Goal: Complete application form: Complete application form

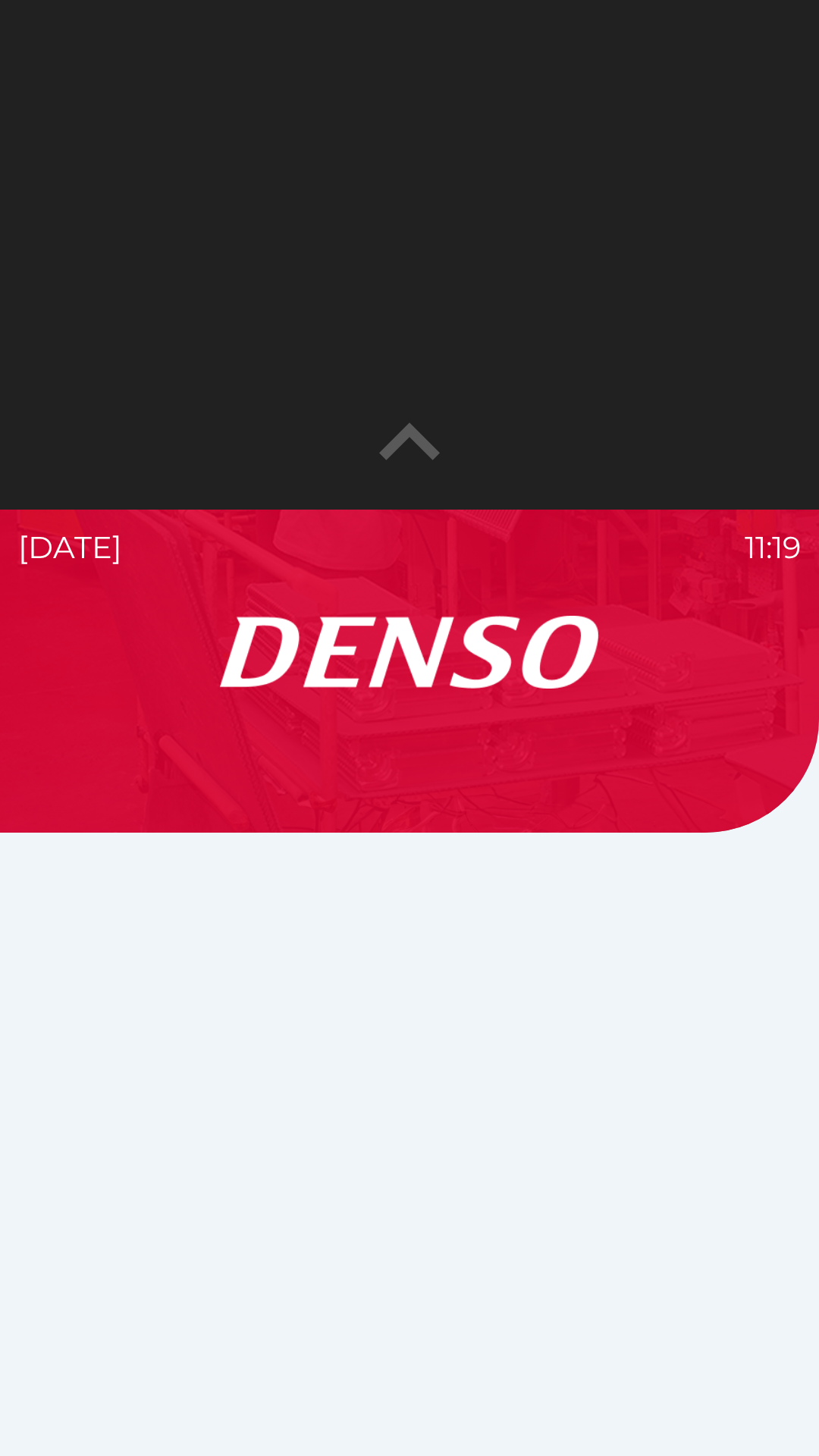
scroll to position [237, 0]
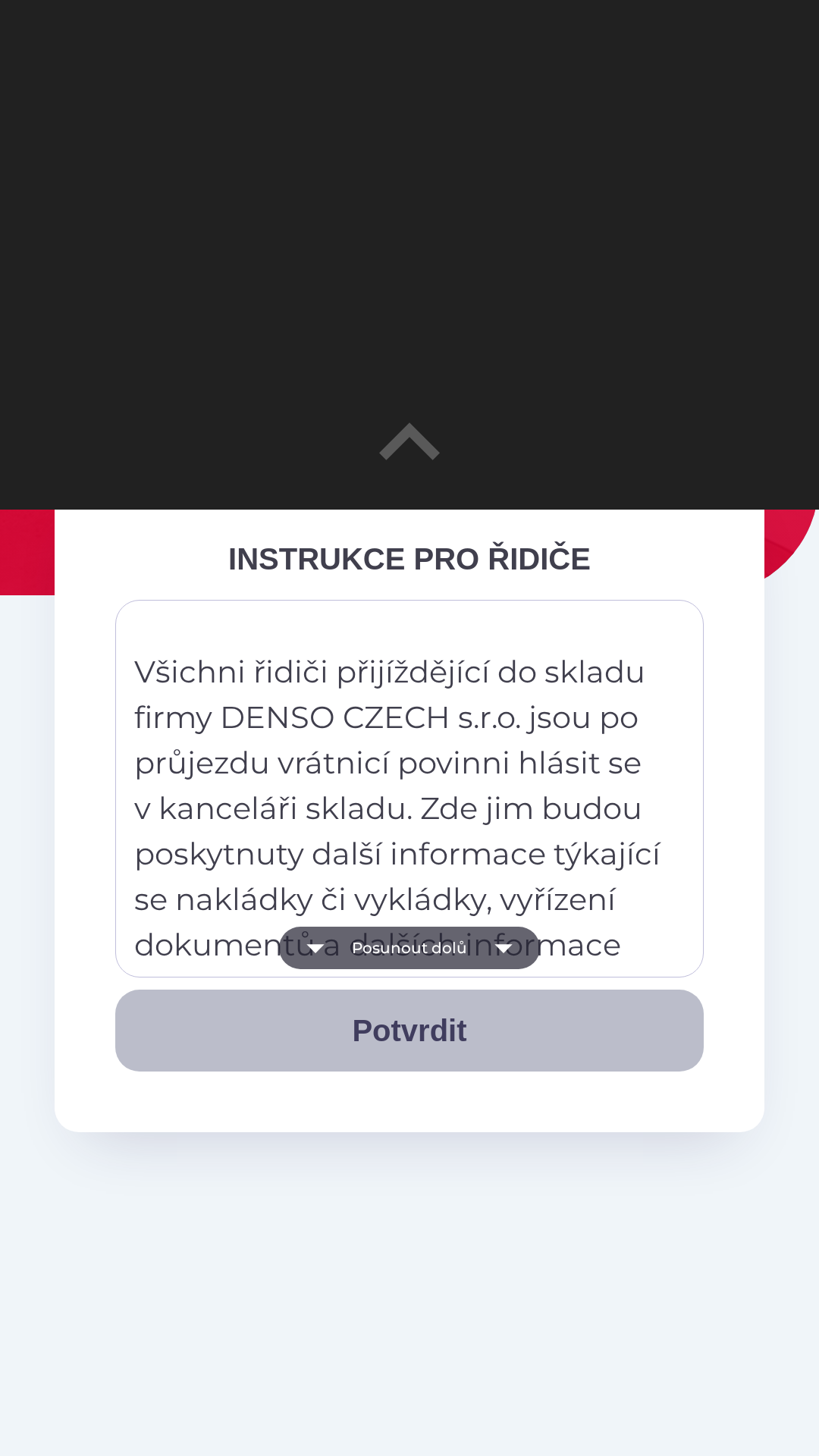
click at [431, 1031] on button "Potvrdit" at bounding box center [410, 1031] width 589 height 82
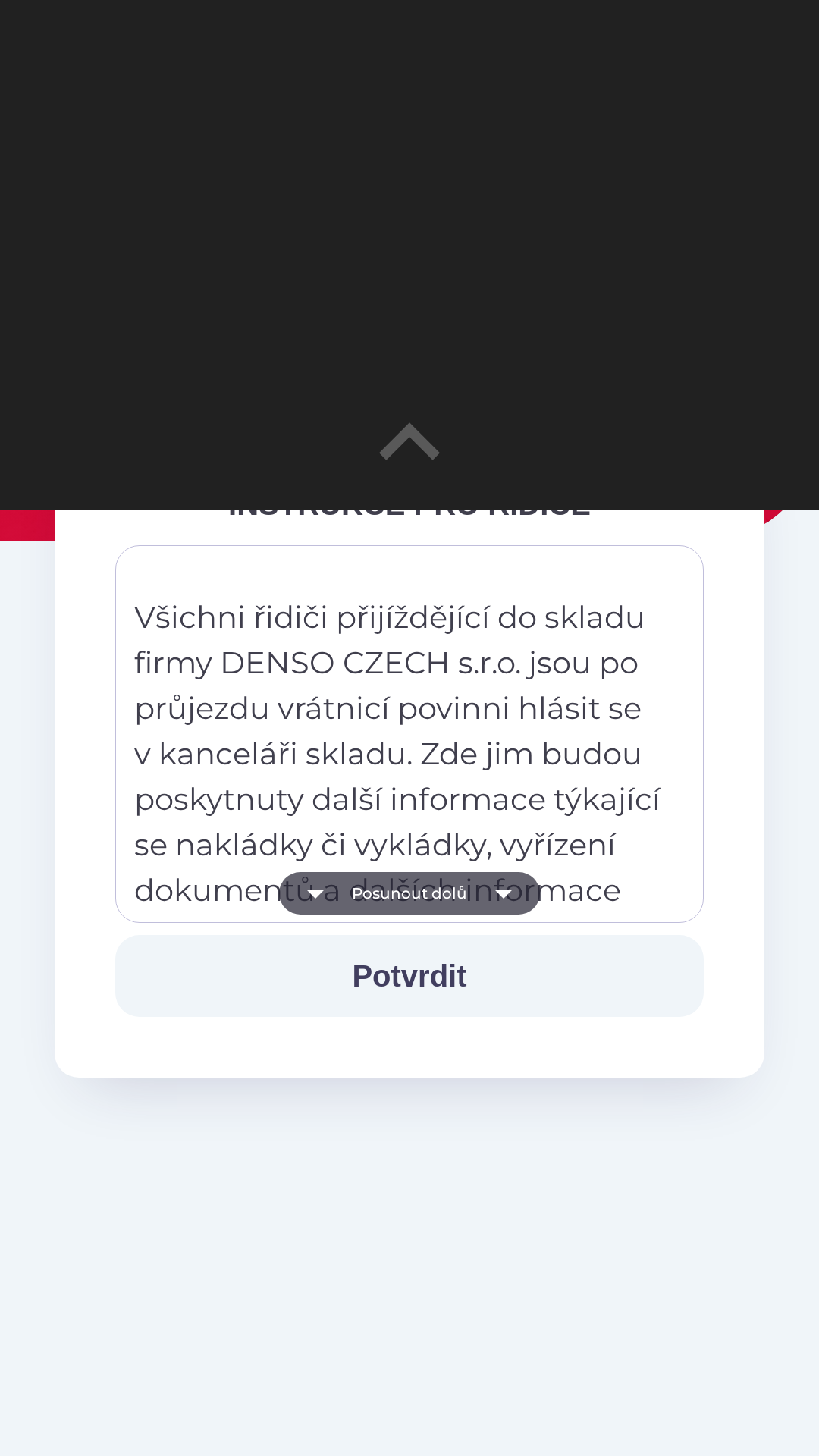
scroll to position [291, 0]
click at [506, 885] on icon "button" at bounding box center [503, 894] width 43 height 43
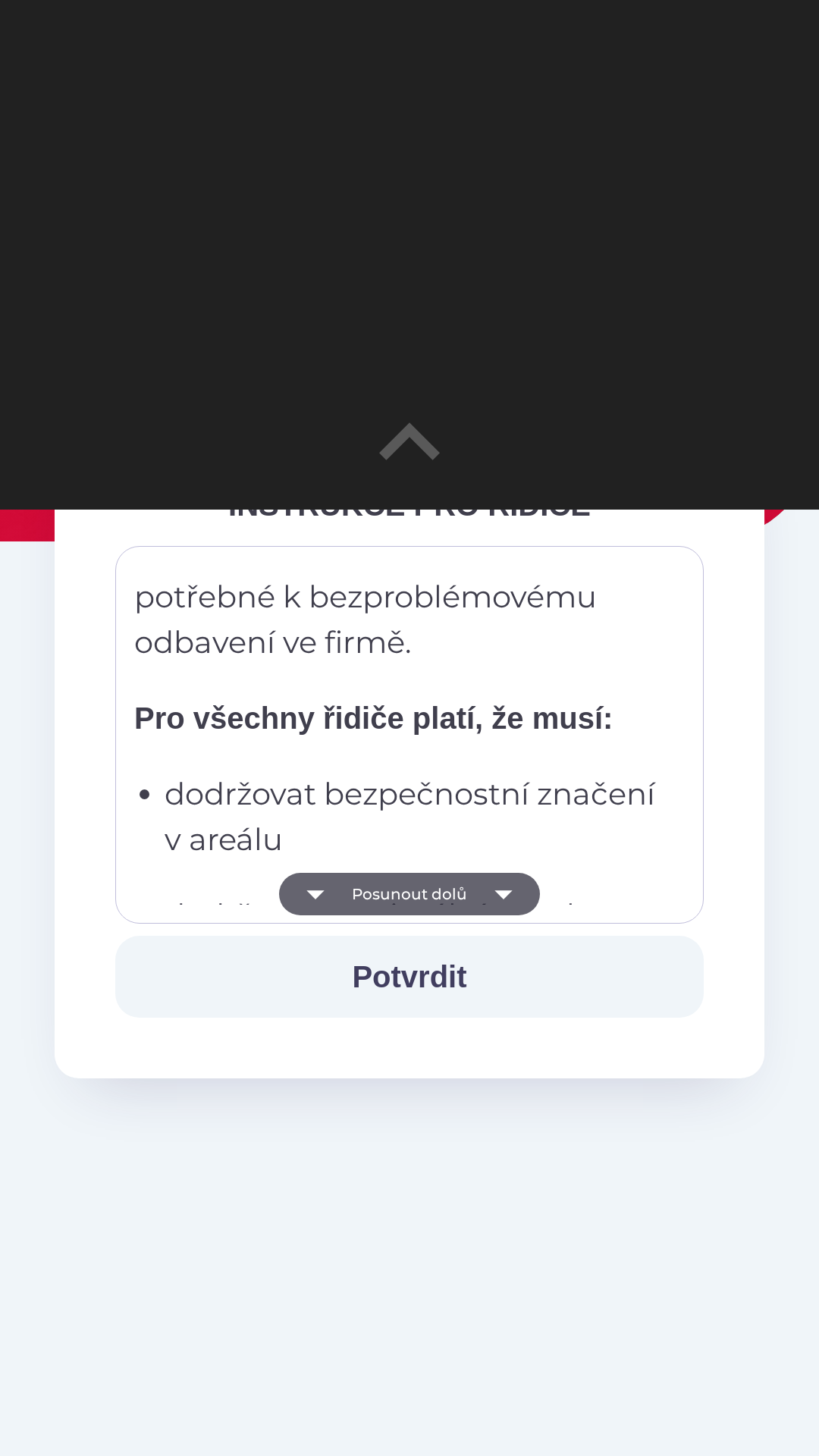
click at [505, 894] on icon "button" at bounding box center [503, 894] width 17 height 9
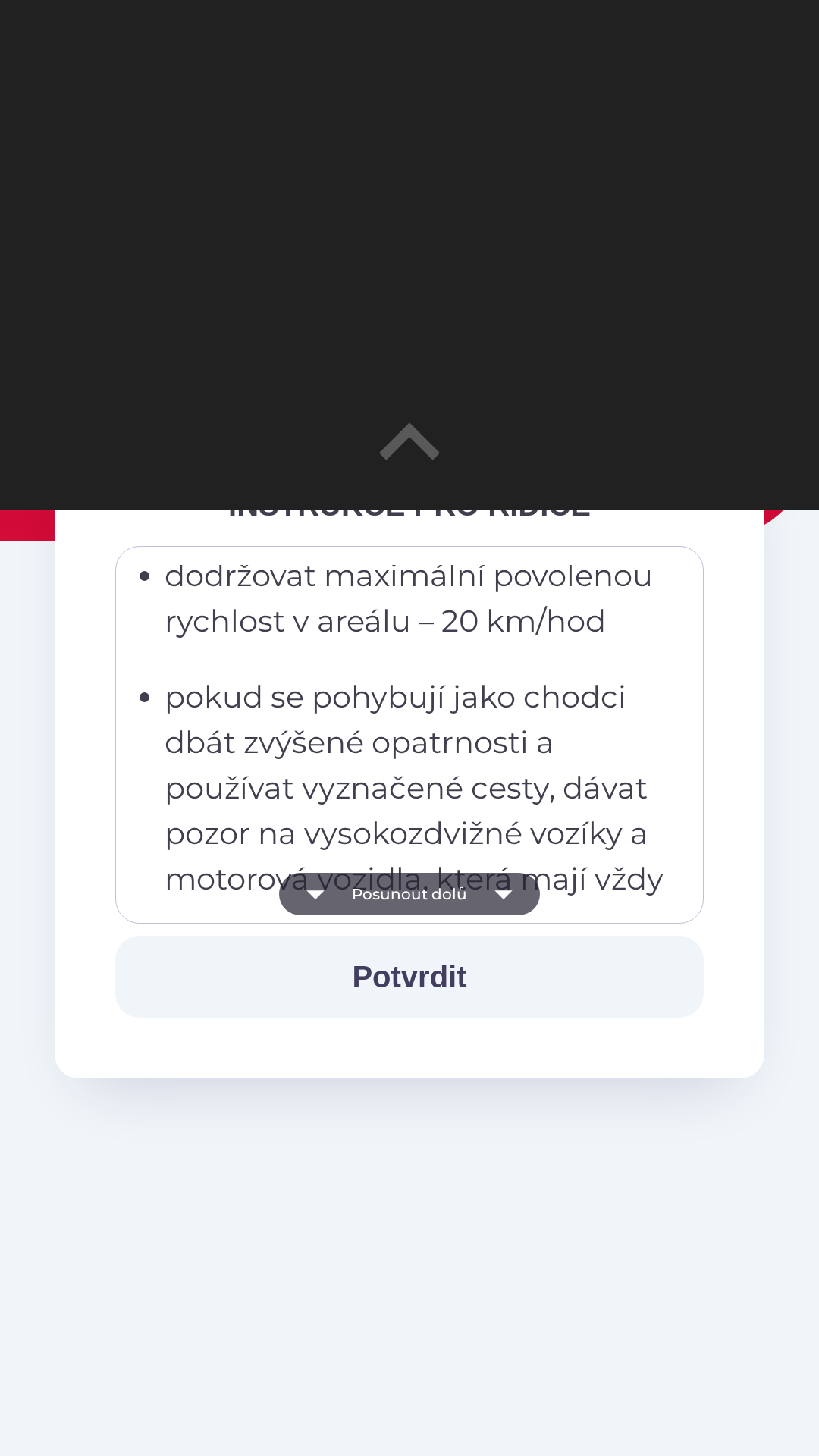
click at [503, 895] on icon "button" at bounding box center [503, 894] width 17 height 9
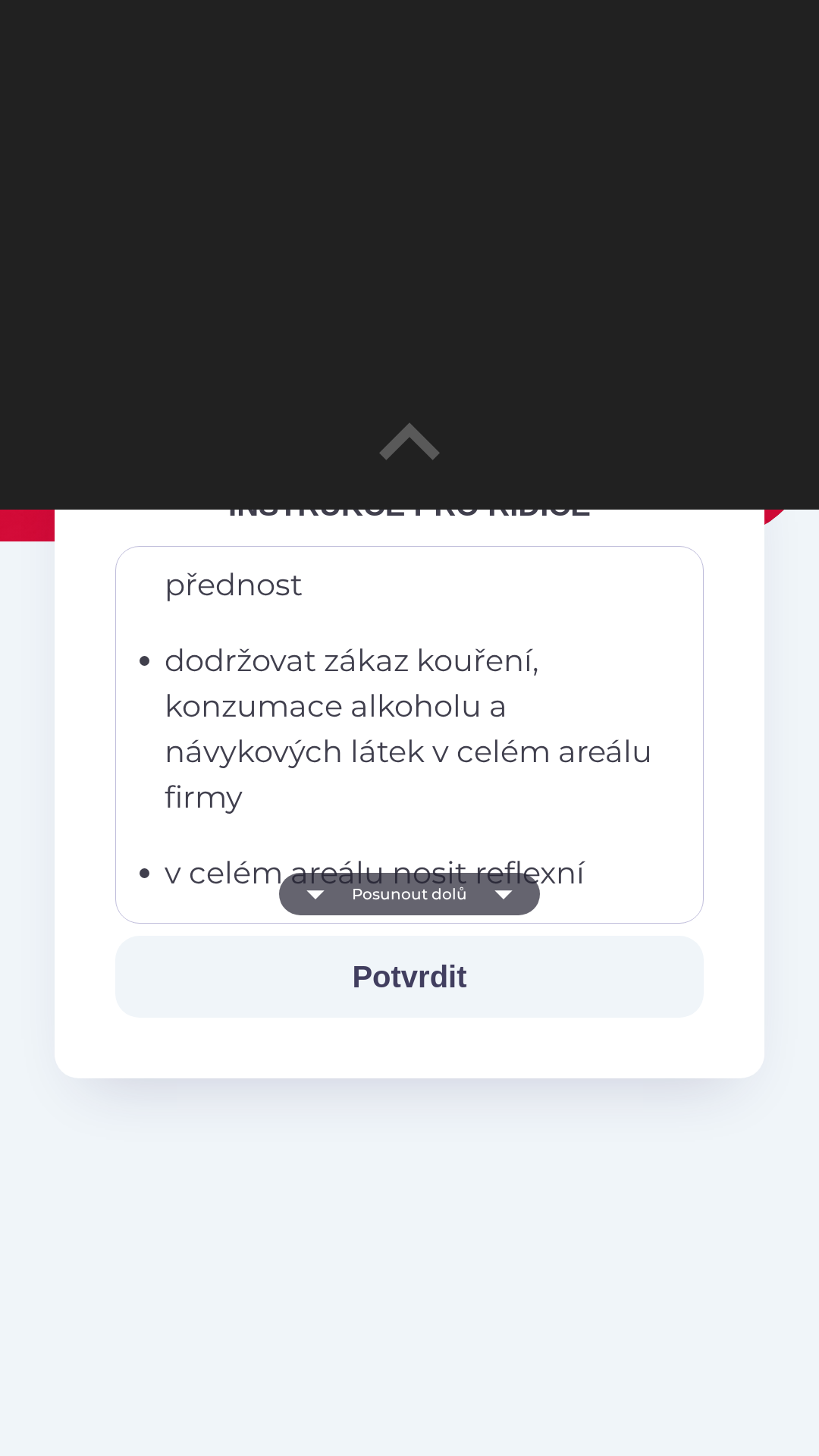
click at [505, 894] on icon "button" at bounding box center [503, 894] width 17 height 9
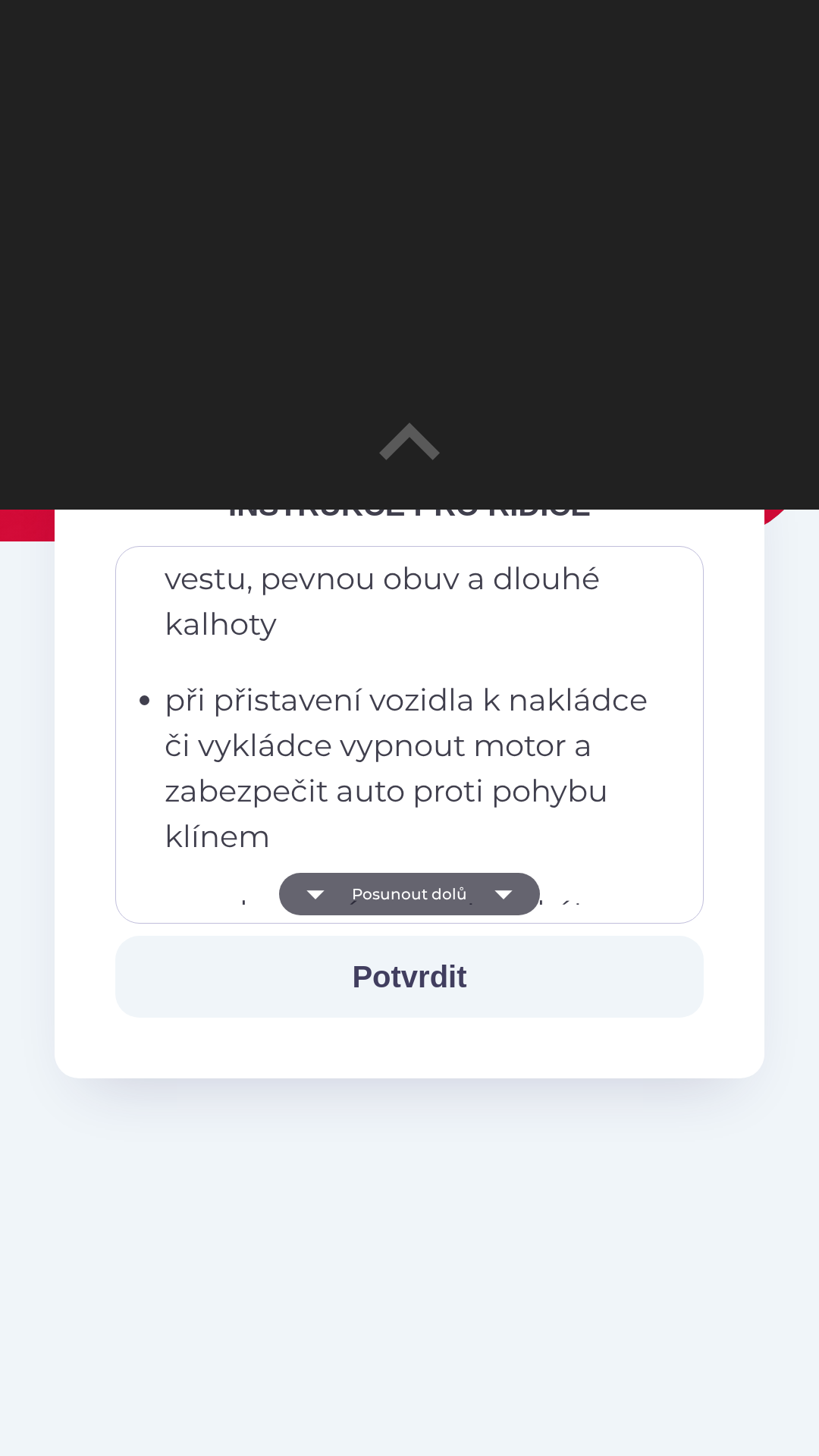
click at [503, 894] on icon "button" at bounding box center [503, 894] width 17 height 9
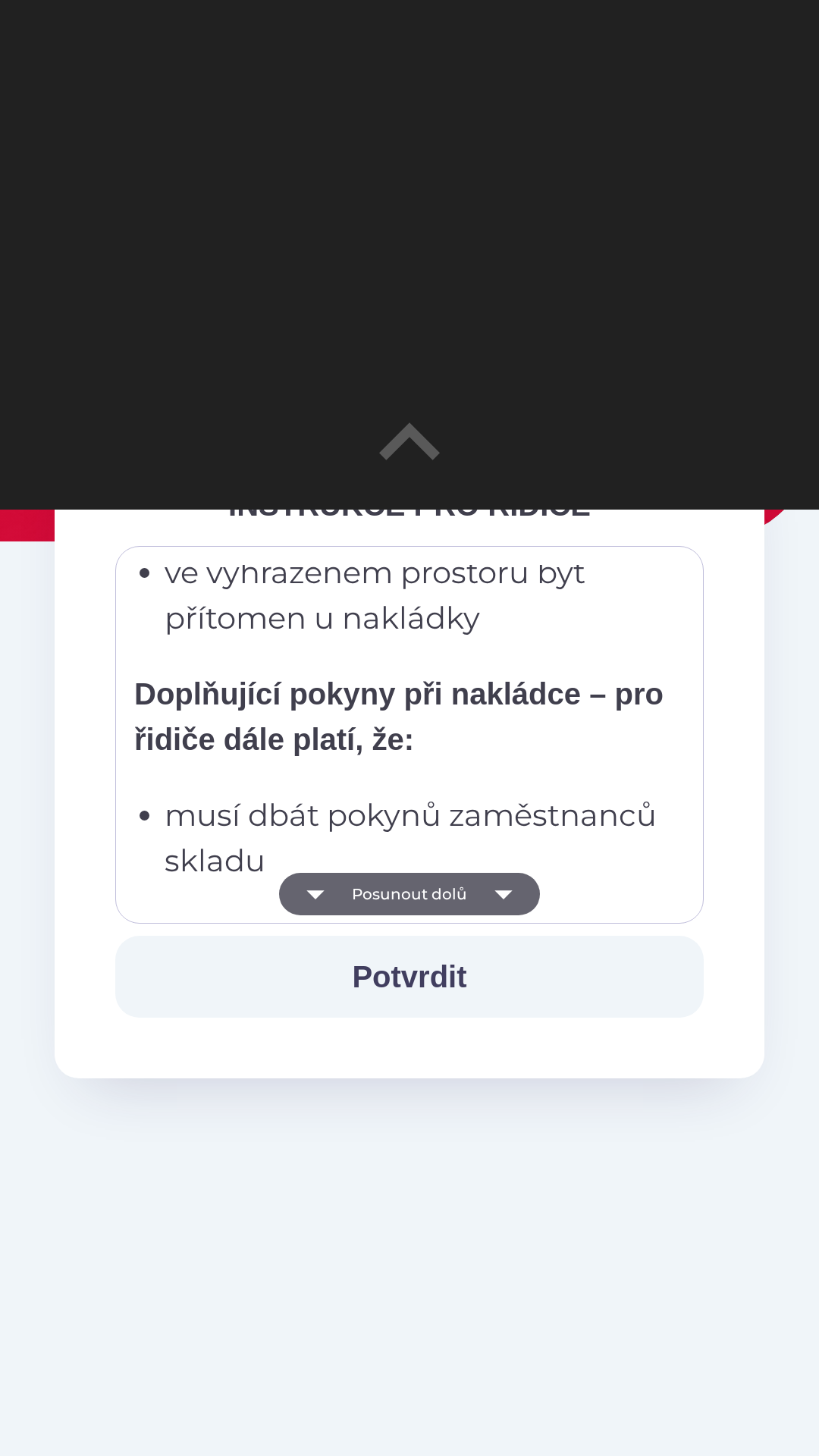
click at [503, 895] on icon "button" at bounding box center [503, 894] width 17 height 9
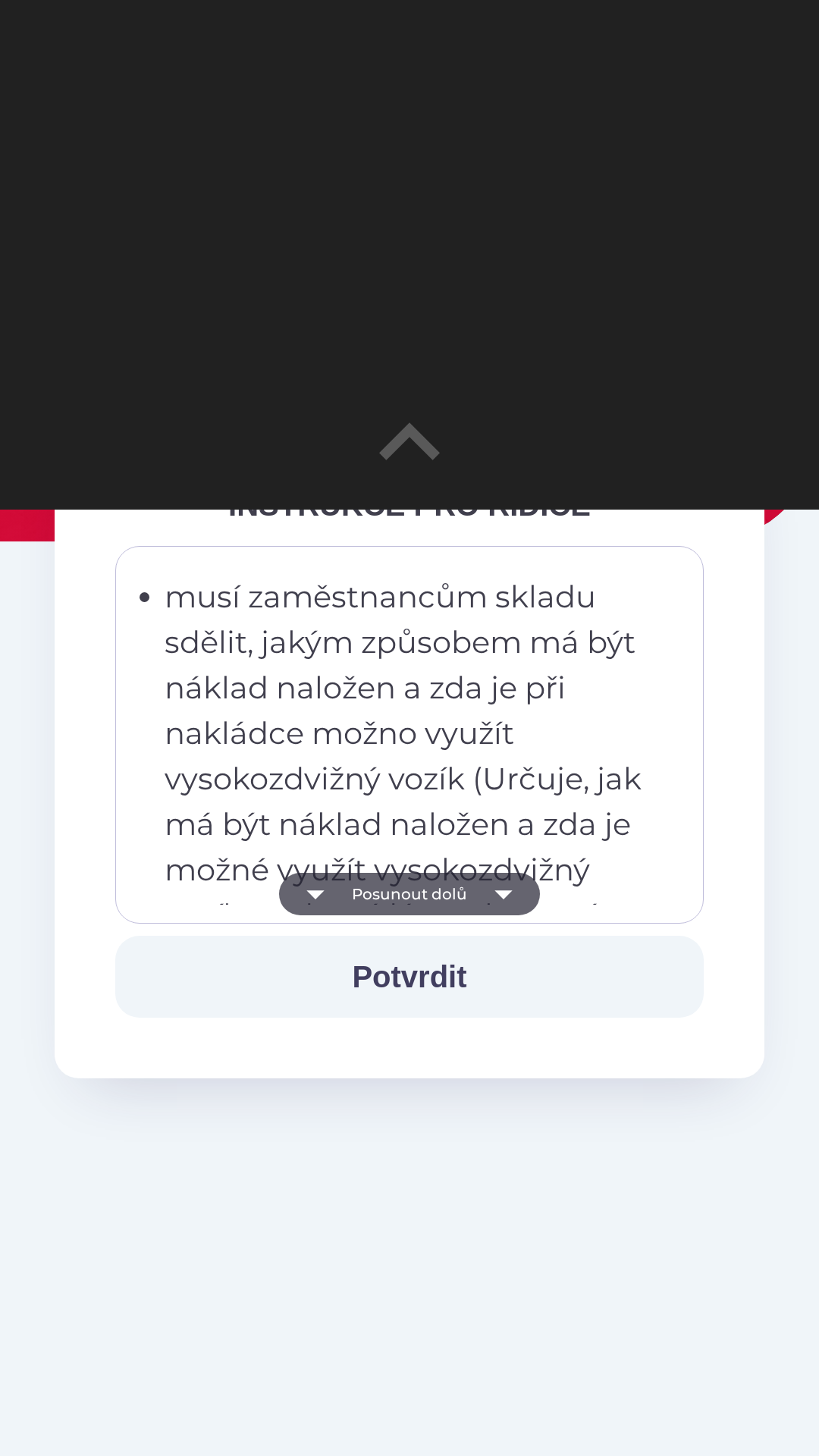
click at [507, 894] on icon "button" at bounding box center [503, 894] width 17 height 9
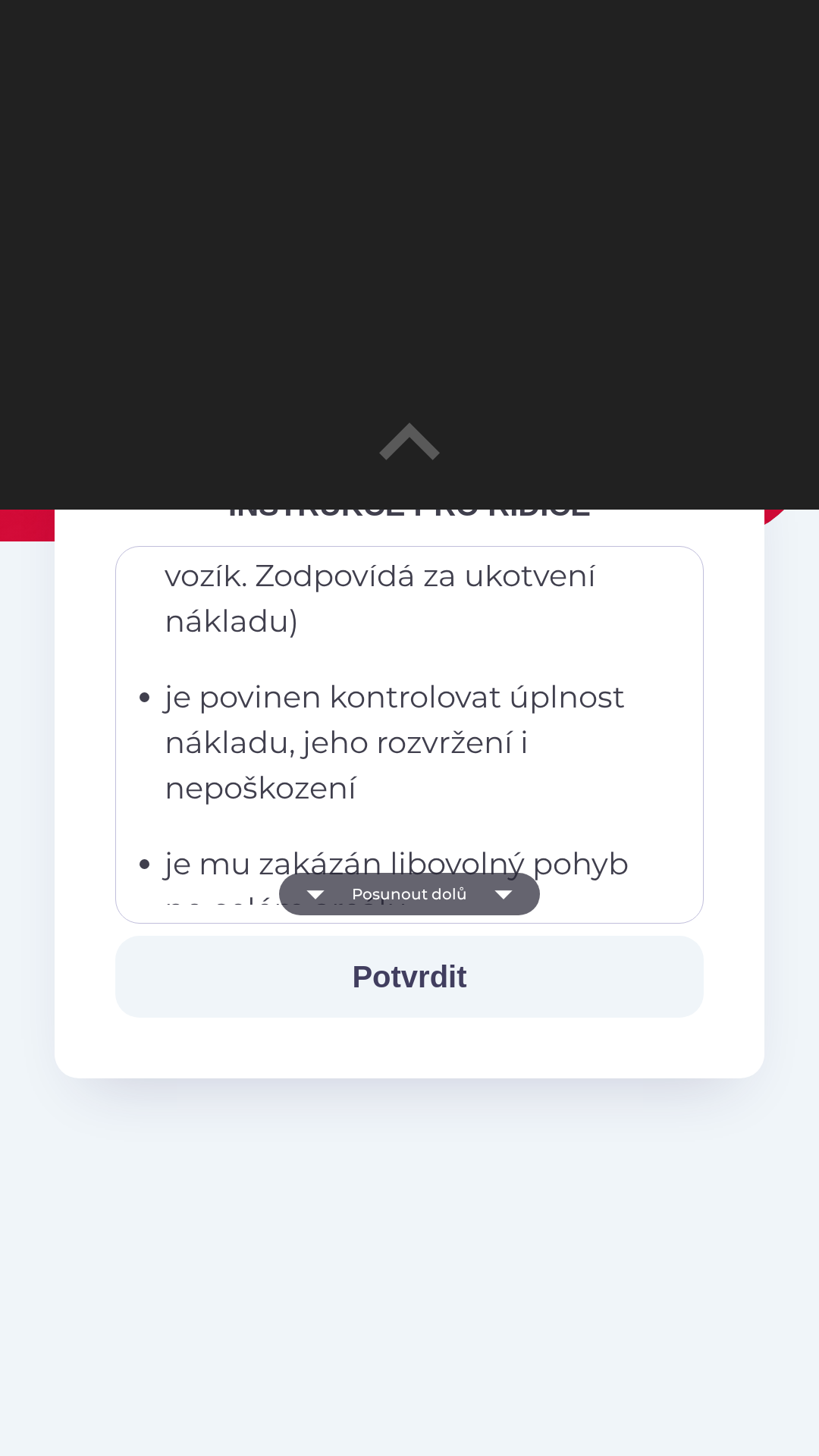
click at [503, 894] on icon "button" at bounding box center [503, 894] width 17 height 9
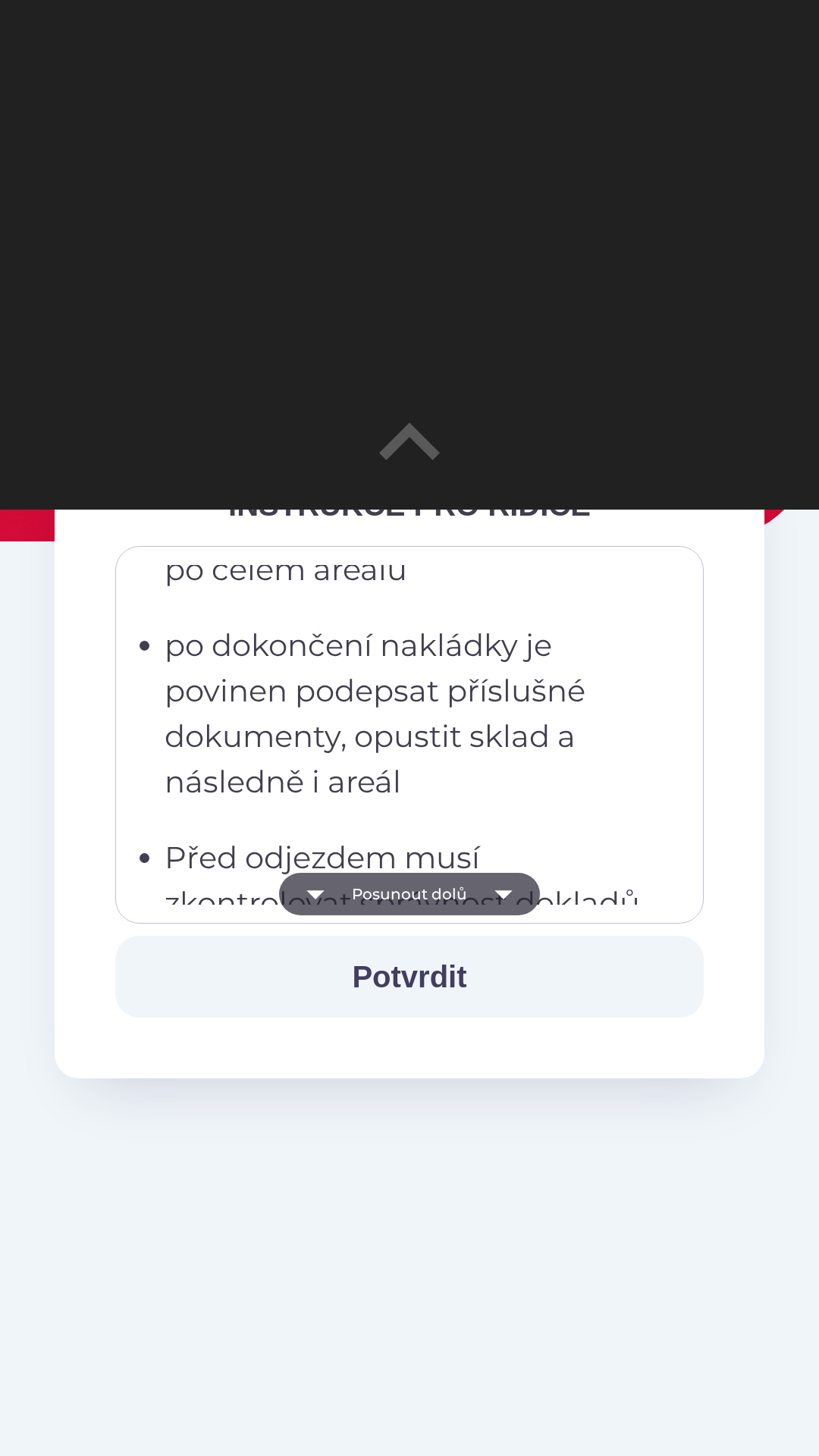
click at [504, 899] on icon "button" at bounding box center [503, 894] width 43 height 43
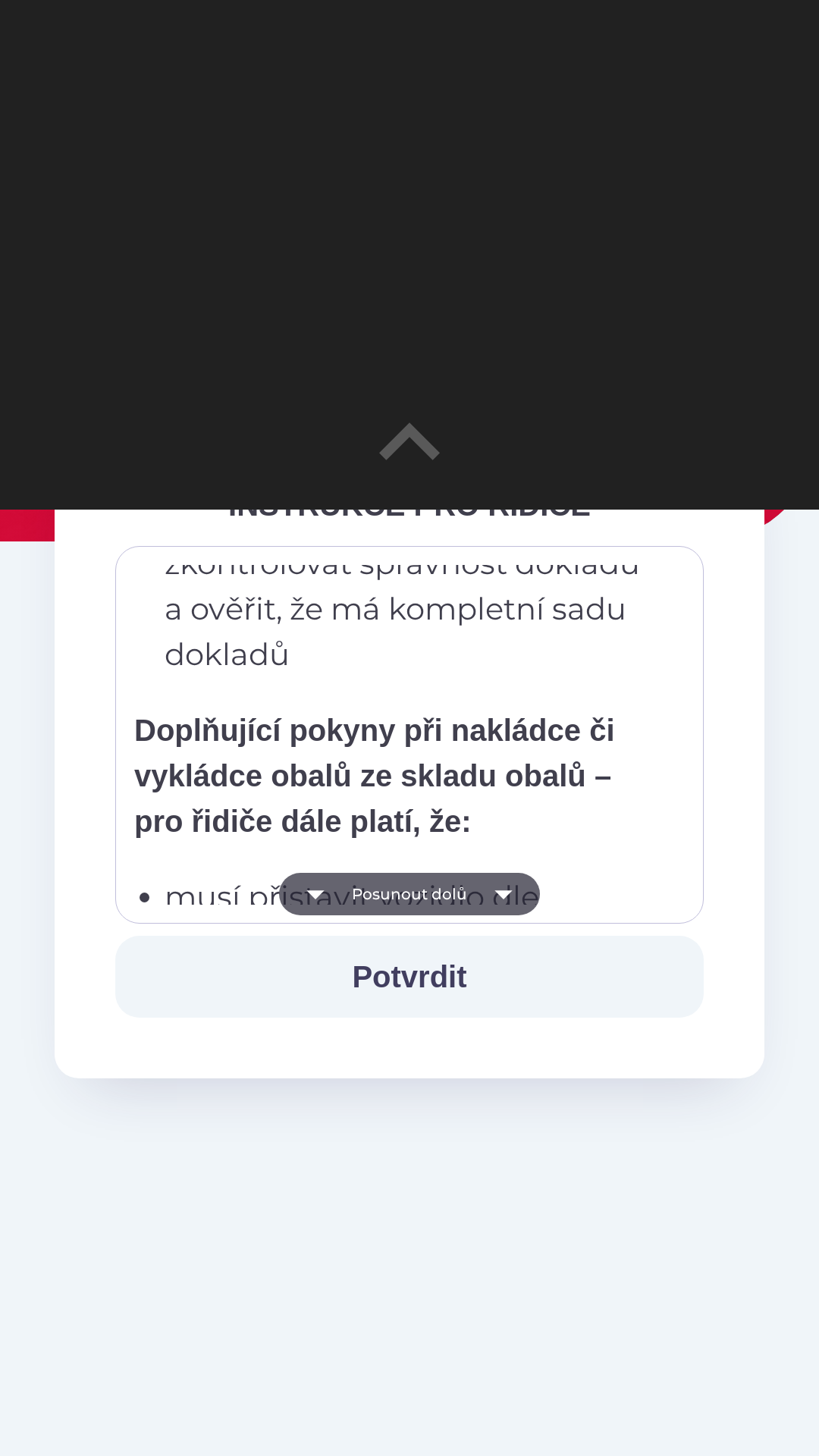
click at [504, 896] on icon "button" at bounding box center [503, 894] width 17 height 9
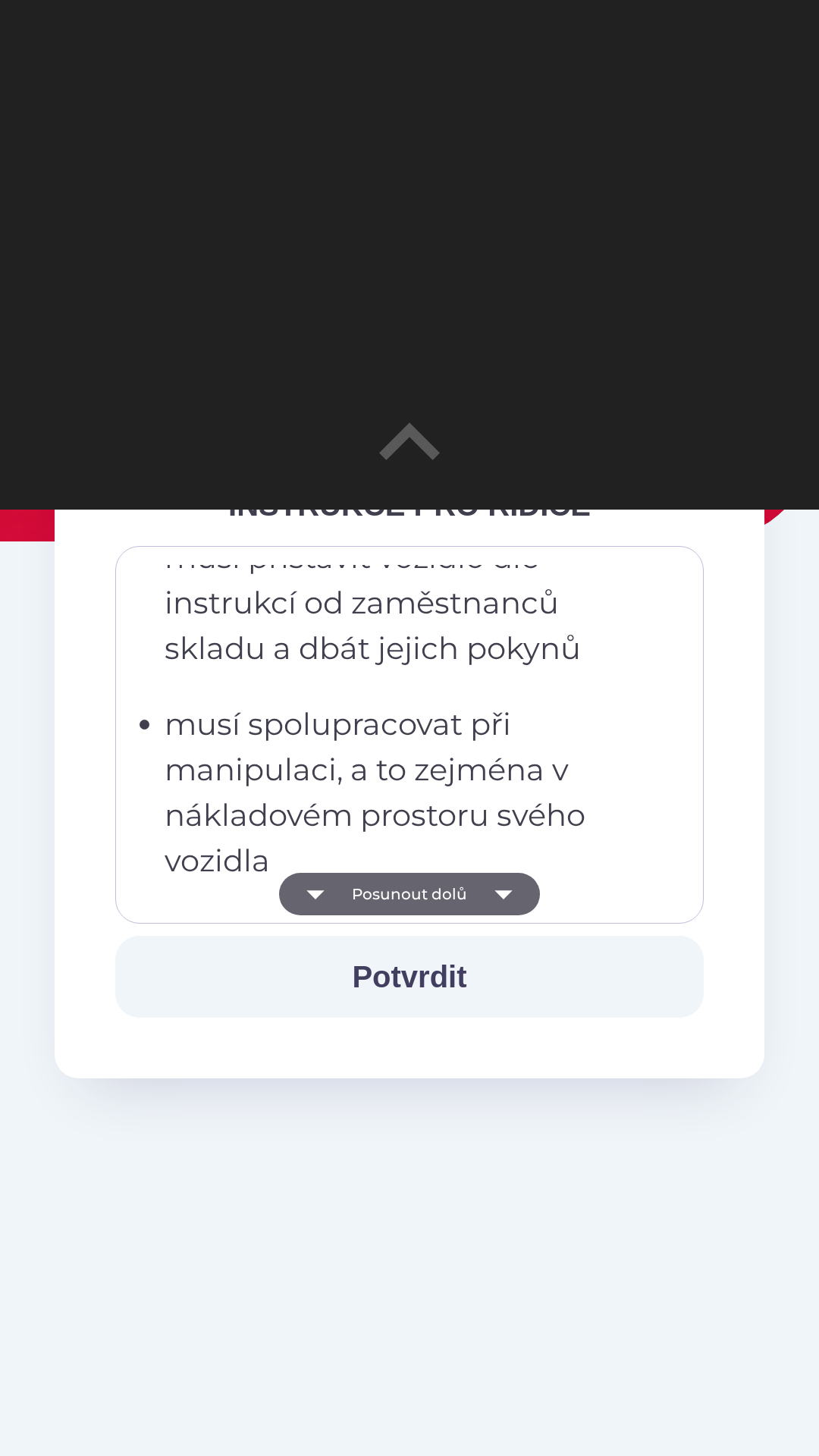
click at [507, 892] on icon "button" at bounding box center [503, 894] width 17 height 9
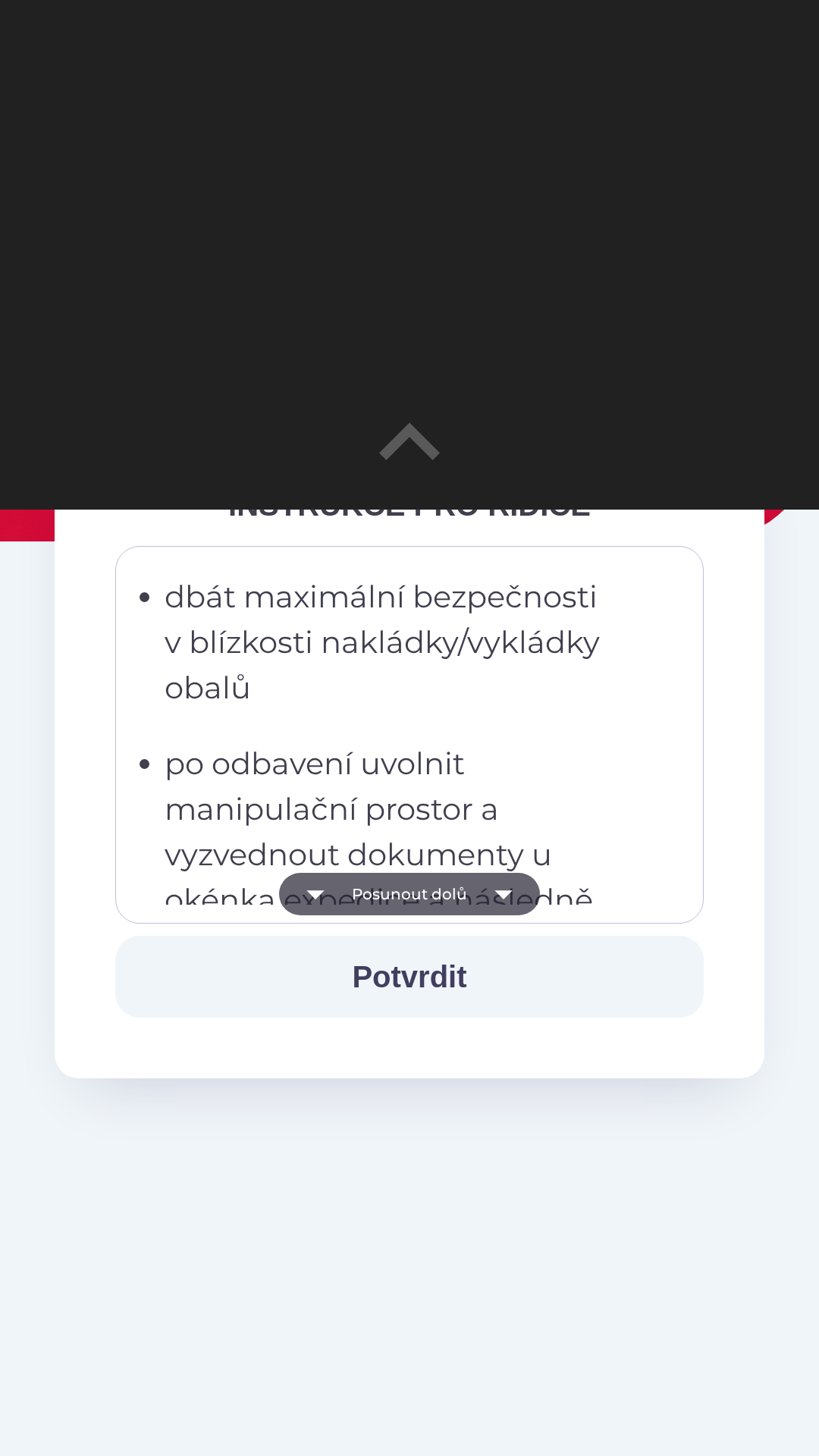
click at [502, 896] on icon "button" at bounding box center [503, 894] width 17 height 9
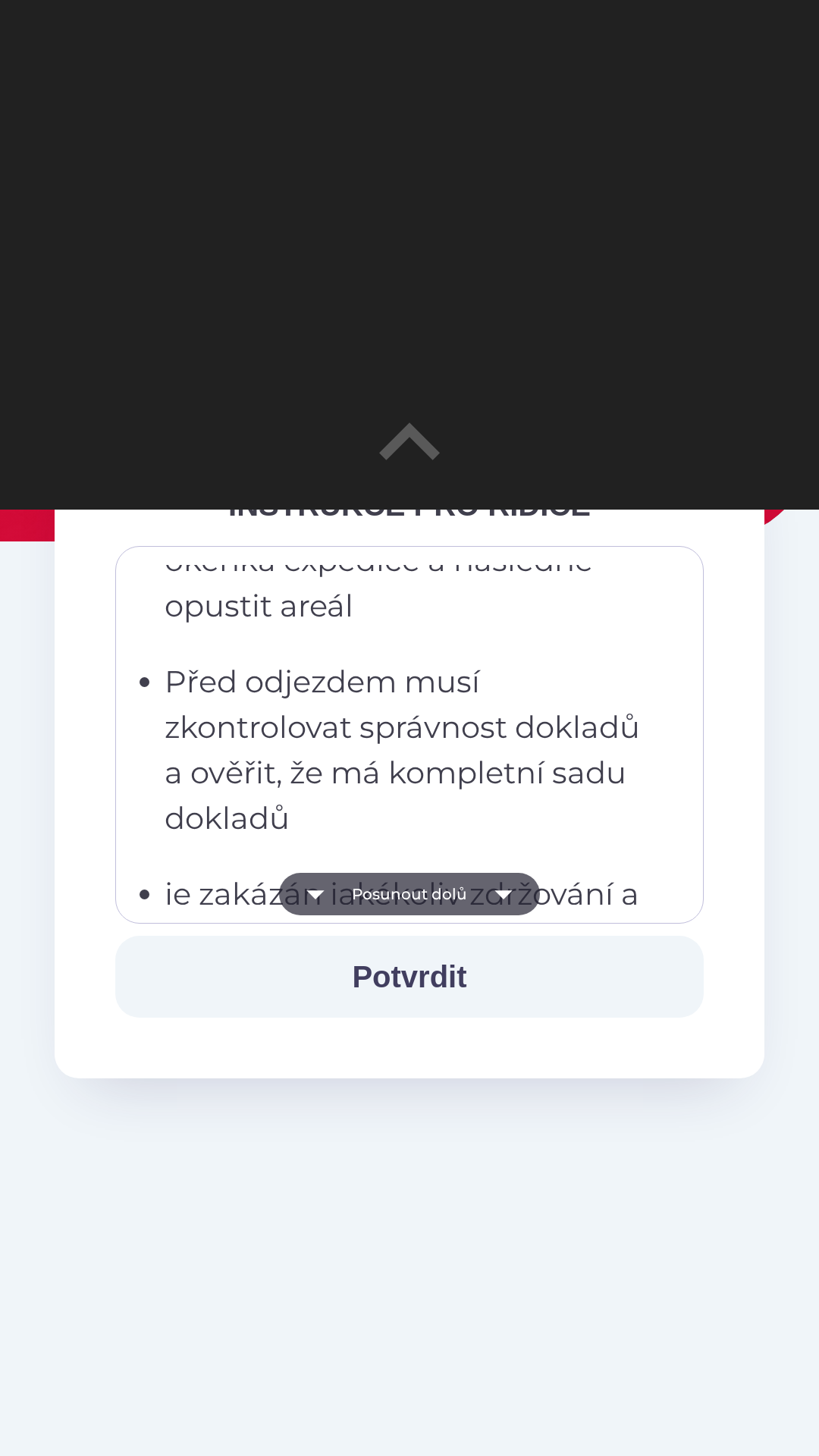
click at [504, 894] on icon "button" at bounding box center [503, 894] width 17 height 9
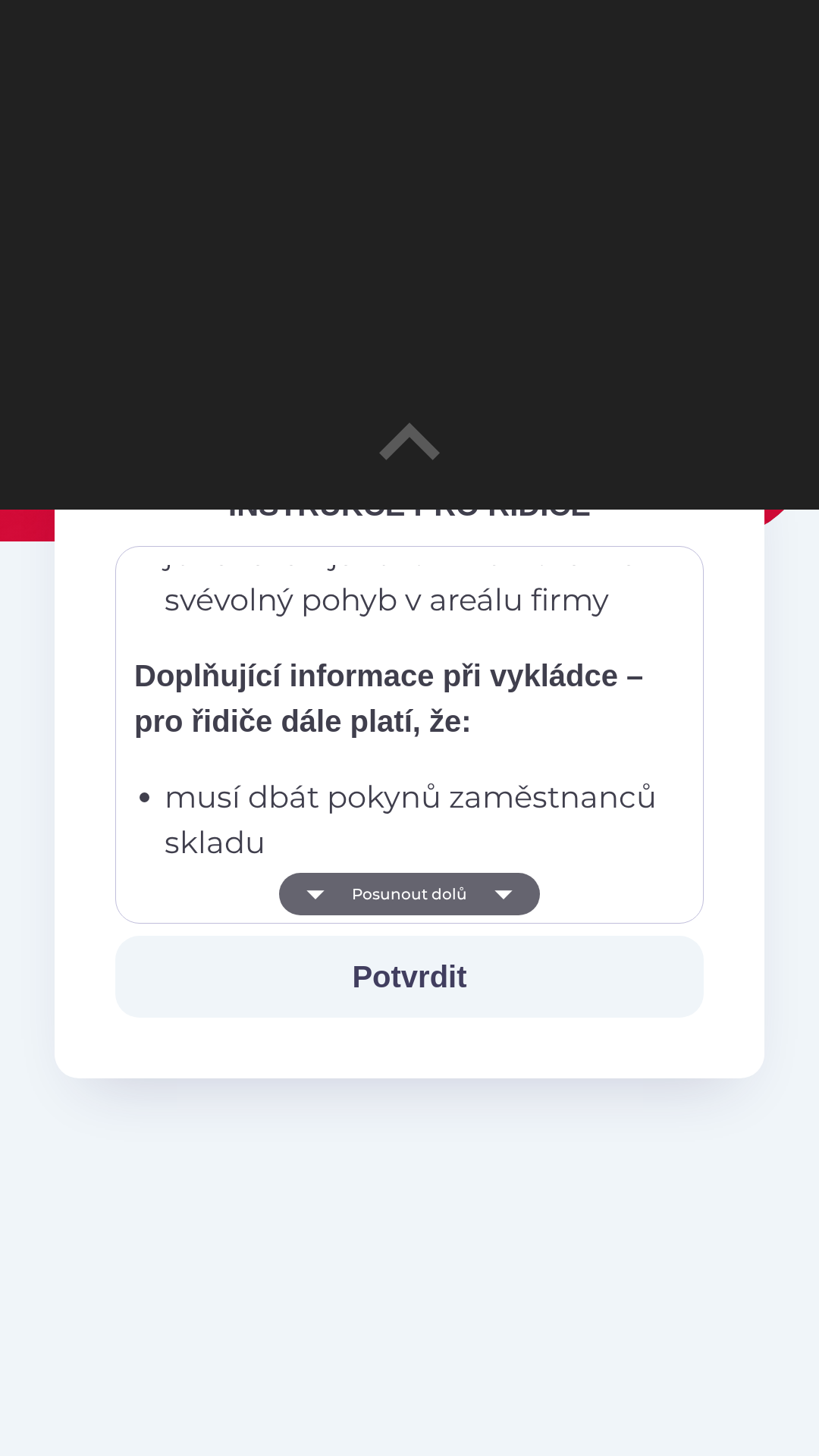
click at [499, 898] on icon "button" at bounding box center [503, 894] width 43 height 43
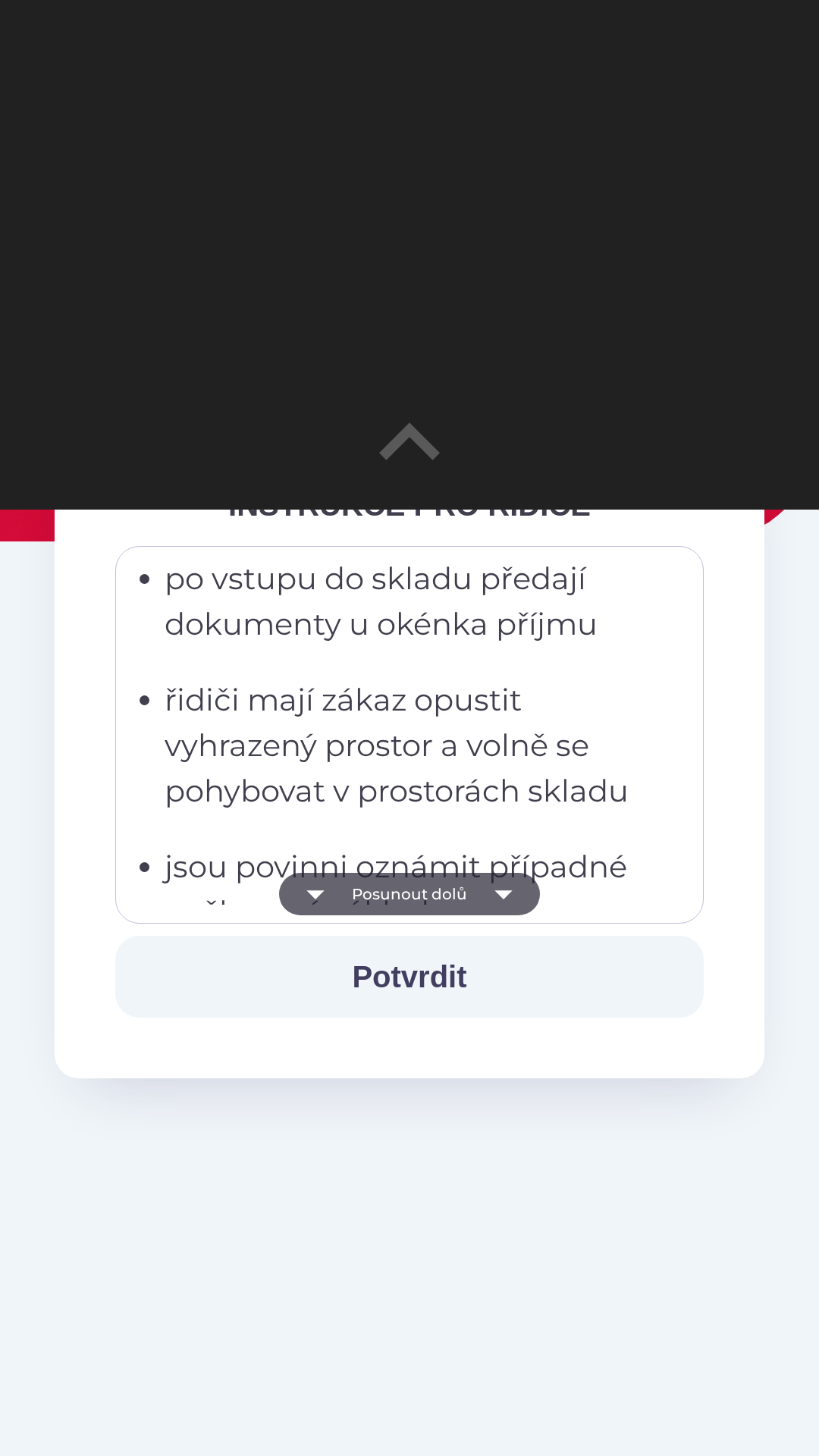
click at [503, 898] on icon "button" at bounding box center [503, 894] width 17 height 9
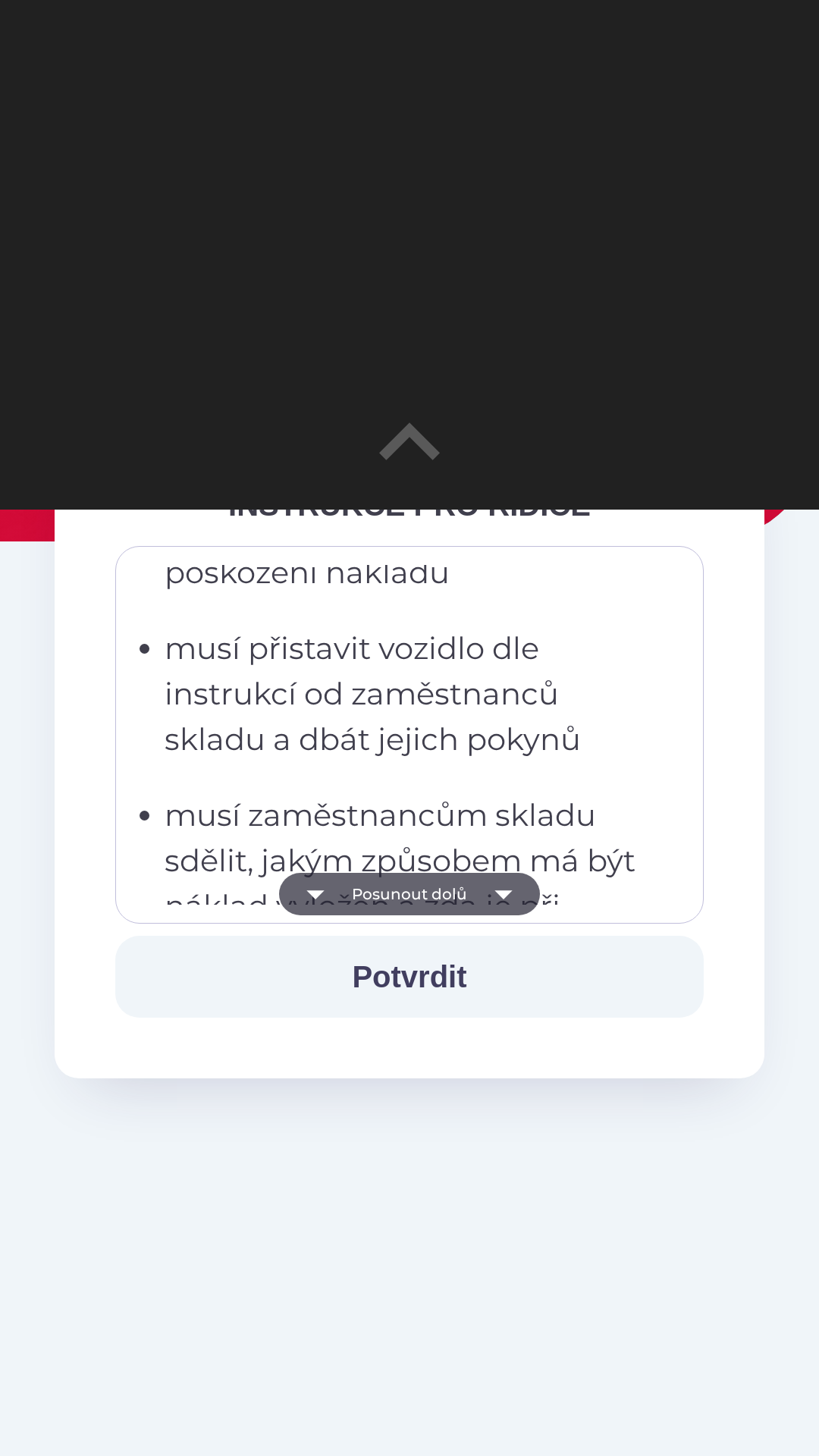
click at [501, 899] on icon "button" at bounding box center [503, 894] width 43 height 43
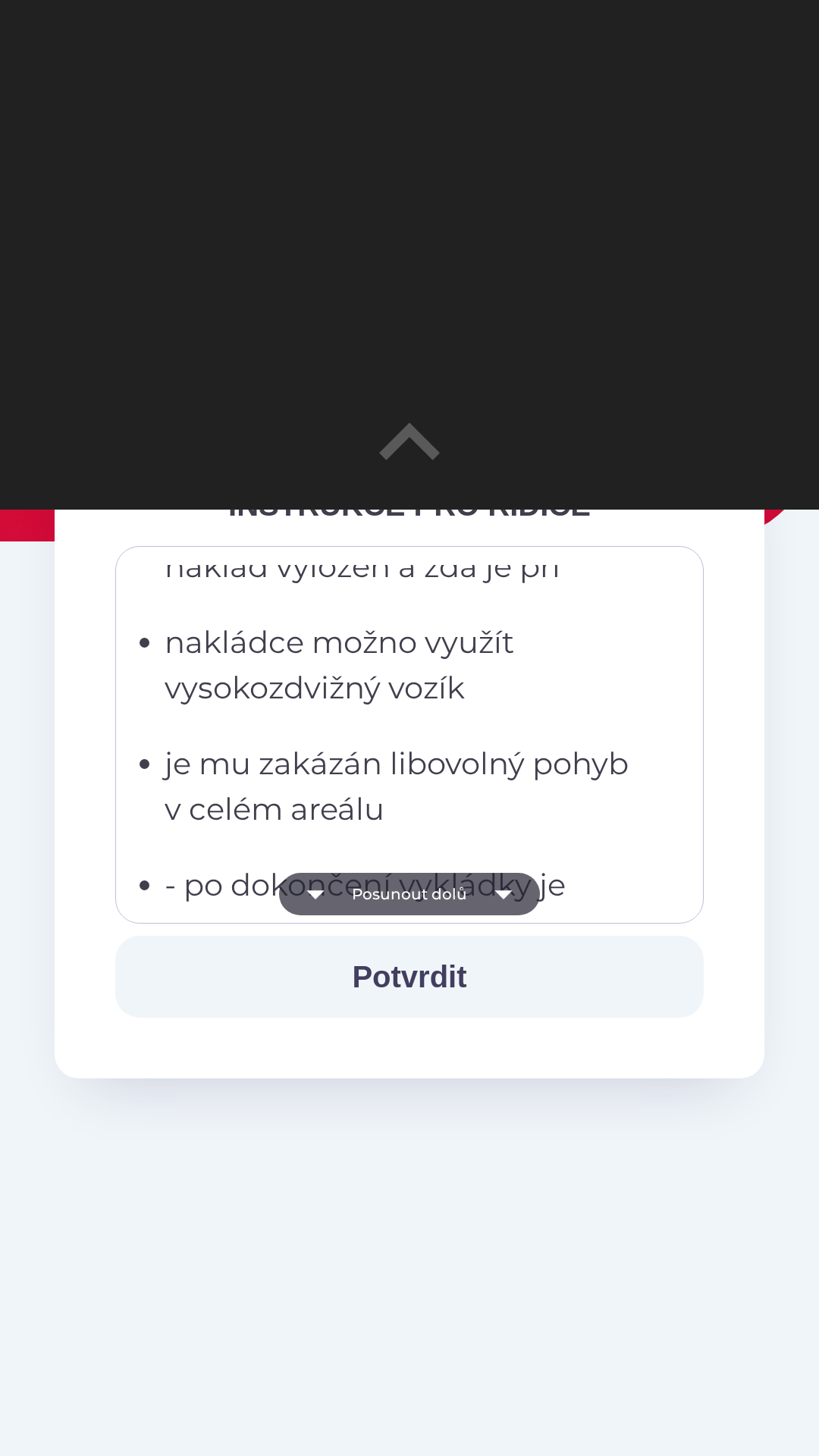
click at [501, 896] on icon "button" at bounding box center [503, 894] width 17 height 9
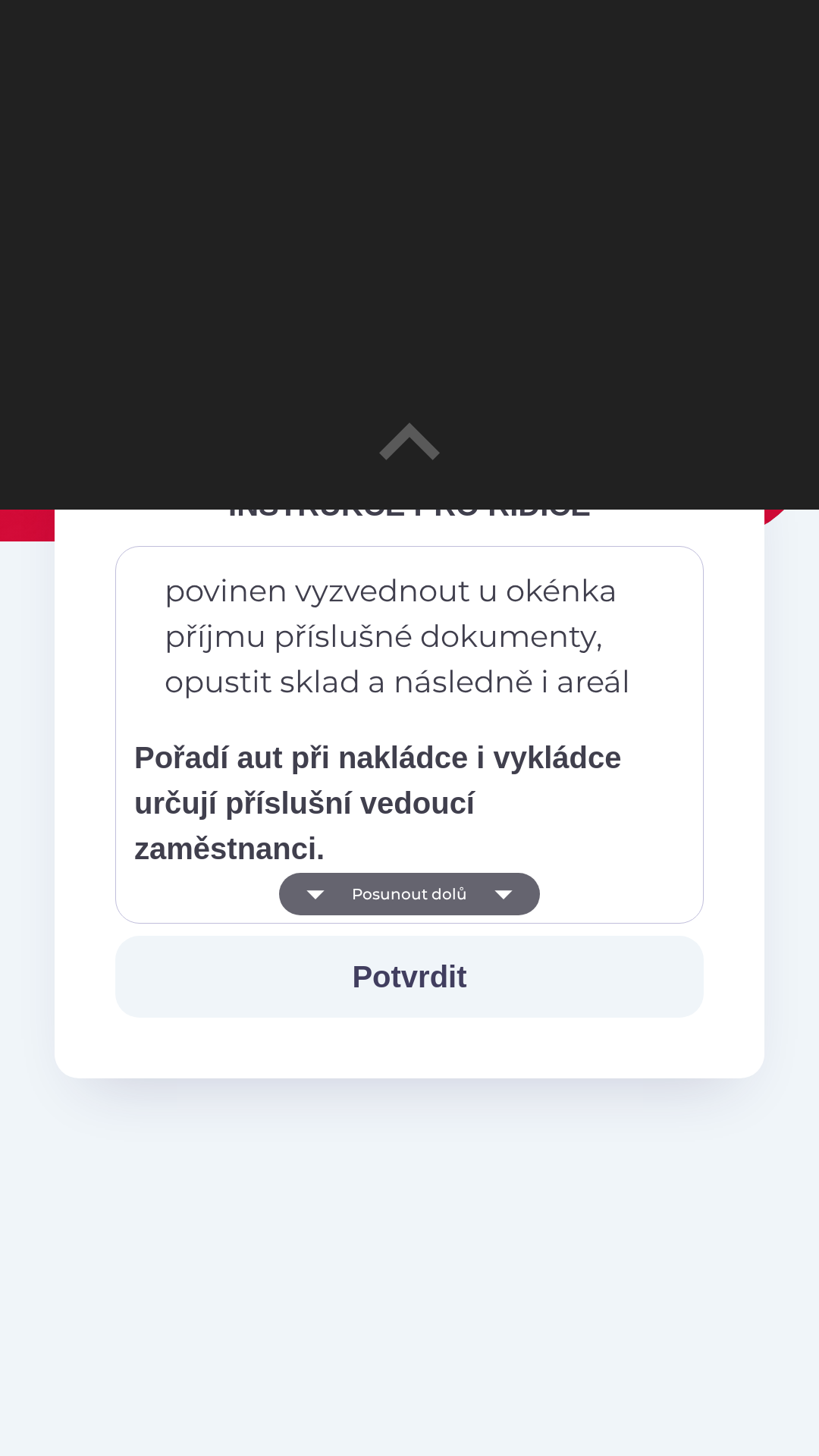
click at [498, 897] on icon "button" at bounding box center [503, 894] width 43 height 43
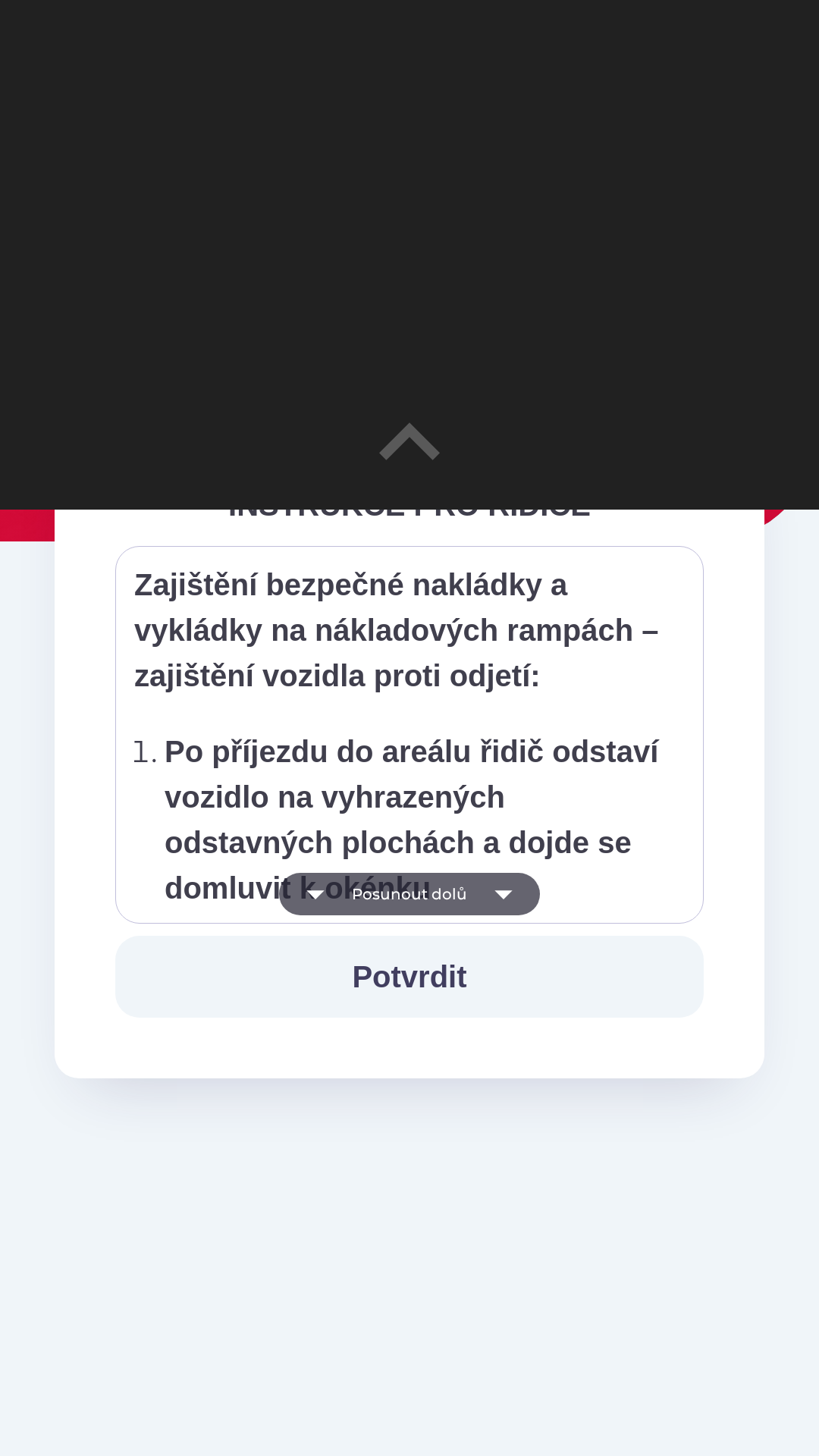
click at [503, 901] on icon "button" at bounding box center [503, 894] width 43 height 43
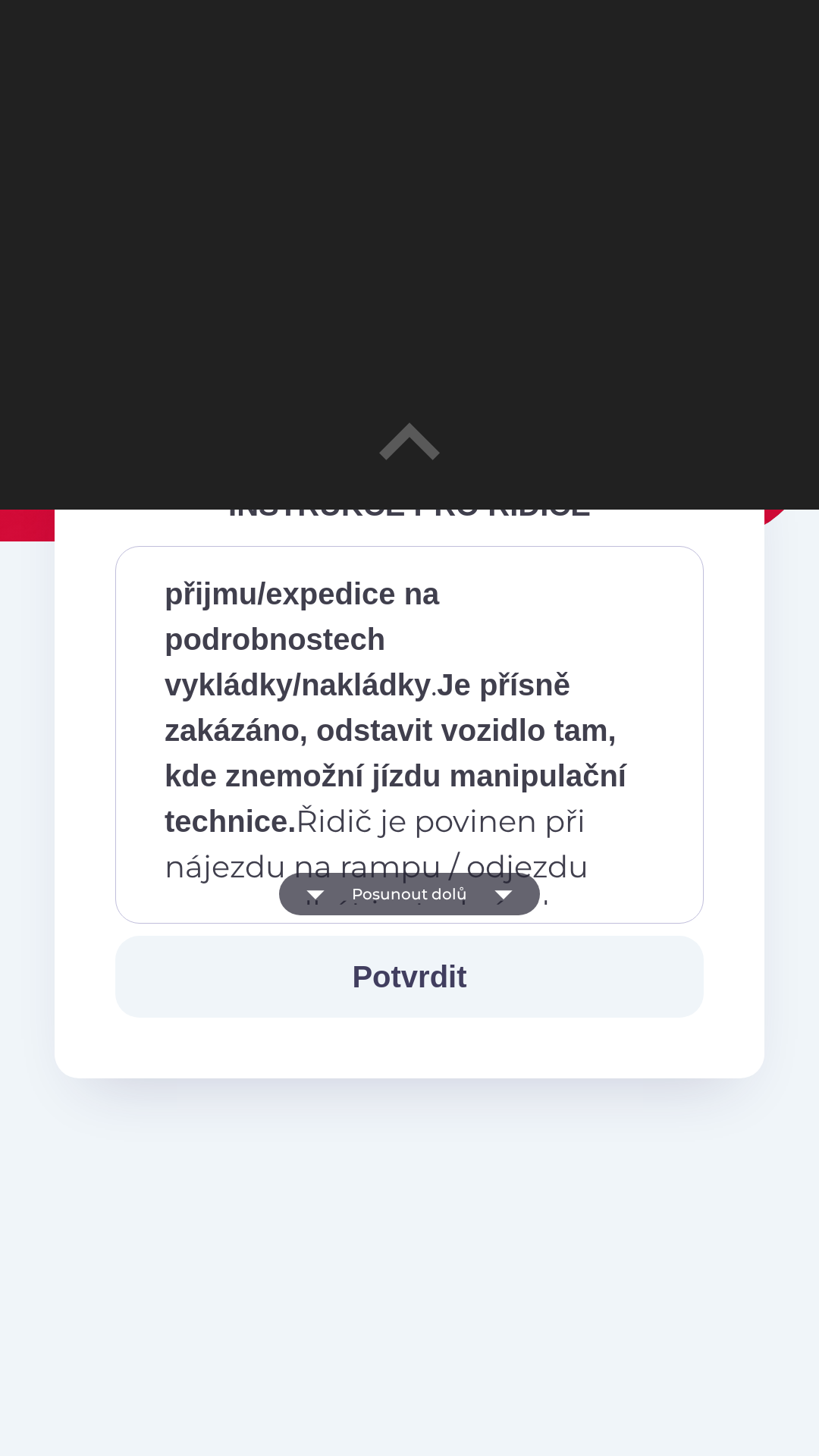
click at [503, 894] on icon "button" at bounding box center [503, 894] width 17 height 9
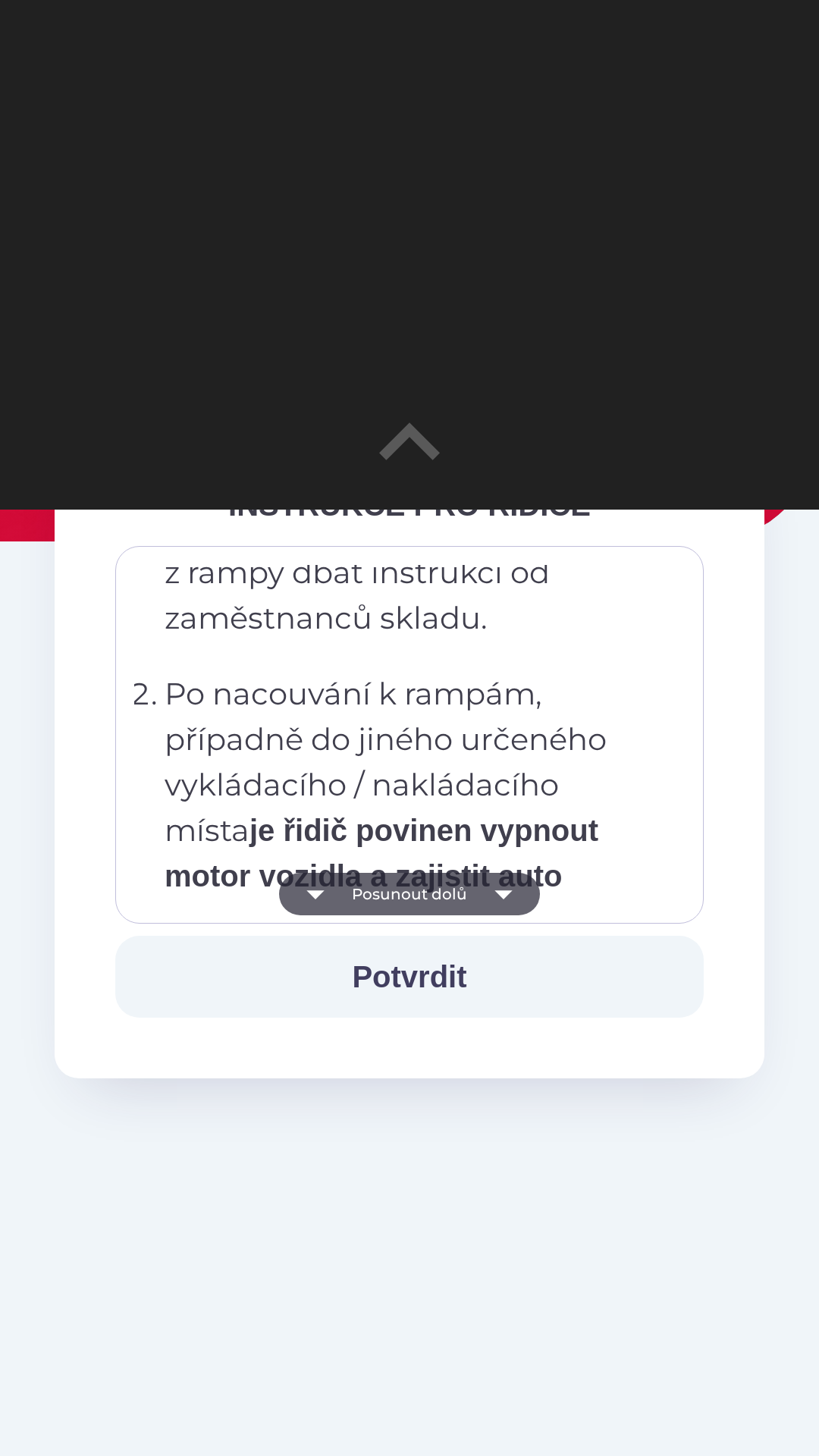
click at [507, 901] on icon "button" at bounding box center [503, 894] width 43 height 43
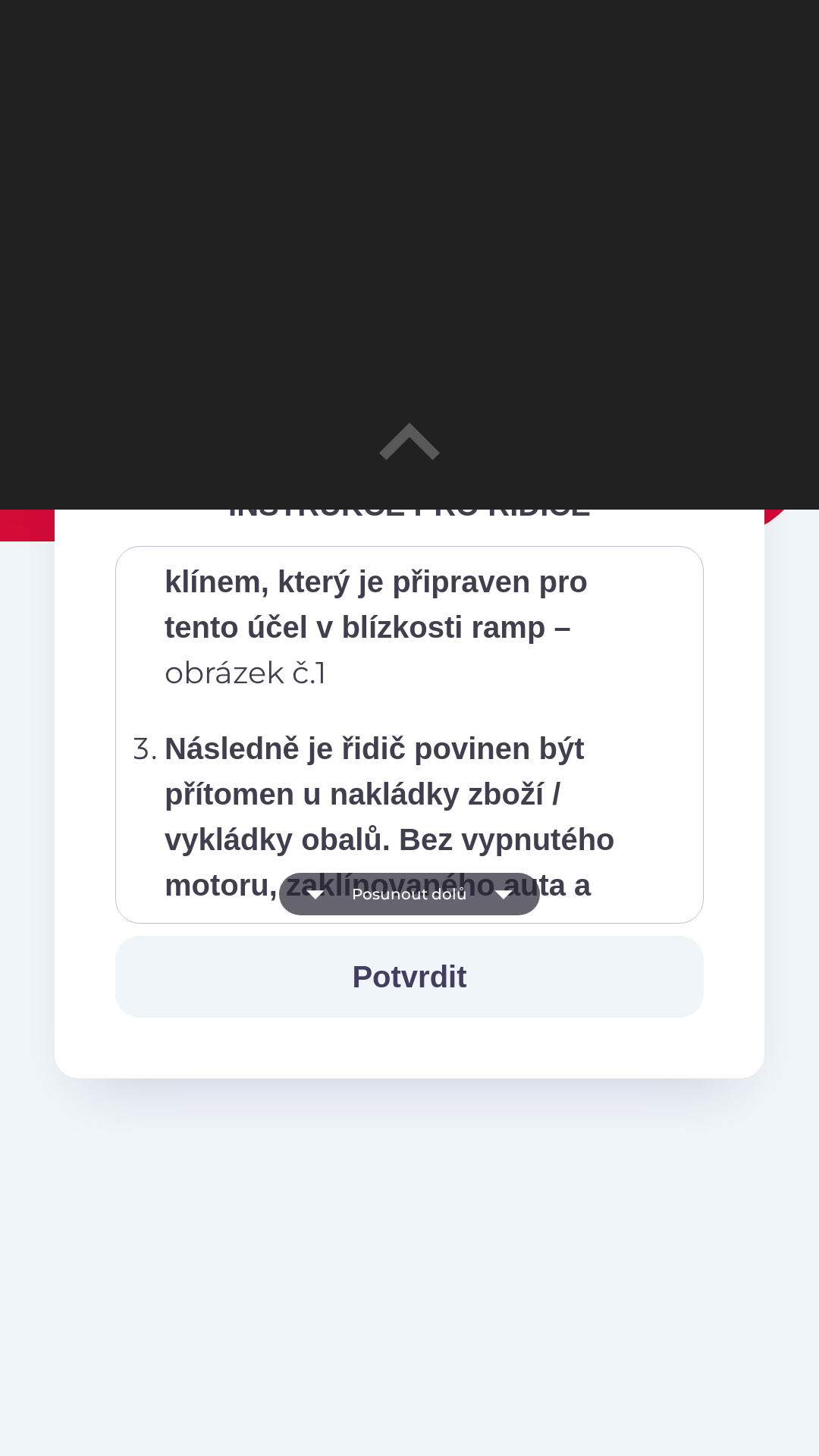
click at [510, 902] on icon "button" at bounding box center [503, 894] width 43 height 43
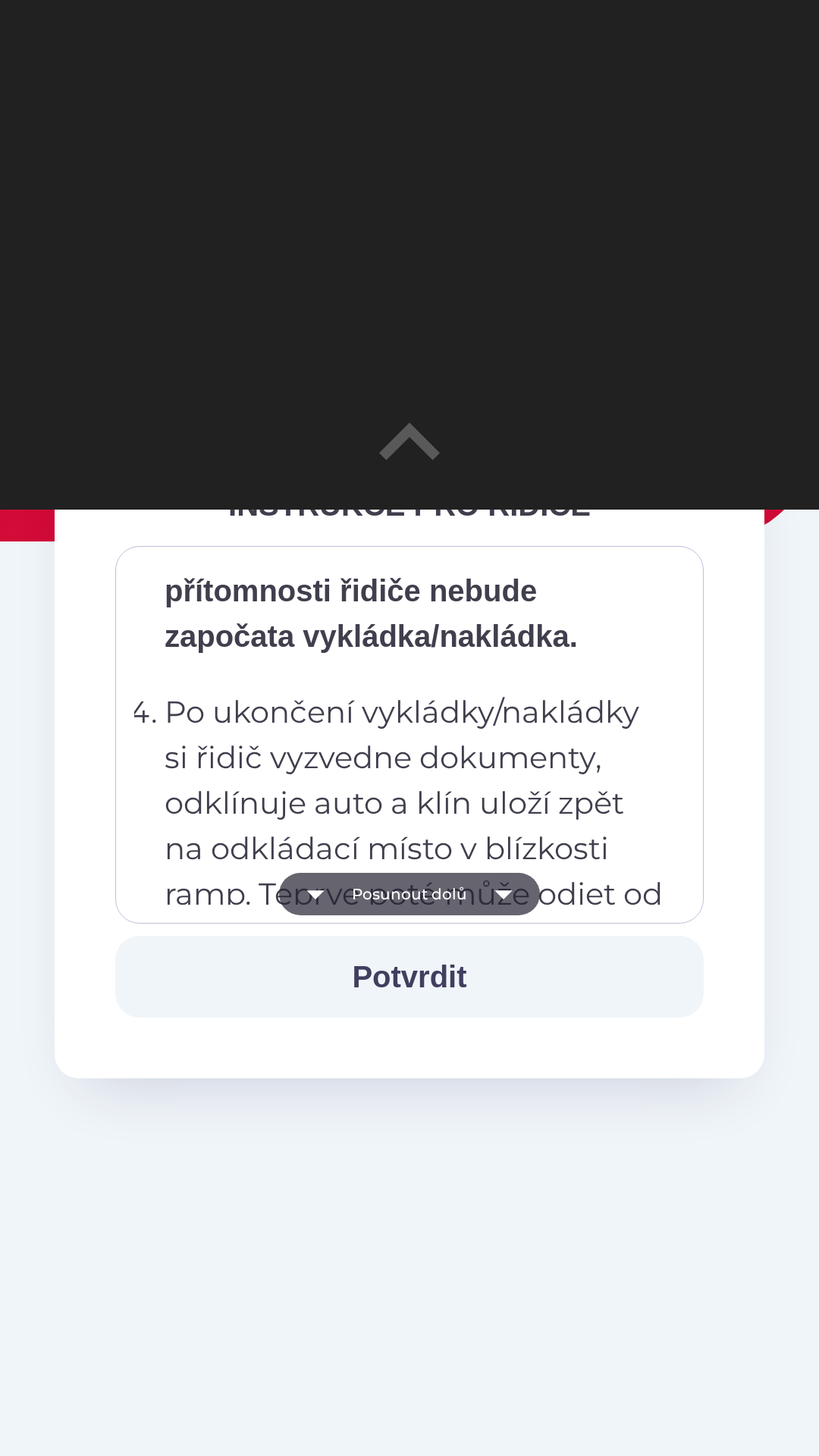
click at [513, 912] on icon "button" at bounding box center [503, 894] width 43 height 43
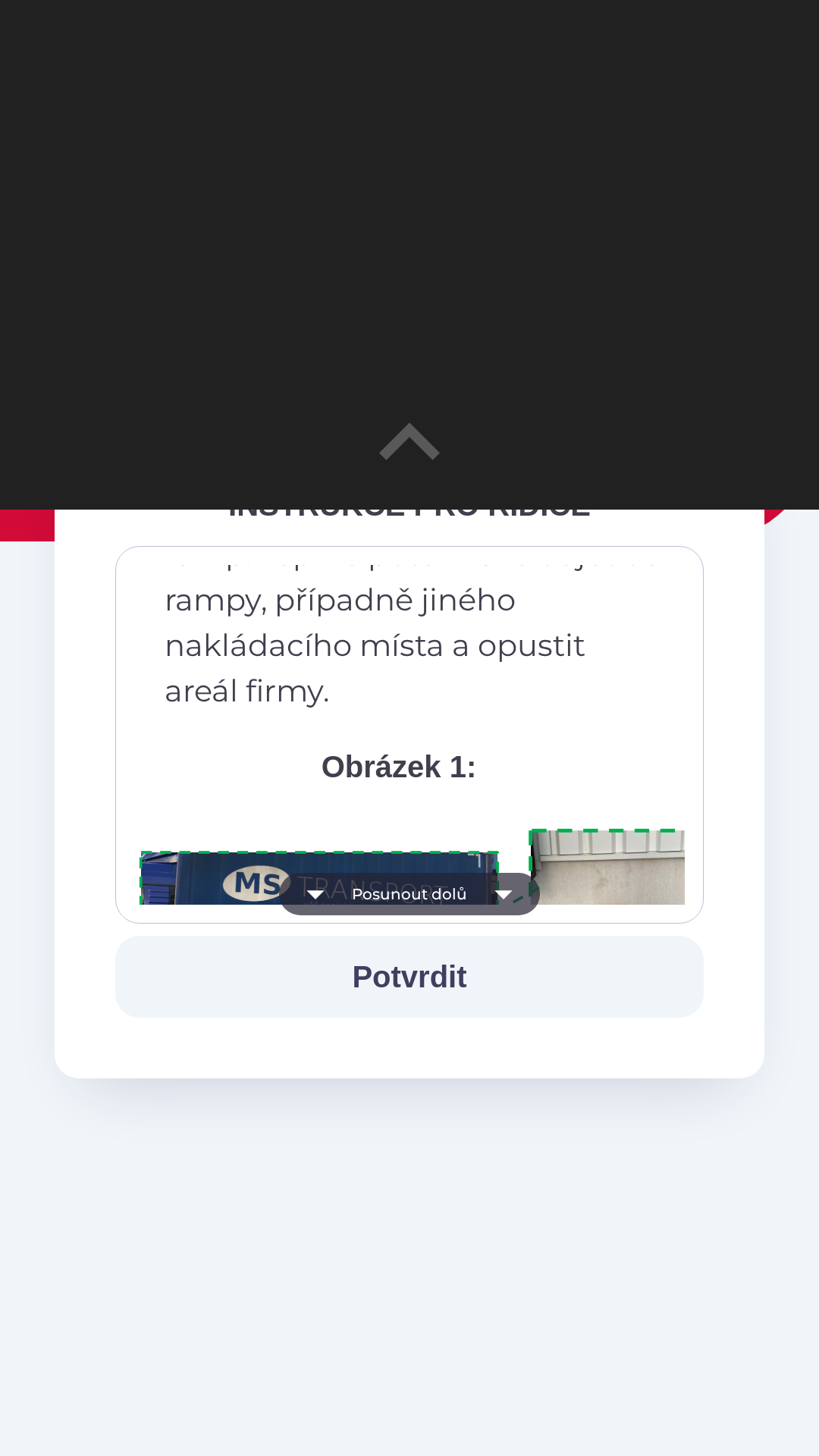
click at [506, 892] on icon "button" at bounding box center [503, 894] width 17 height 9
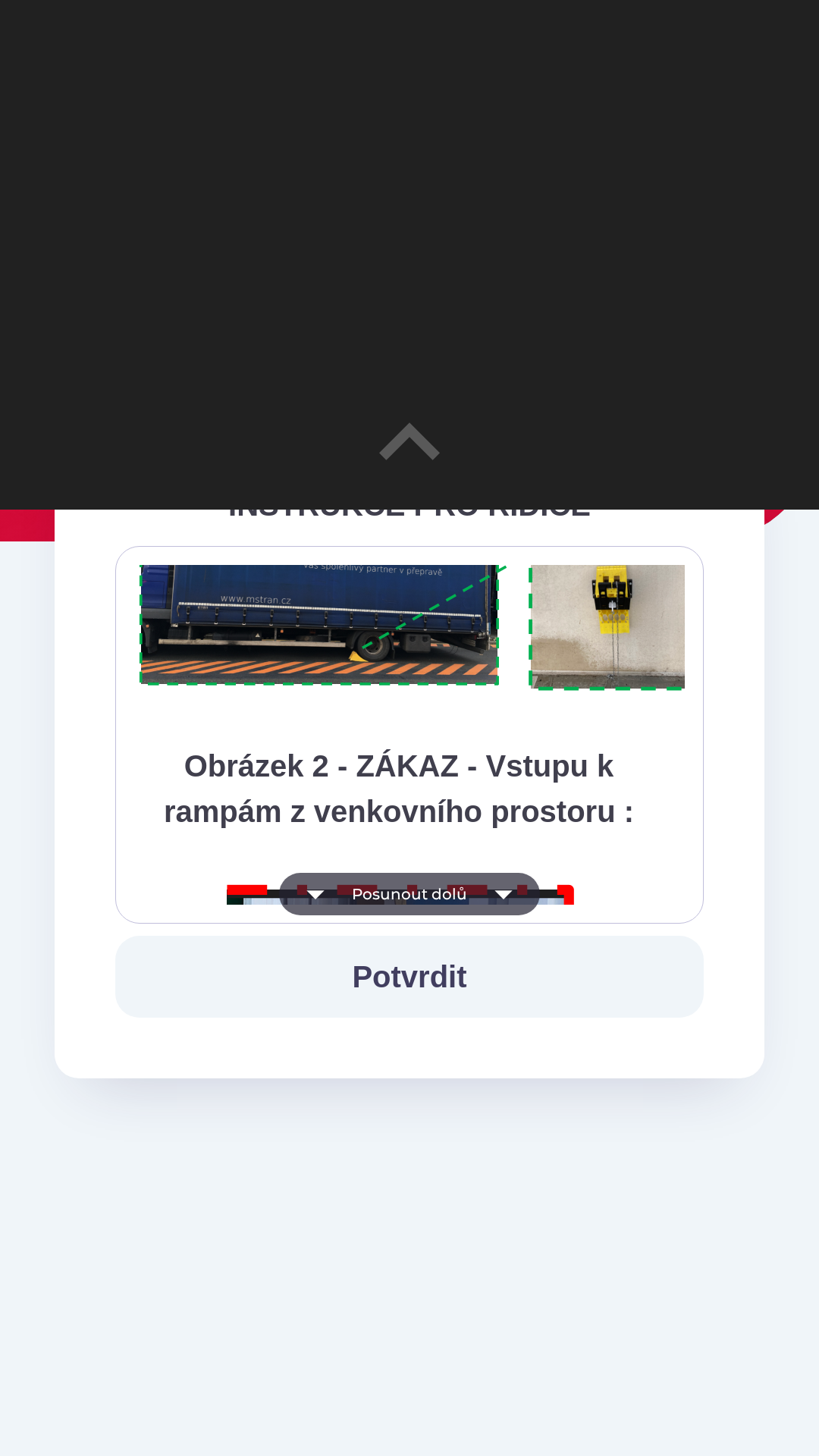
click at [509, 892] on icon "button" at bounding box center [503, 894] width 43 height 43
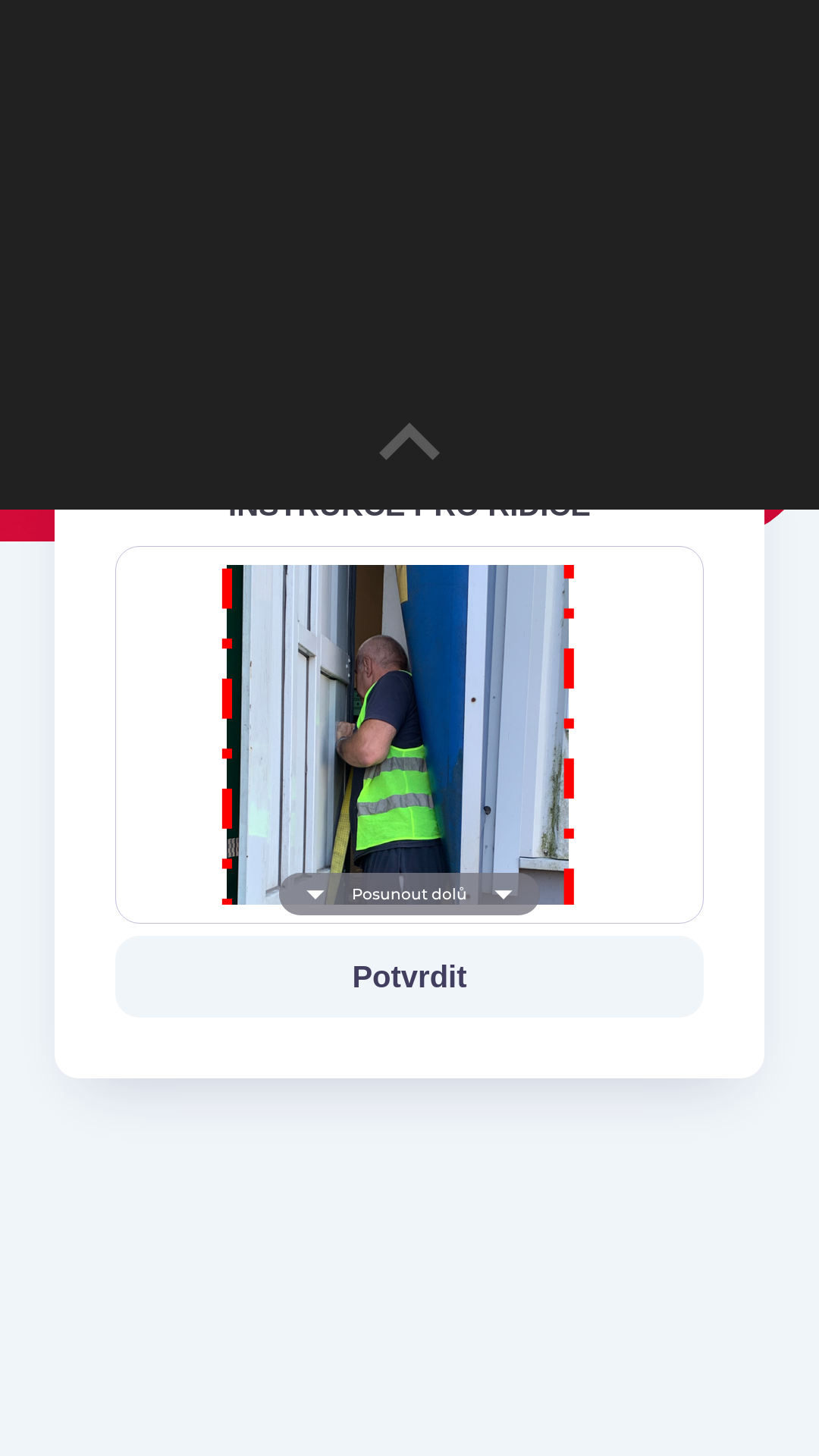
click at [503, 903] on icon "button" at bounding box center [503, 894] width 43 height 43
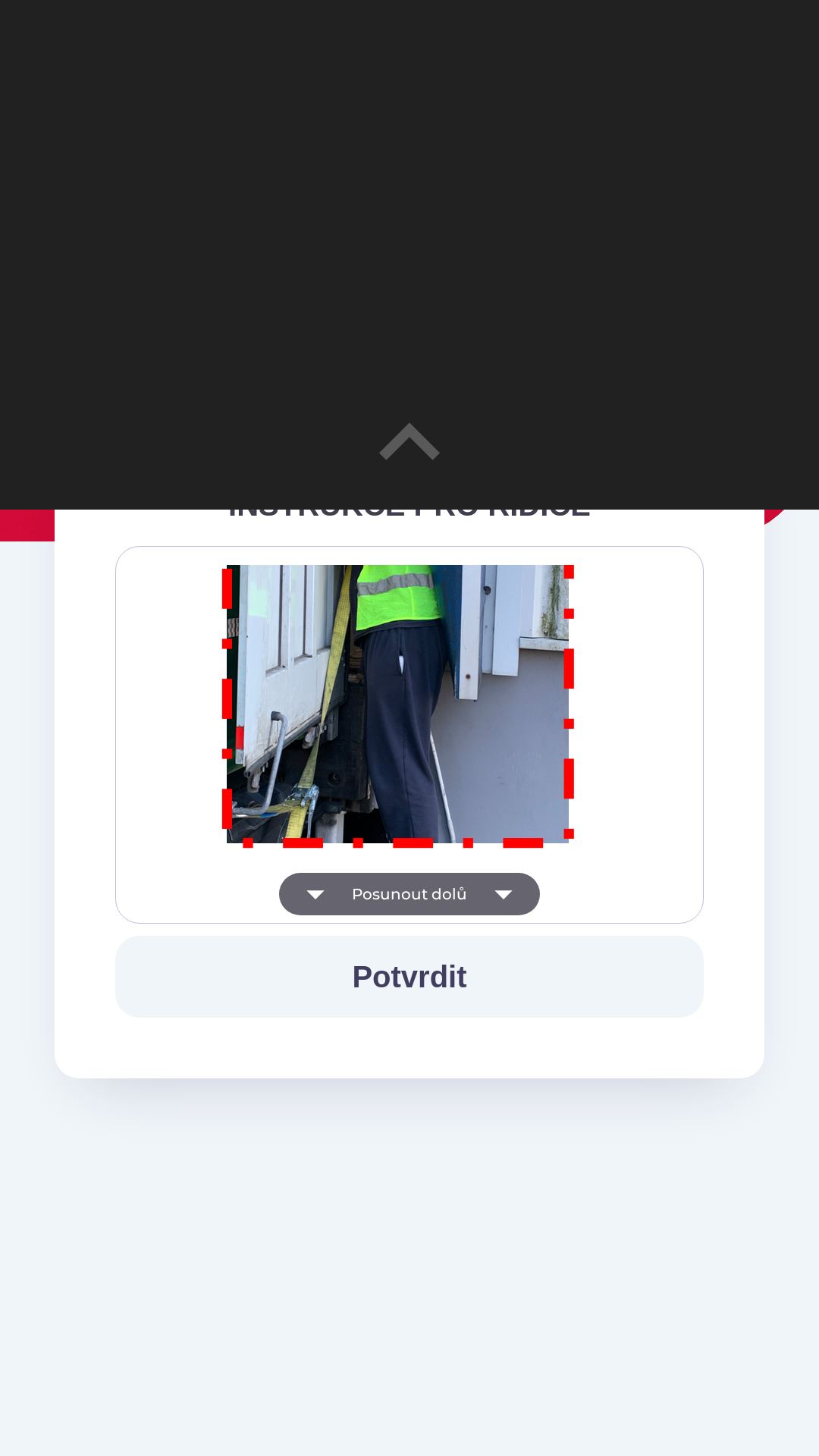
click at [503, 888] on icon "button" at bounding box center [503, 894] width 43 height 43
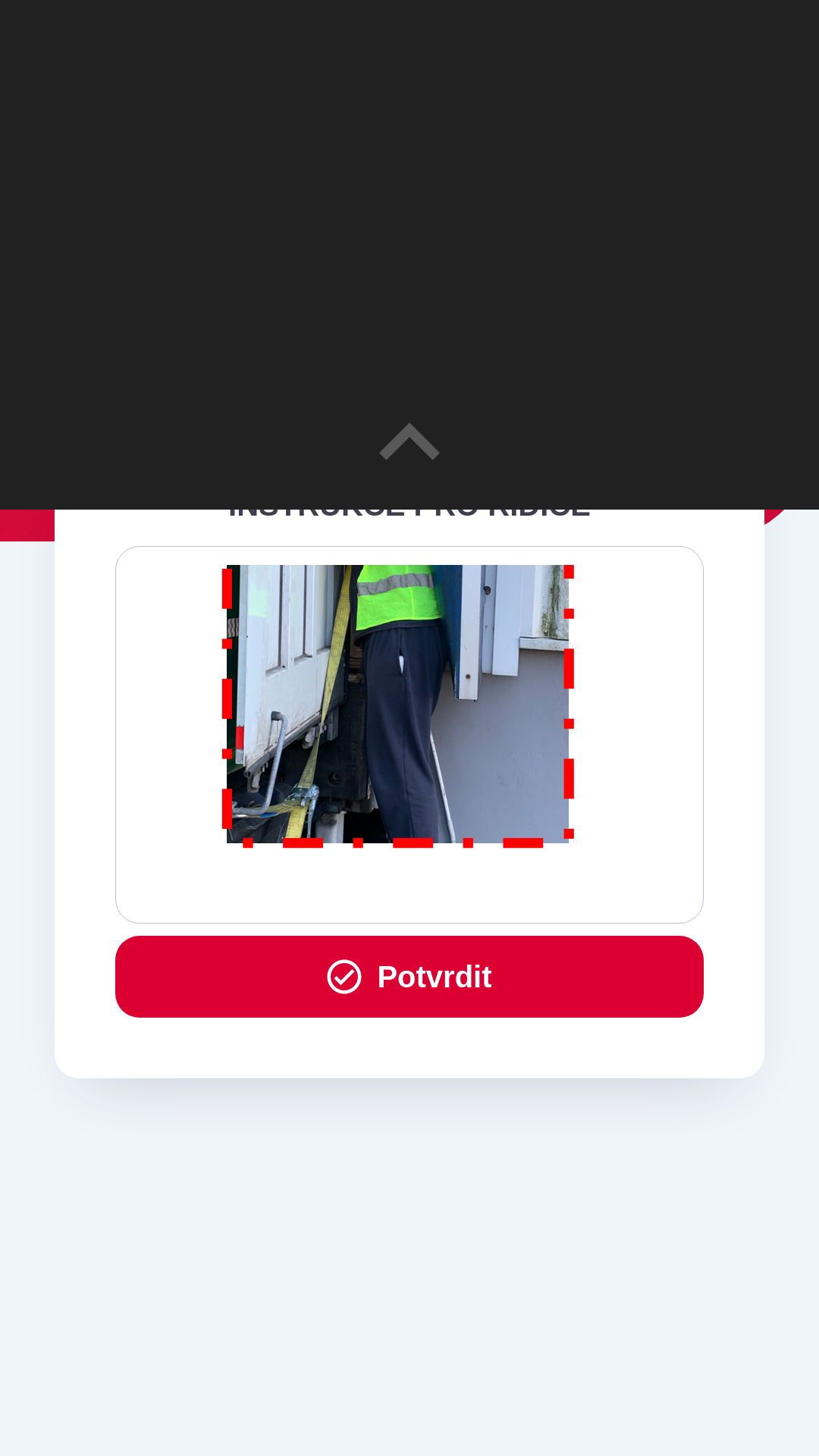
click at [504, 889] on div "Všichni řidiči přijíždějící do skladu firmy DENSO CZECH s.r.o. jsou po průjezdu…" at bounding box center [409, 735] width 550 height 339
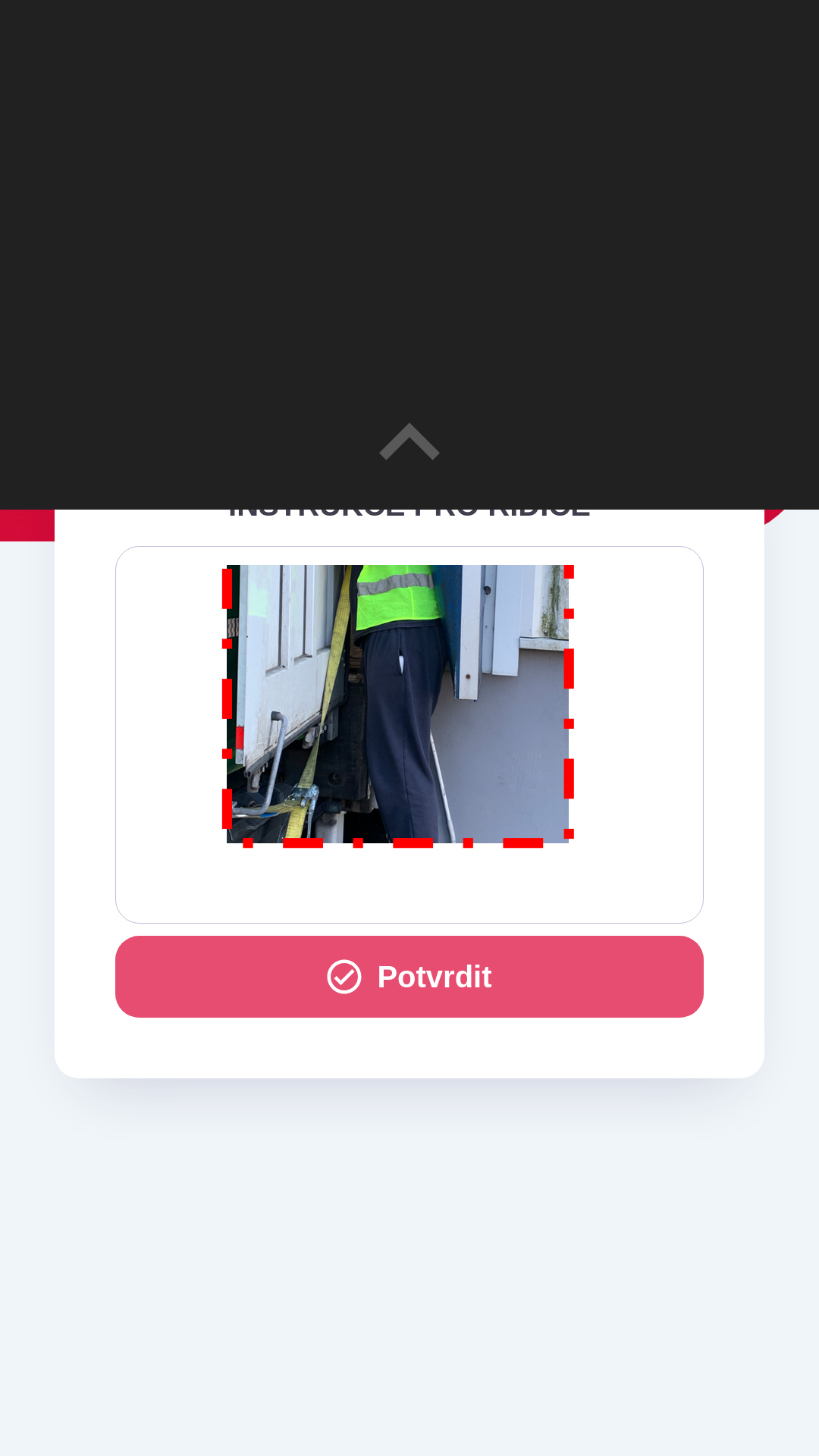
click at [469, 975] on button "Potvrdit" at bounding box center [410, 976] width 589 height 82
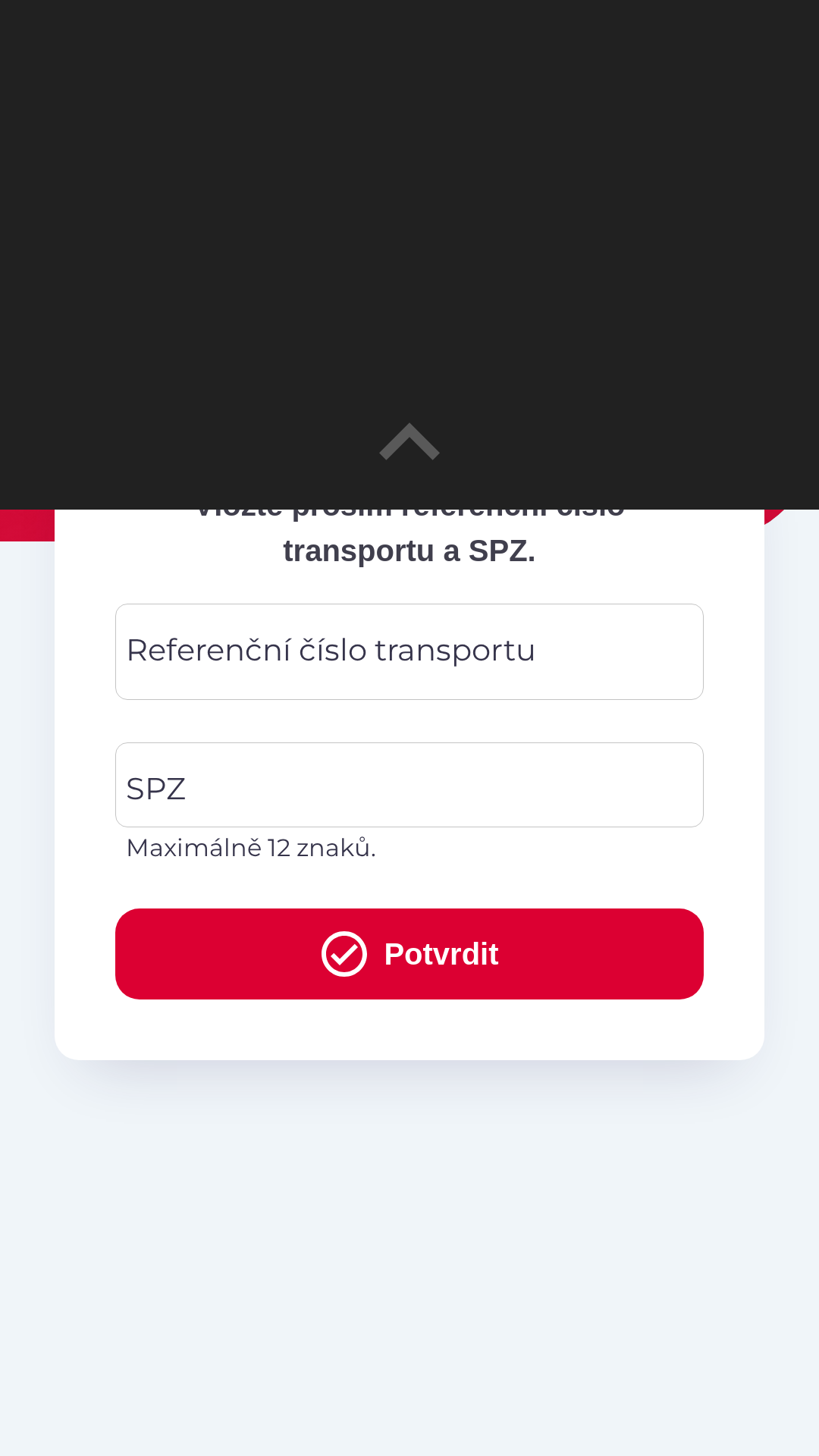
click at [195, 660] on div "Referenční číslo transportu Referenční číslo transportu" at bounding box center [410, 651] width 589 height 96
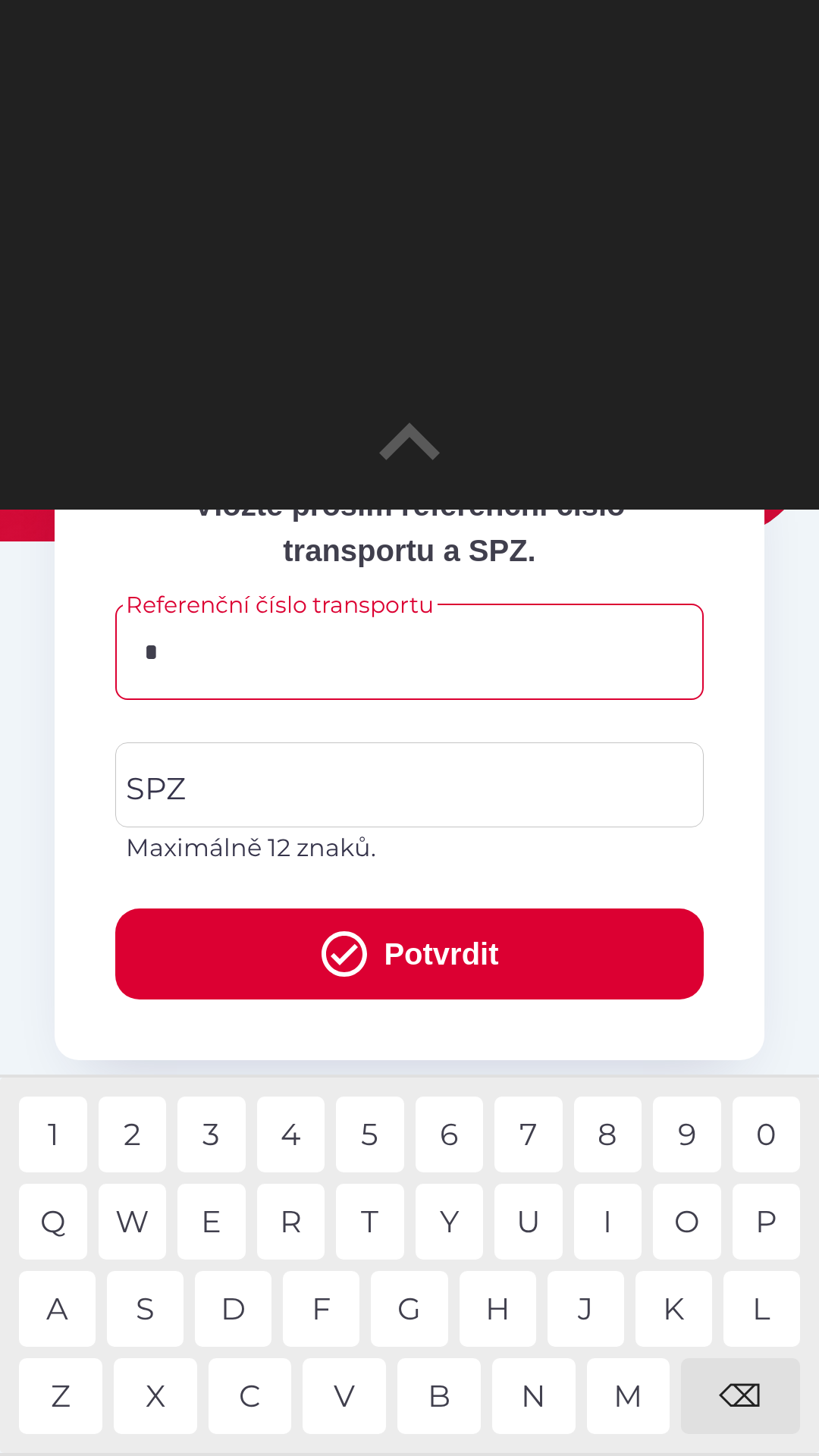
click at [57, 1399] on div "Z" at bounding box center [61, 1395] width 84 height 75
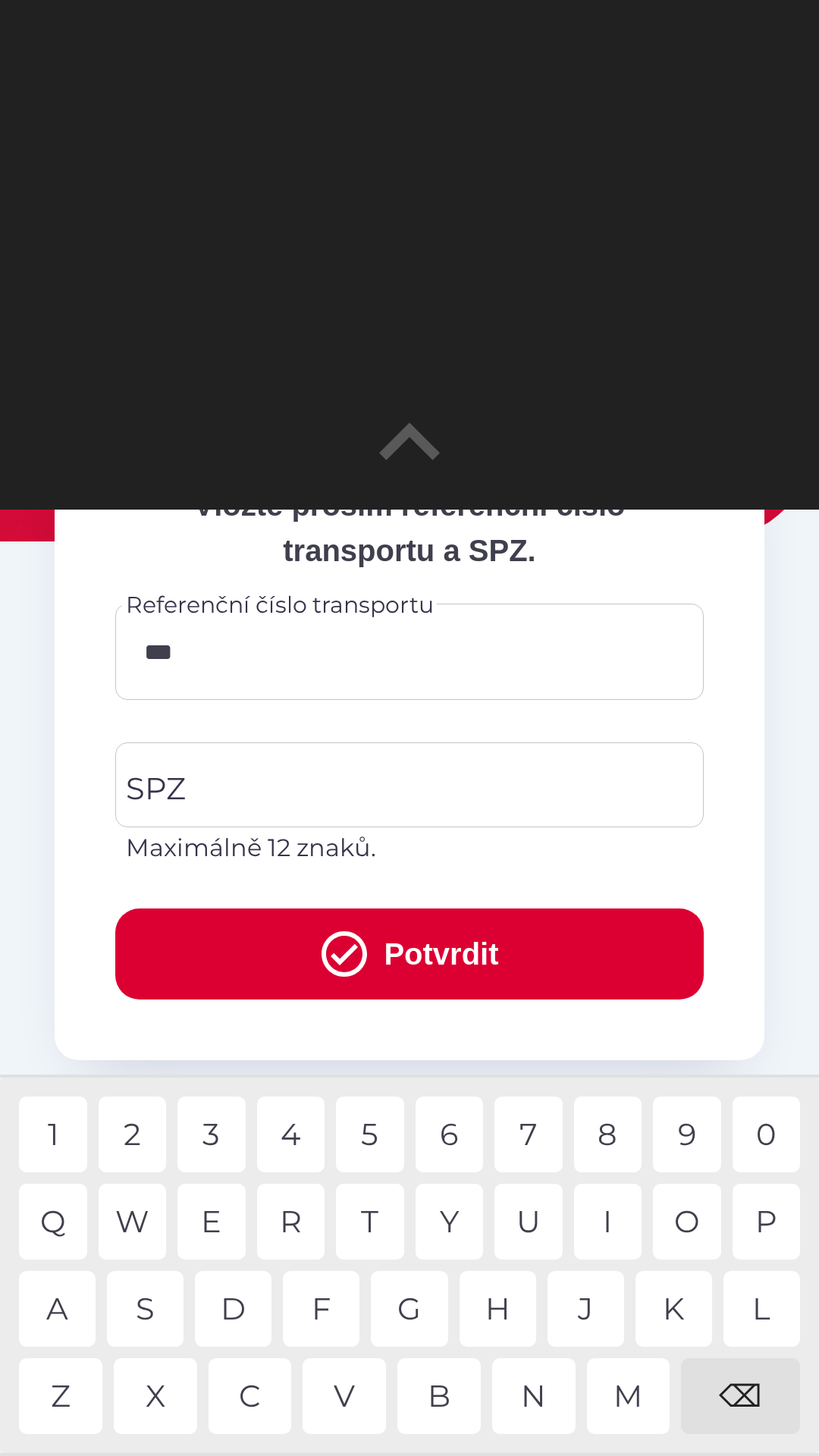
click at [140, 1140] on div "2" at bounding box center [132, 1134] width 68 height 75
click at [610, 1145] on div "8" at bounding box center [607, 1134] width 68 height 75
click at [762, 1142] on div "0" at bounding box center [766, 1134] width 68 height 75
type input "*******"
click at [607, 1132] on div "8" at bounding box center [607, 1134] width 68 height 75
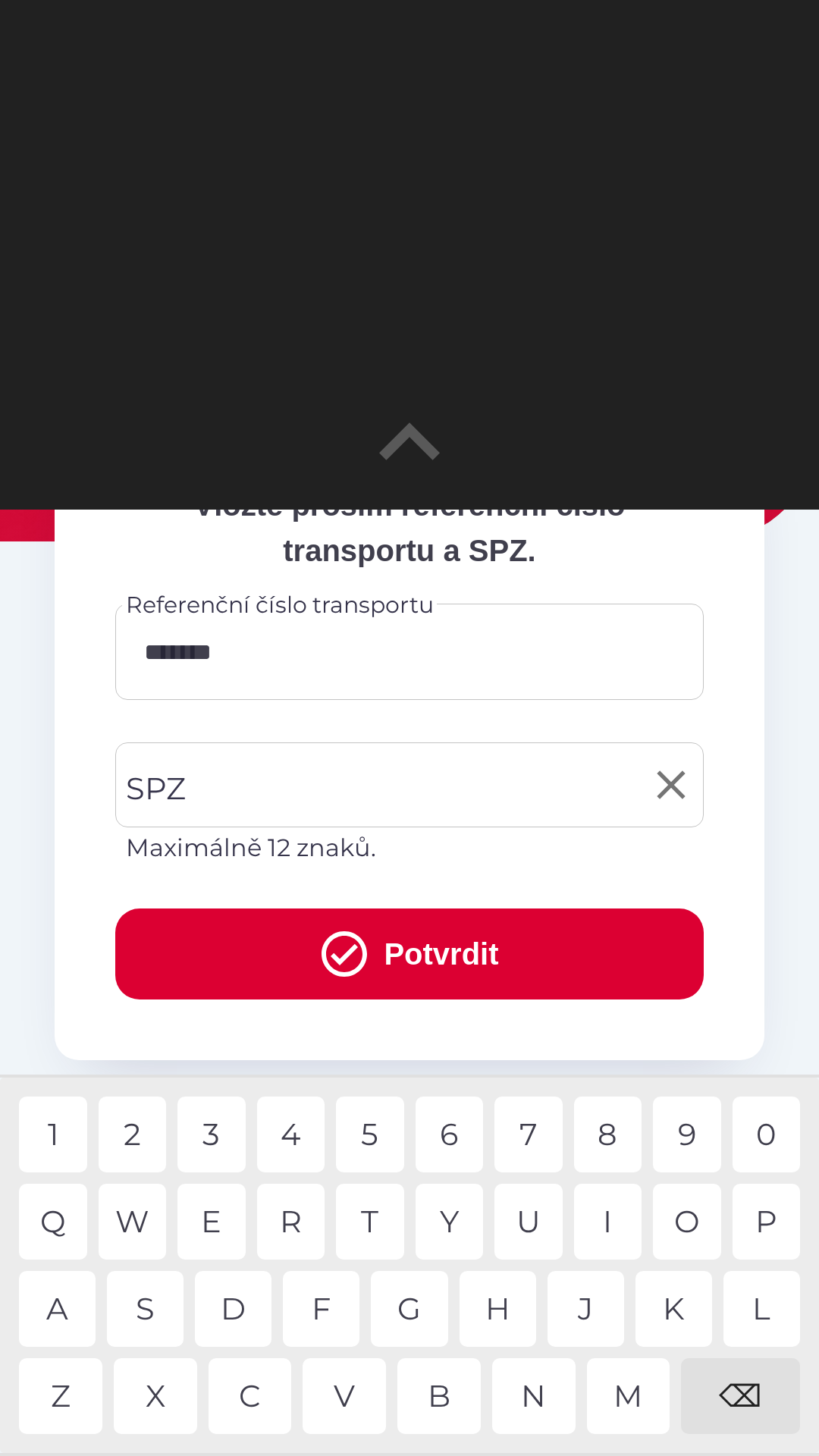
click at [232, 794] on input "SPZ" at bounding box center [398, 785] width 552 height 71
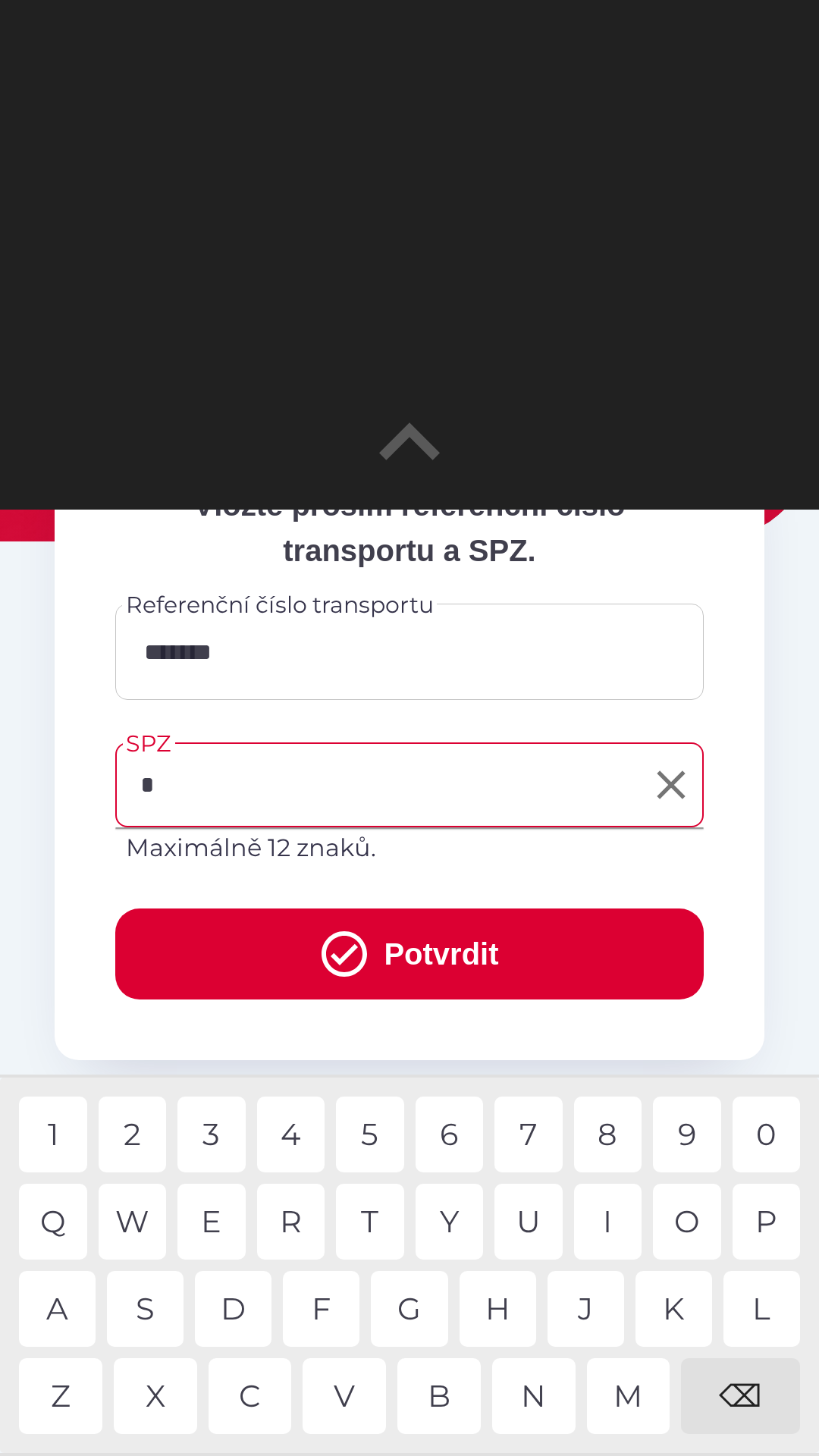
click at [289, 1138] on div "4" at bounding box center [290, 1134] width 68 height 75
click at [136, 1309] on div "S" at bounding box center [144, 1308] width 76 height 75
click at [595, 1131] on div "8" at bounding box center [607, 1134] width 68 height 75
click at [284, 1137] on div "4" at bounding box center [290, 1134] width 68 height 75
type input "*******"
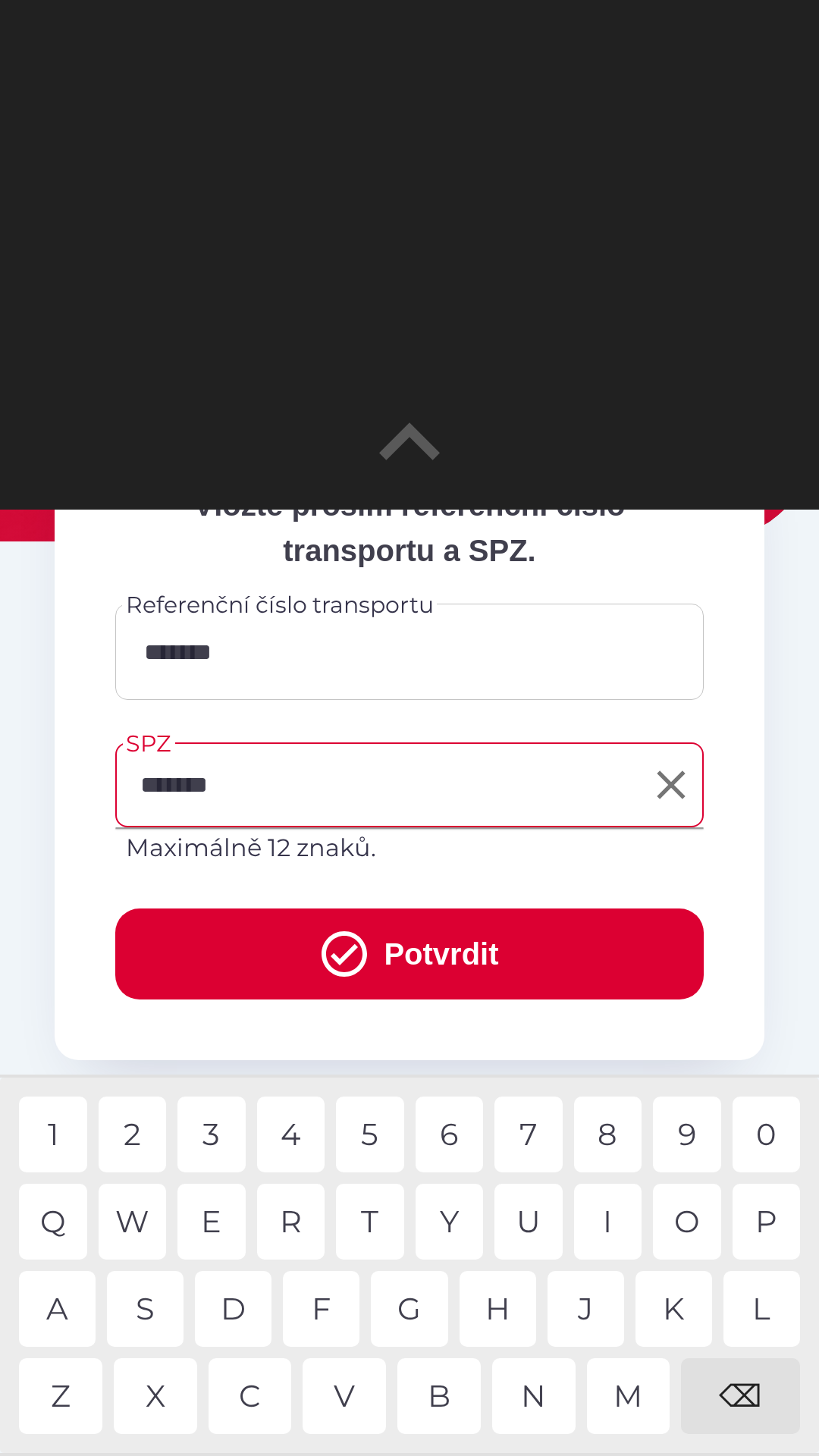
click at [369, 1137] on div "5" at bounding box center [370, 1134] width 68 height 75
click at [436, 961] on button "Potvrdit" at bounding box center [410, 953] width 589 height 91
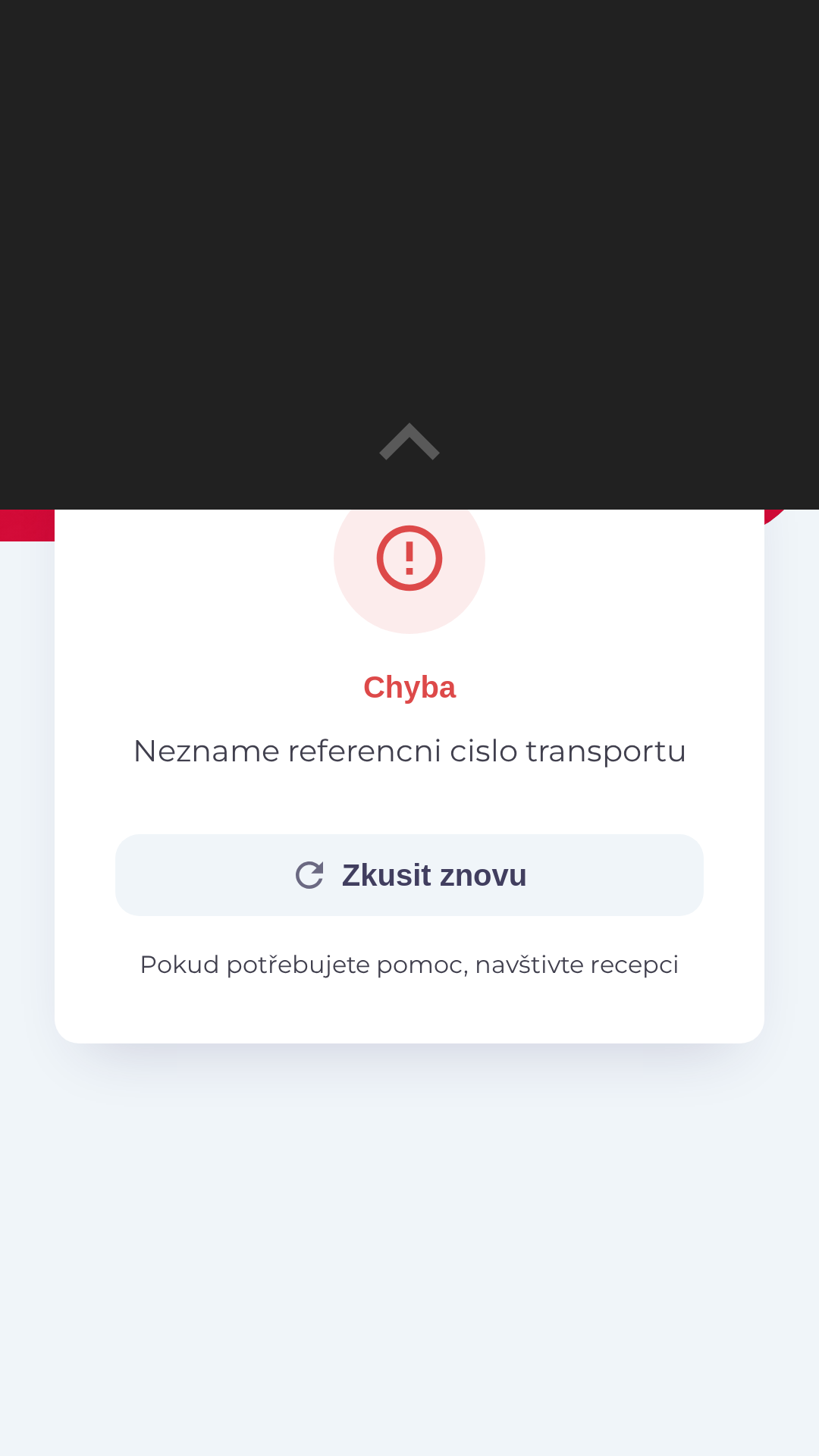
click at [439, 871] on button "Zkusit znovu" at bounding box center [410, 875] width 589 height 82
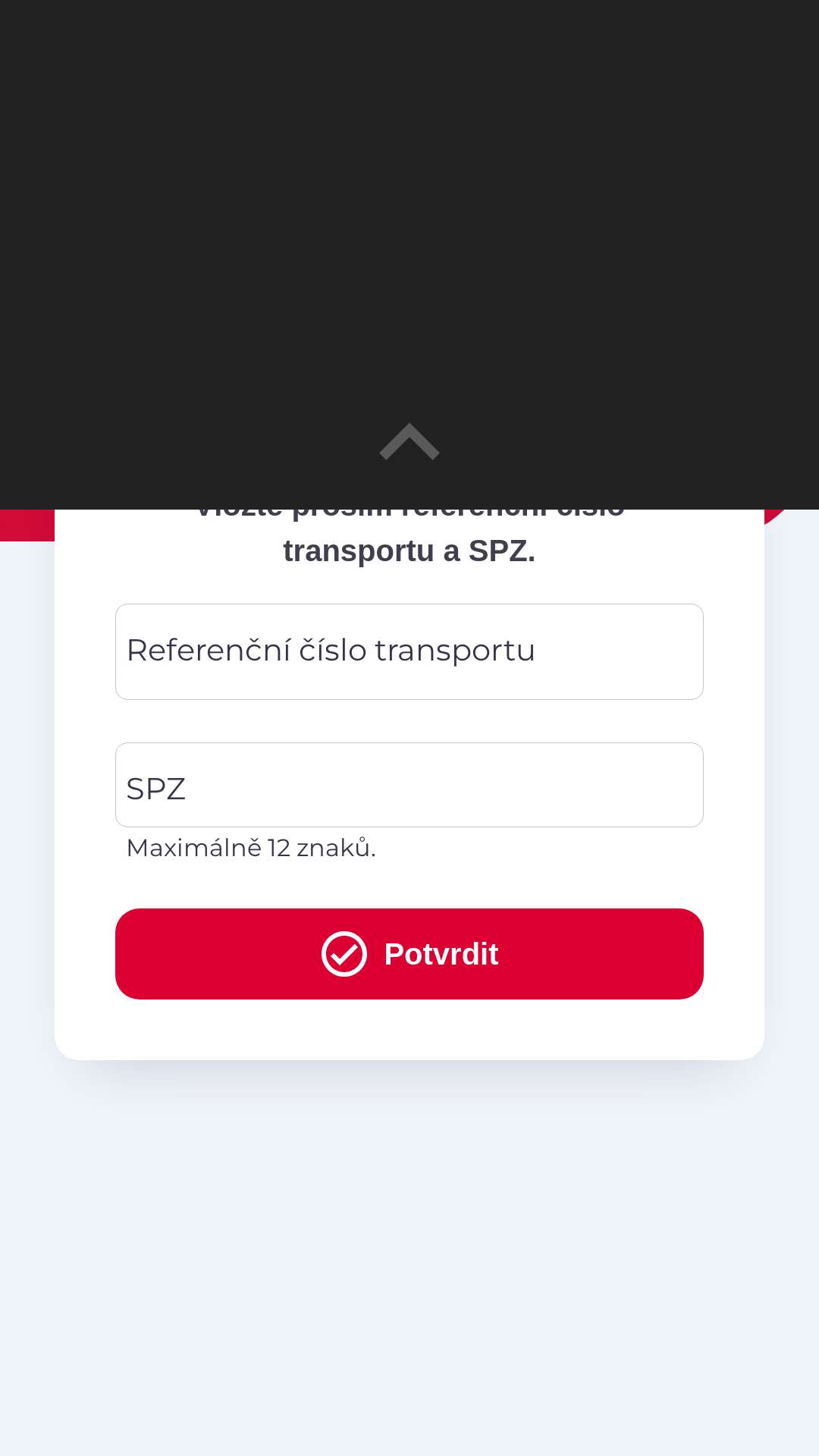
click at [253, 667] on div "Referenční číslo transportu Referenční číslo transportu" at bounding box center [410, 651] width 589 height 96
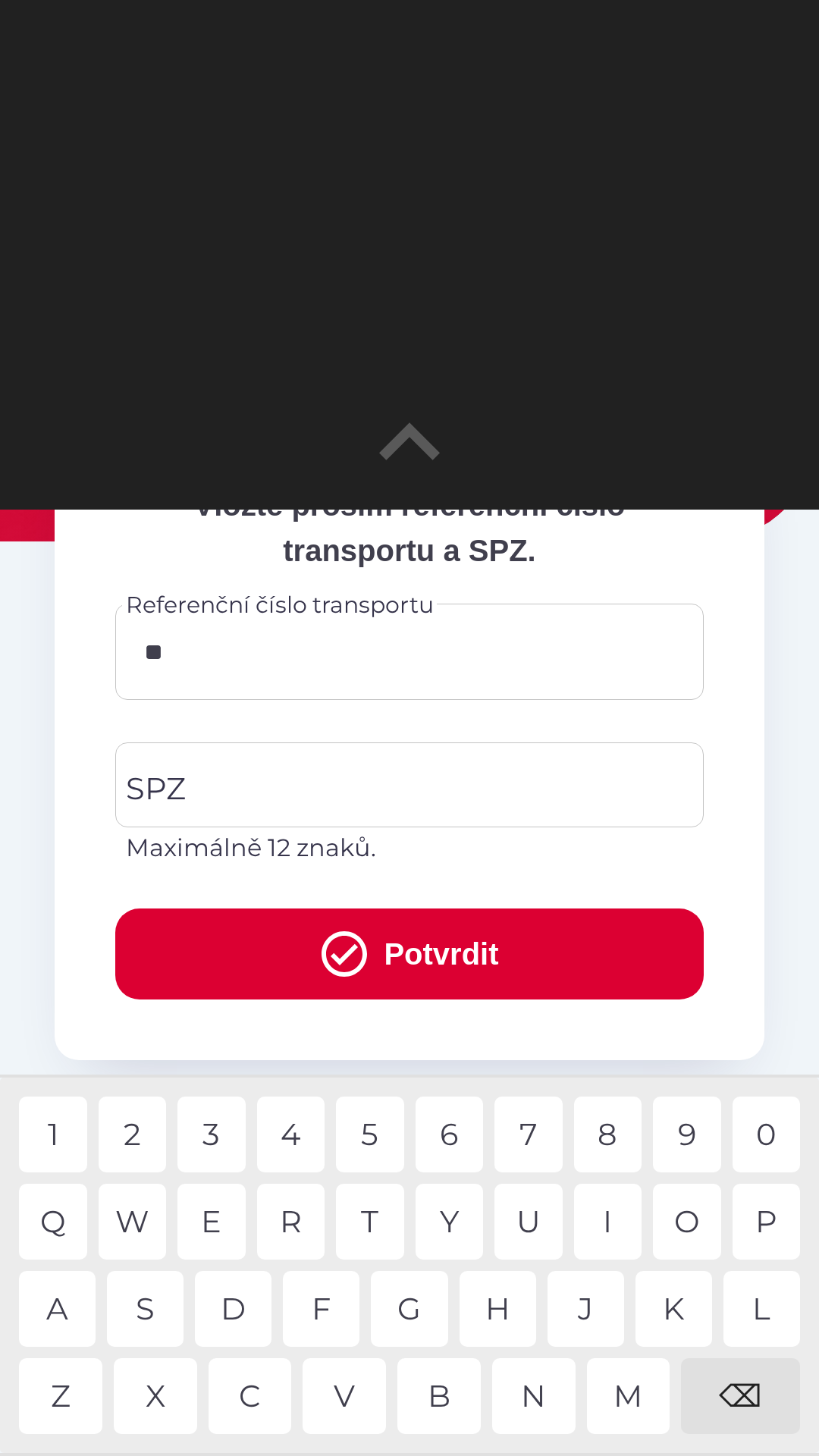
click at [781, 1140] on div "0" at bounding box center [766, 1134] width 68 height 75
click at [125, 1143] on div "2" at bounding box center [132, 1134] width 68 height 75
click at [762, 1135] on div "0" at bounding box center [766, 1134] width 68 height 75
click at [601, 1133] on div "8" at bounding box center [607, 1134] width 68 height 75
type input "*******"
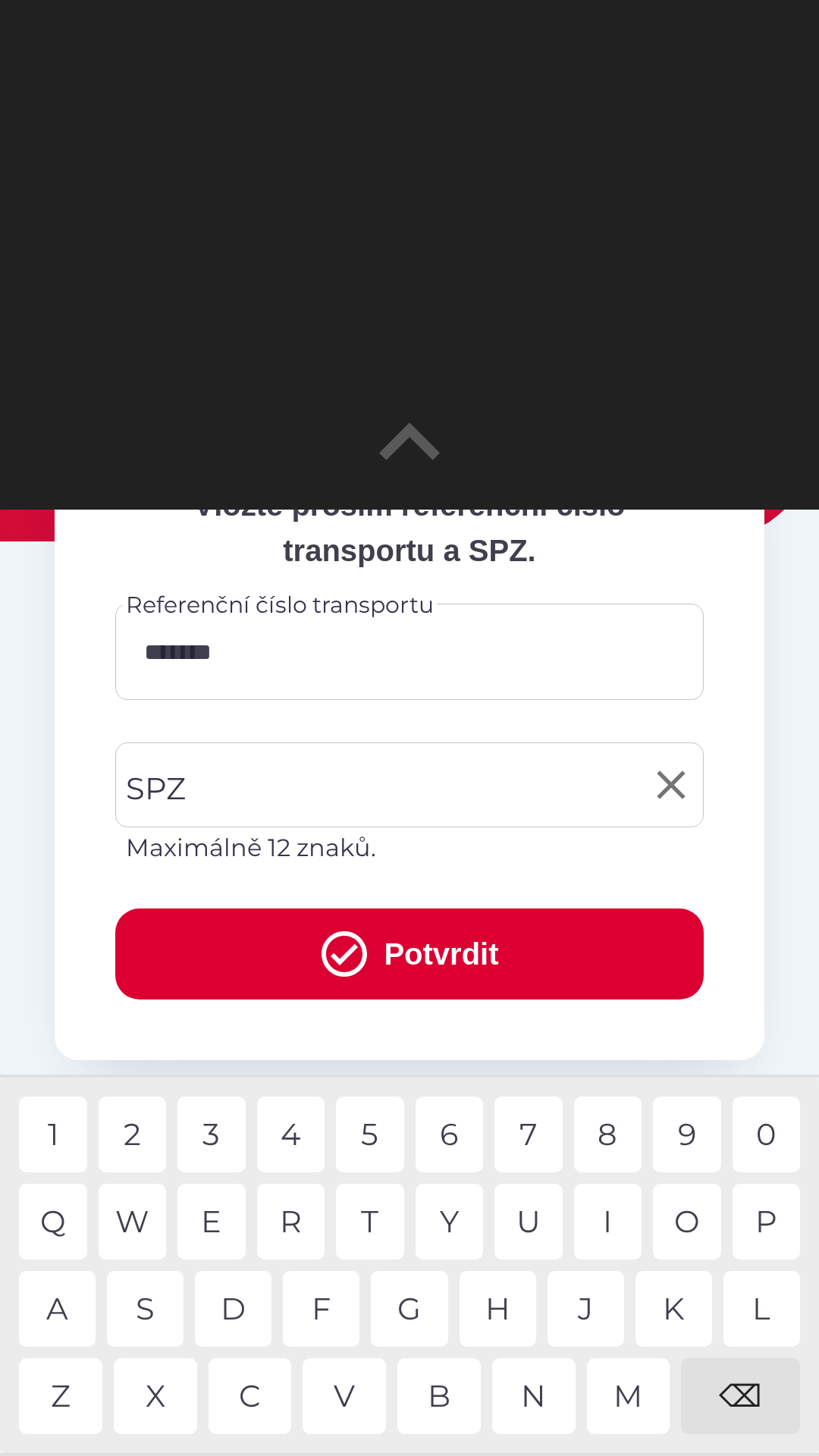
click at [261, 793] on input "SPZ" at bounding box center [398, 785] width 552 height 71
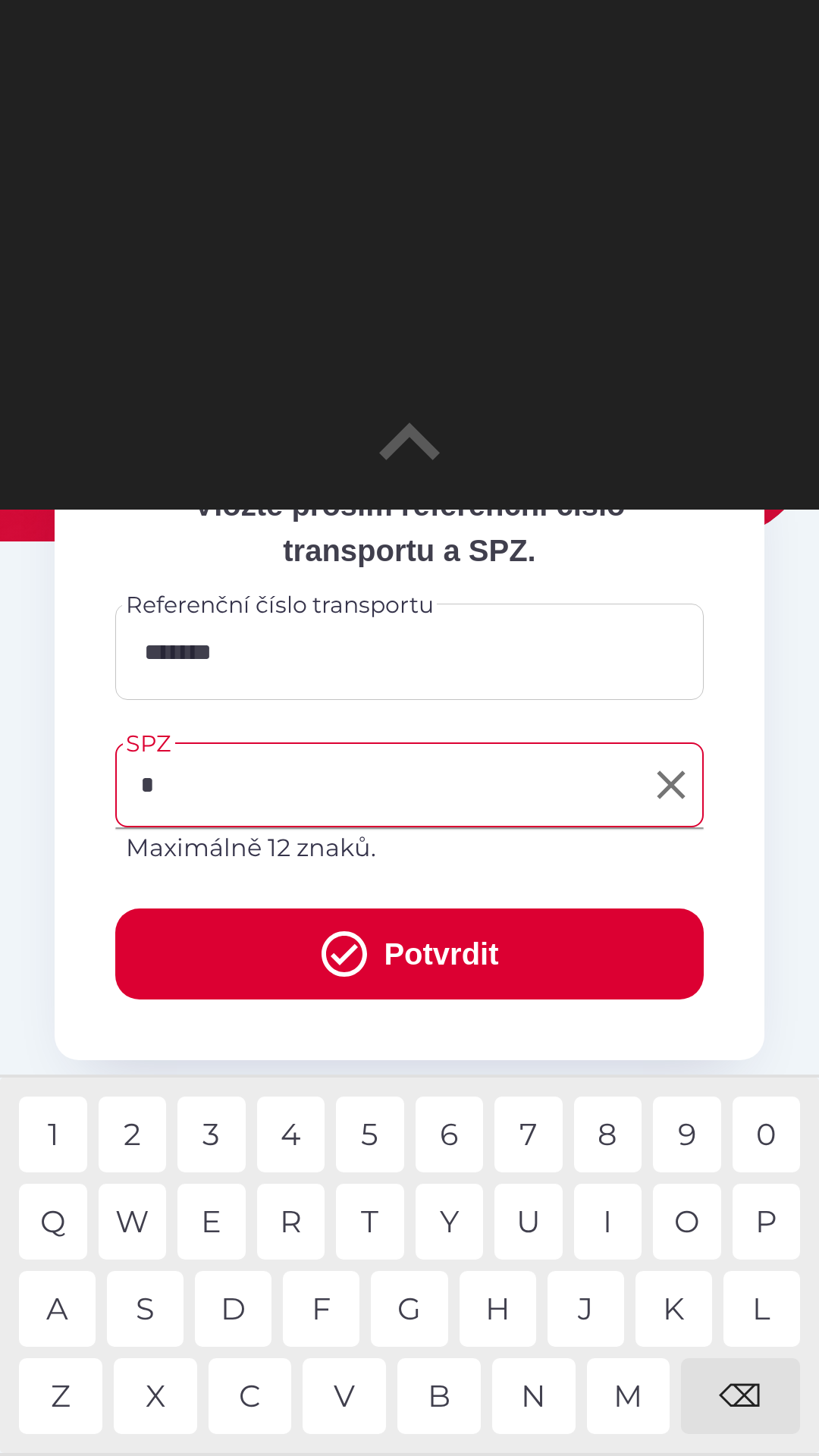
click at [284, 1141] on div "4" at bounding box center [290, 1134] width 68 height 75
click at [593, 1315] on div "J" at bounding box center [585, 1308] width 76 height 75
click at [763, 1133] on div "0" at bounding box center [766, 1134] width 68 height 75
click at [607, 1131] on div "8" at bounding box center [607, 1134] width 68 height 75
type input "*******"
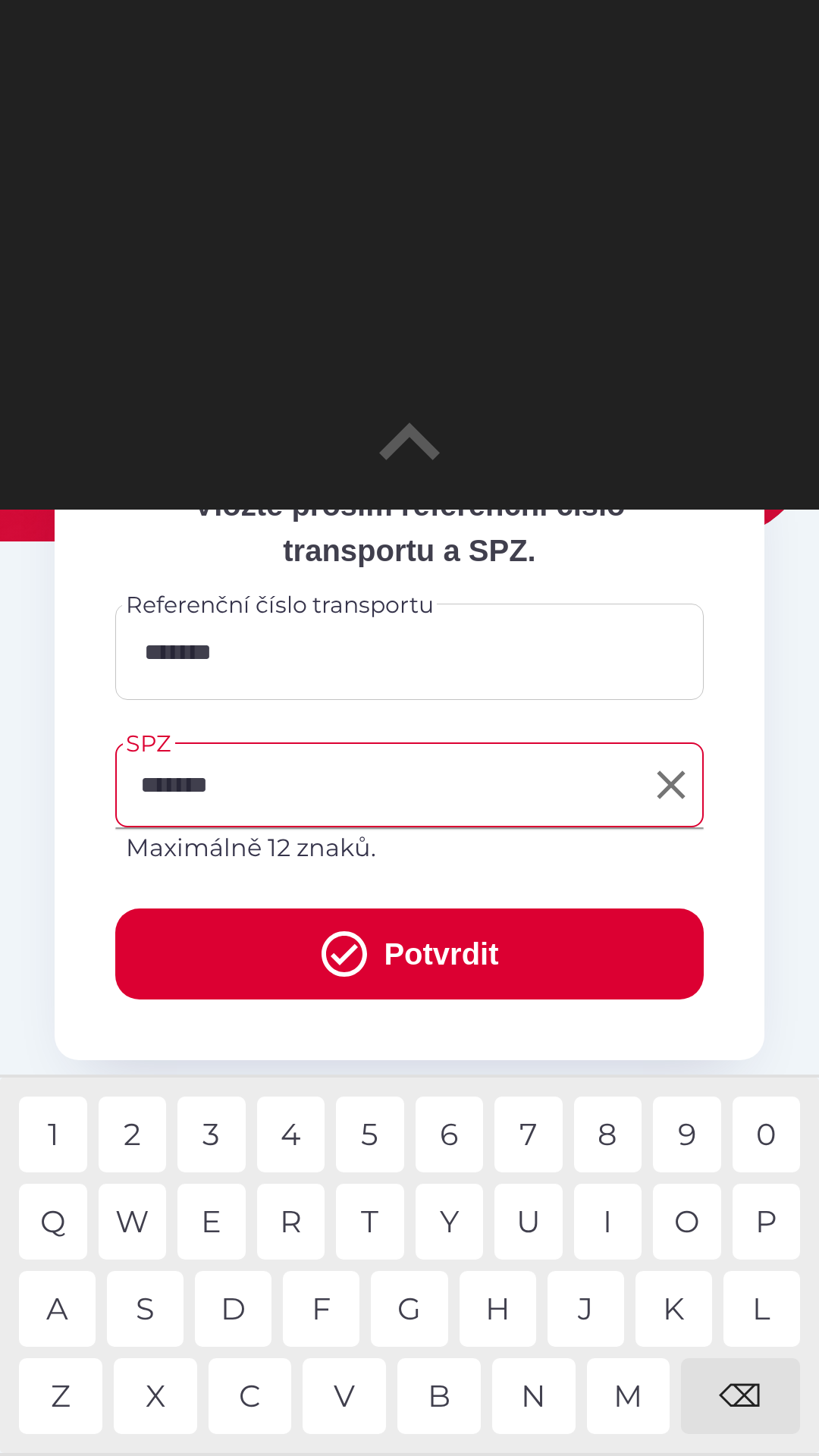
click at [405, 955] on button "Potvrdit" at bounding box center [410, 953] width 589 height 91
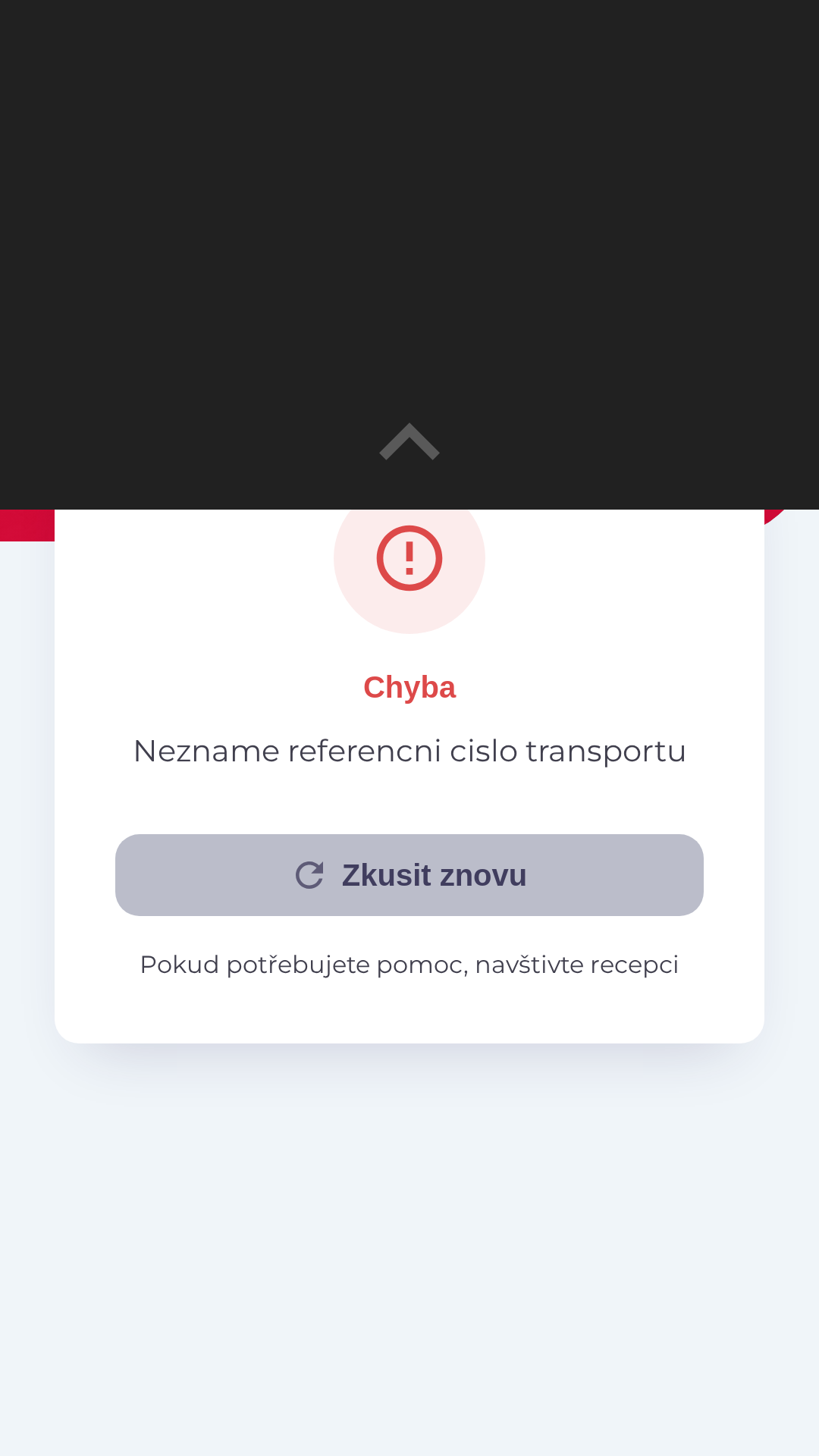
click at [516, 884] on button "Zkusit znovu" at bounding box center [410, 875] width 589 height 82
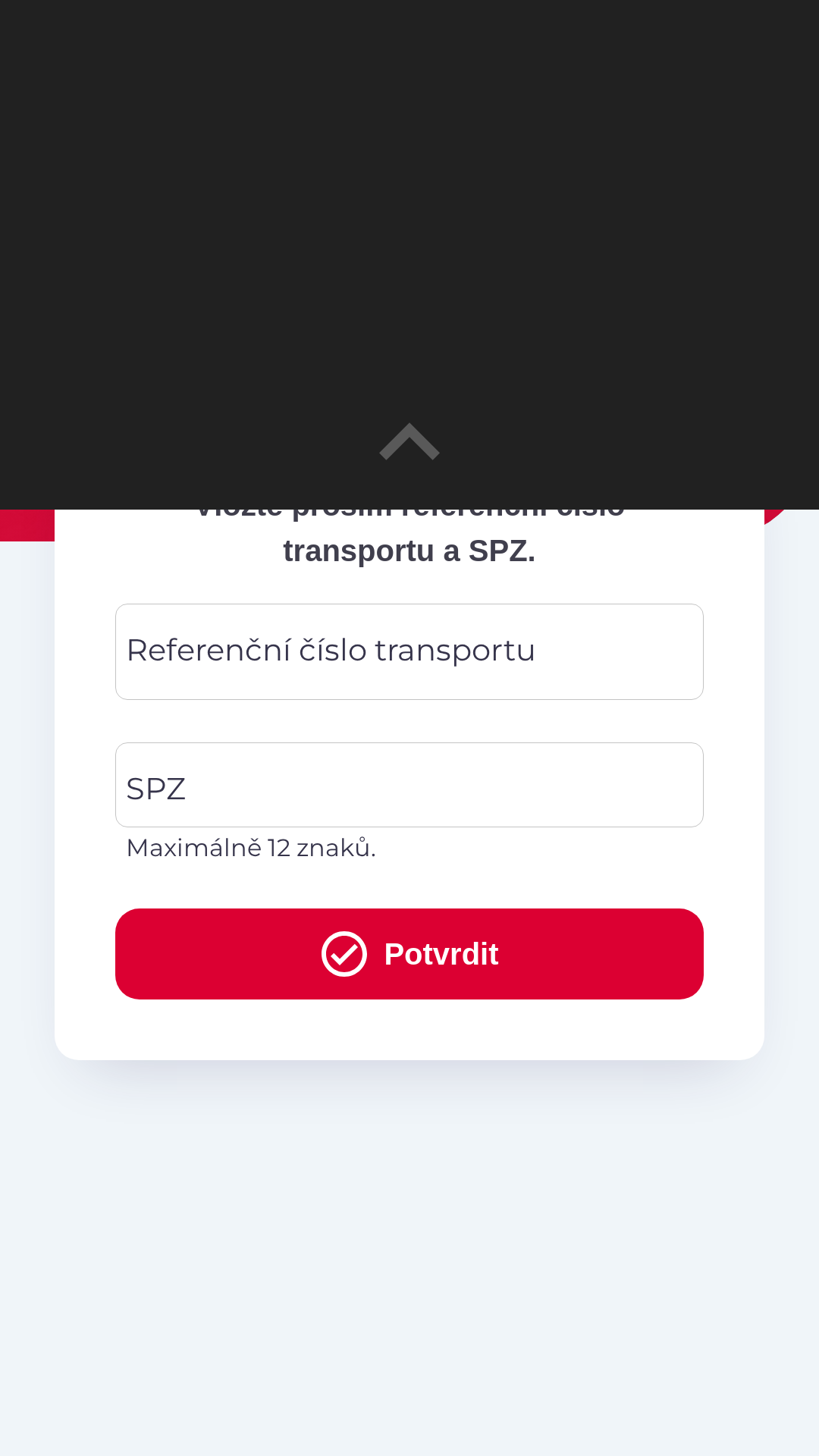
click at [341, 664] on div "Referenční číslo transportu Referenční číslo transportu" at bounding box center [410, 651] width 589 height 96
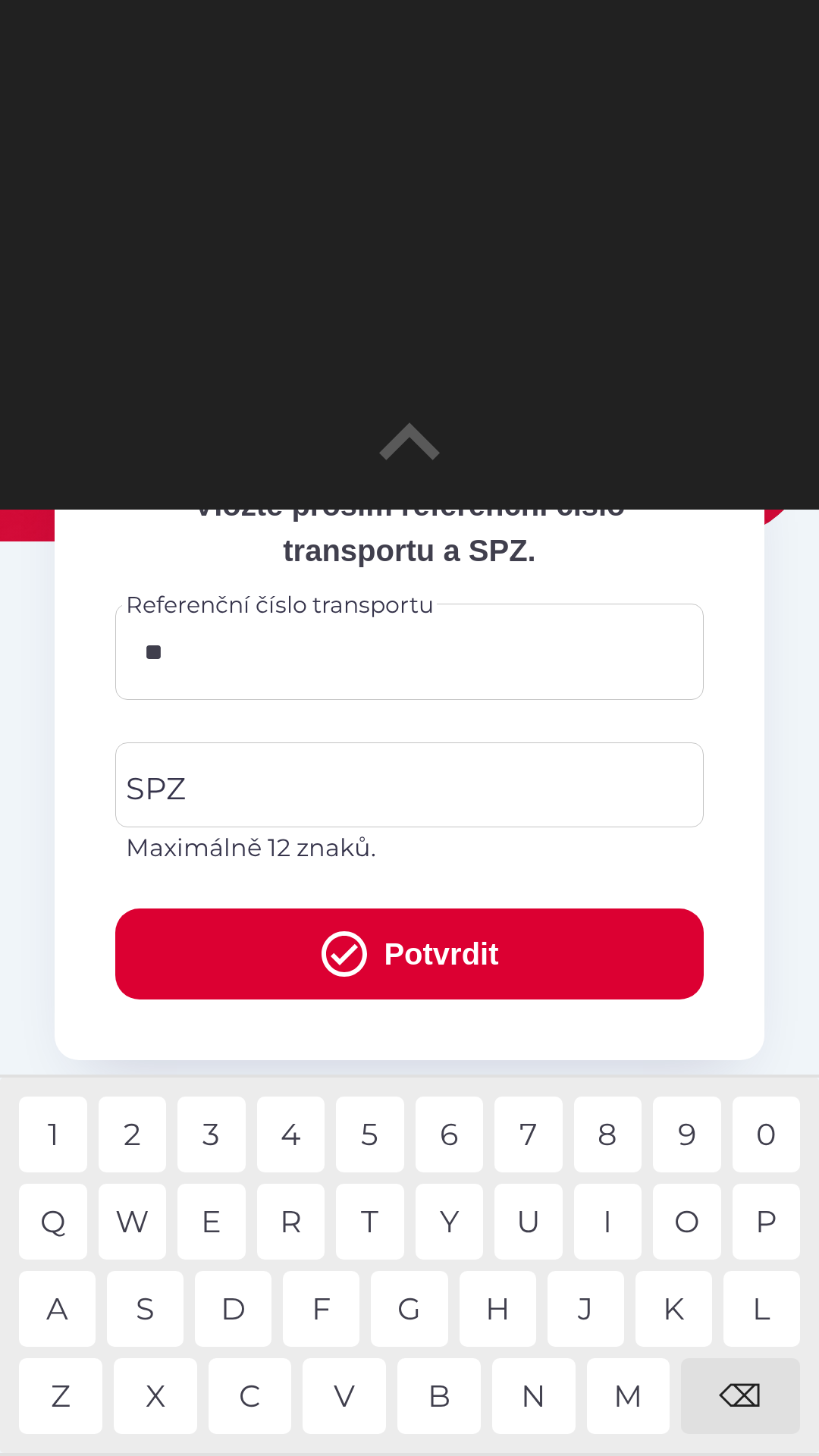
click at [769, 1137] on div "0" at bounding box center [766, 1134] width 68 height 75
type input "*******"
click at [440, 785] on input "SPZ" at bounding box center [398, 785] width 552 height 71
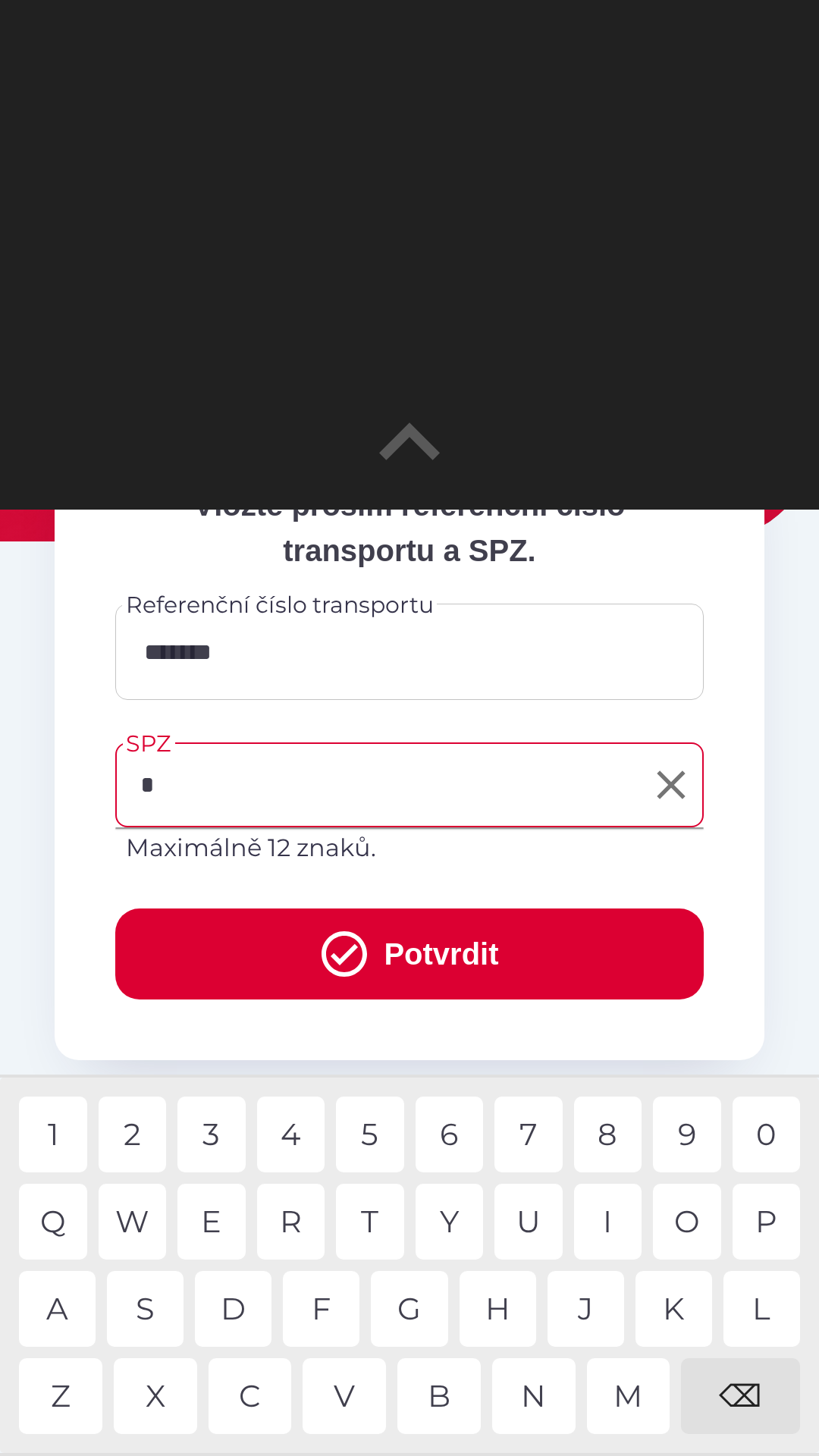
click at [303, 1128] on div "4" at bounding box center [290, 1134] width 68 height 75
click at [146, 1299] on div "S" at bounding box center [144, 1308] width 76 height 75
click at [770, 1131] on div "0" at bounding box center [766, 1134] width 68 height 75
type input "*******"
click at [463, 953] on button "Potvrdit" at bounding box center [410, 953] width 589 height 91
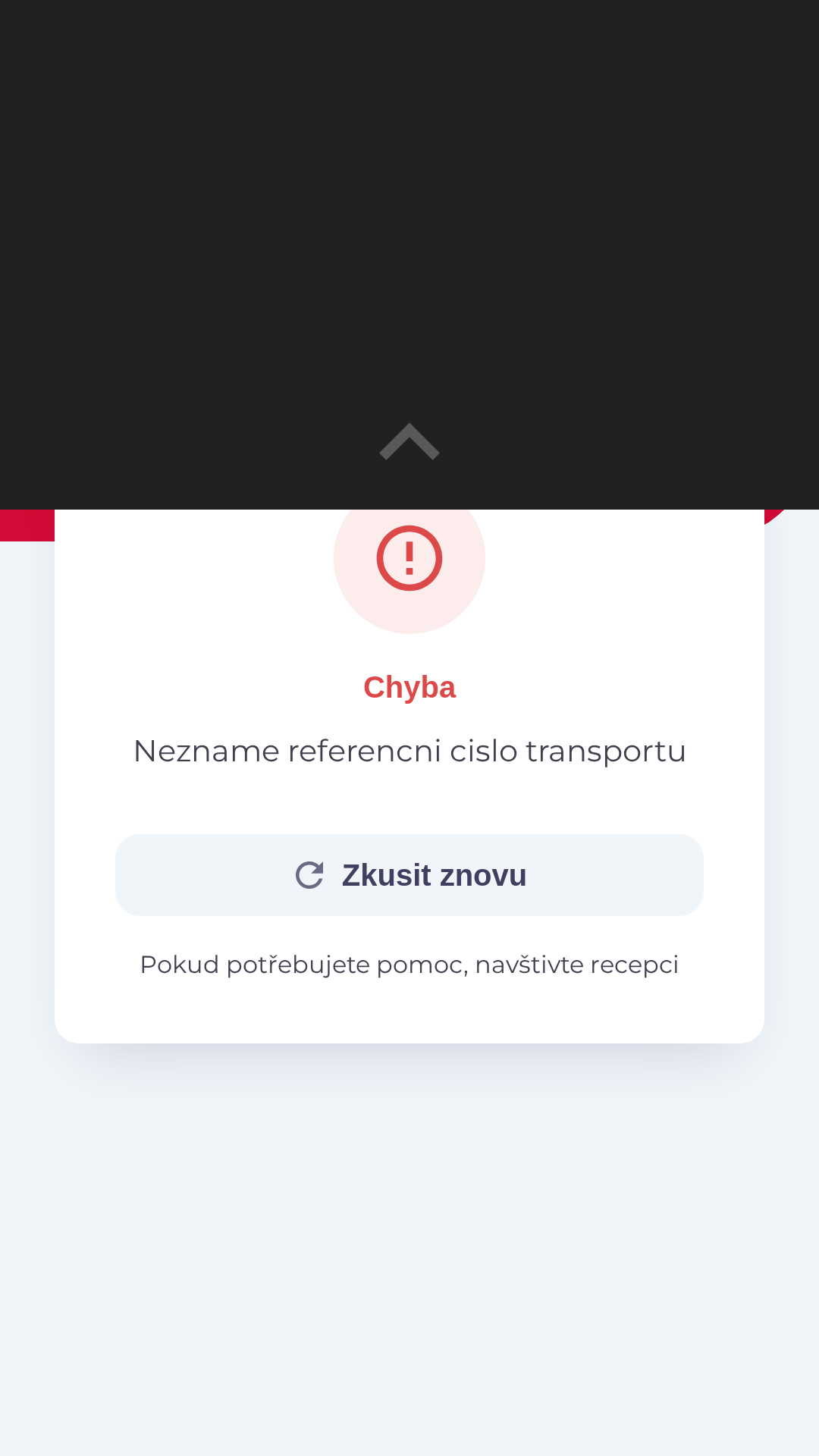
click at [519, 853] on button "Zkusit znovu" at bounding box center [410, 875] width 589 height 82
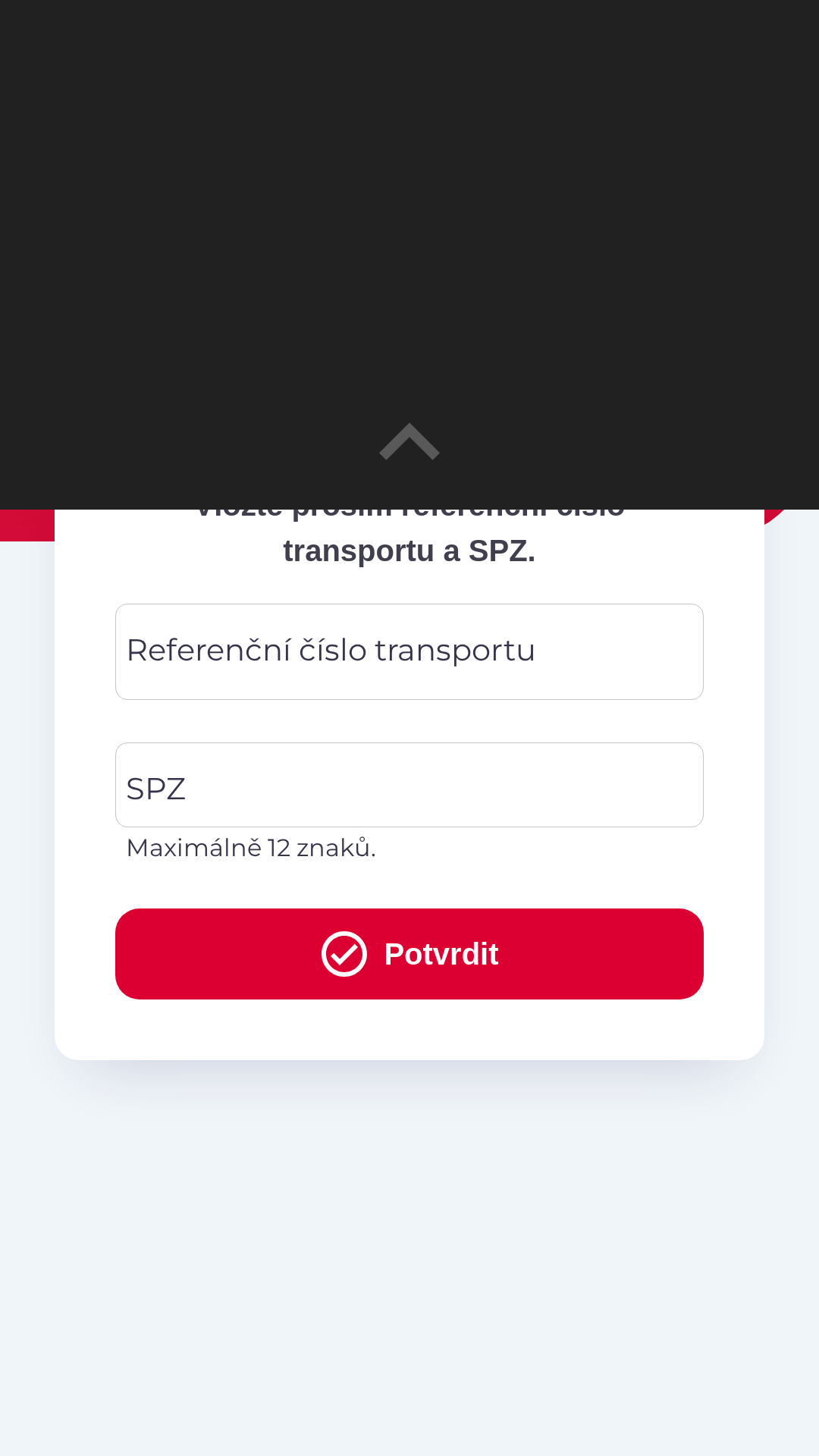
click at [334, 657] on div "Referenční číslo transportu Referenční číslo transportu" at bounding box center [410, 651] width 589 height 96
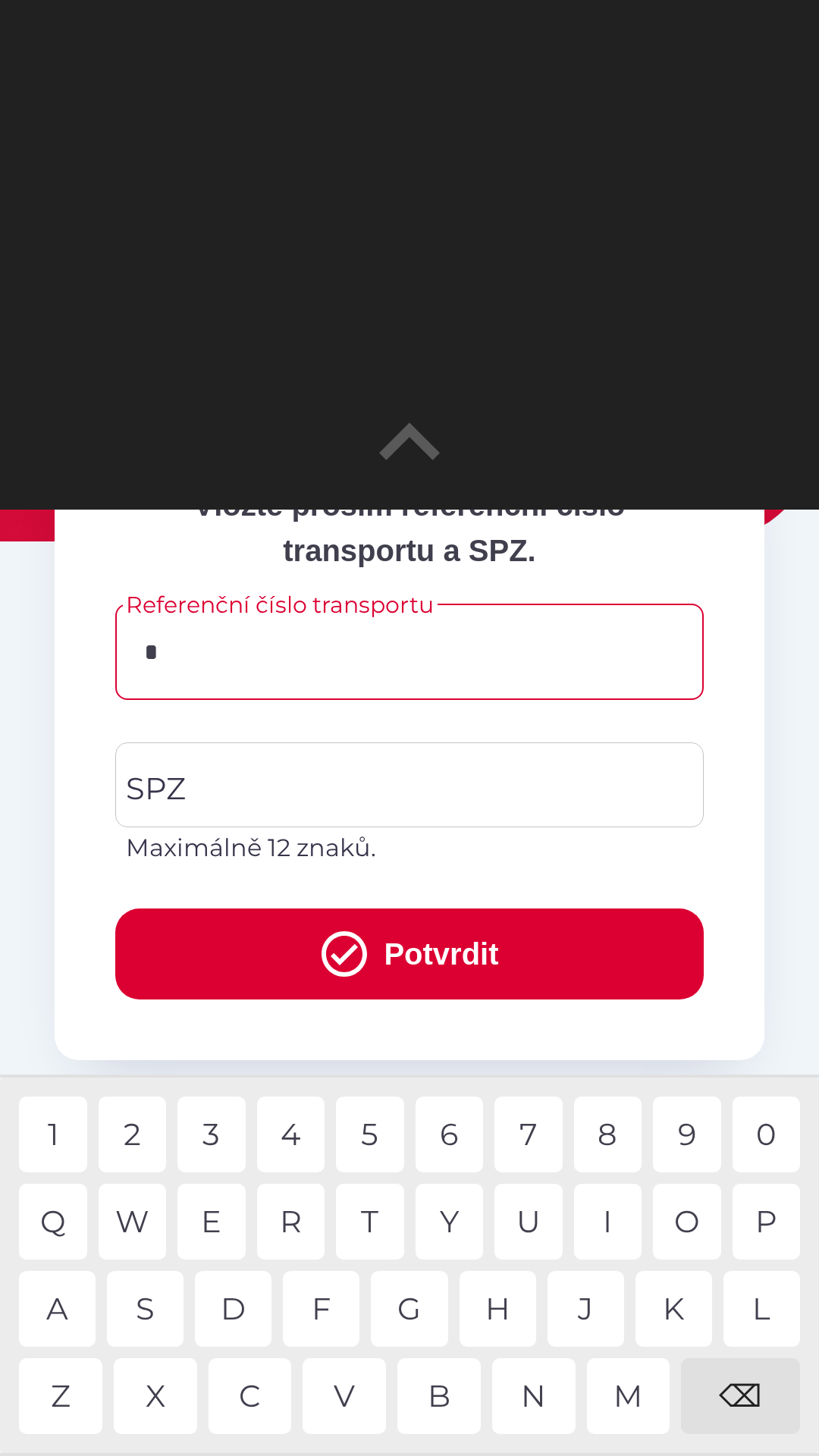
click at [62, 1396] on div "Z" at bounding box center [61, 1395] width 84 height 75
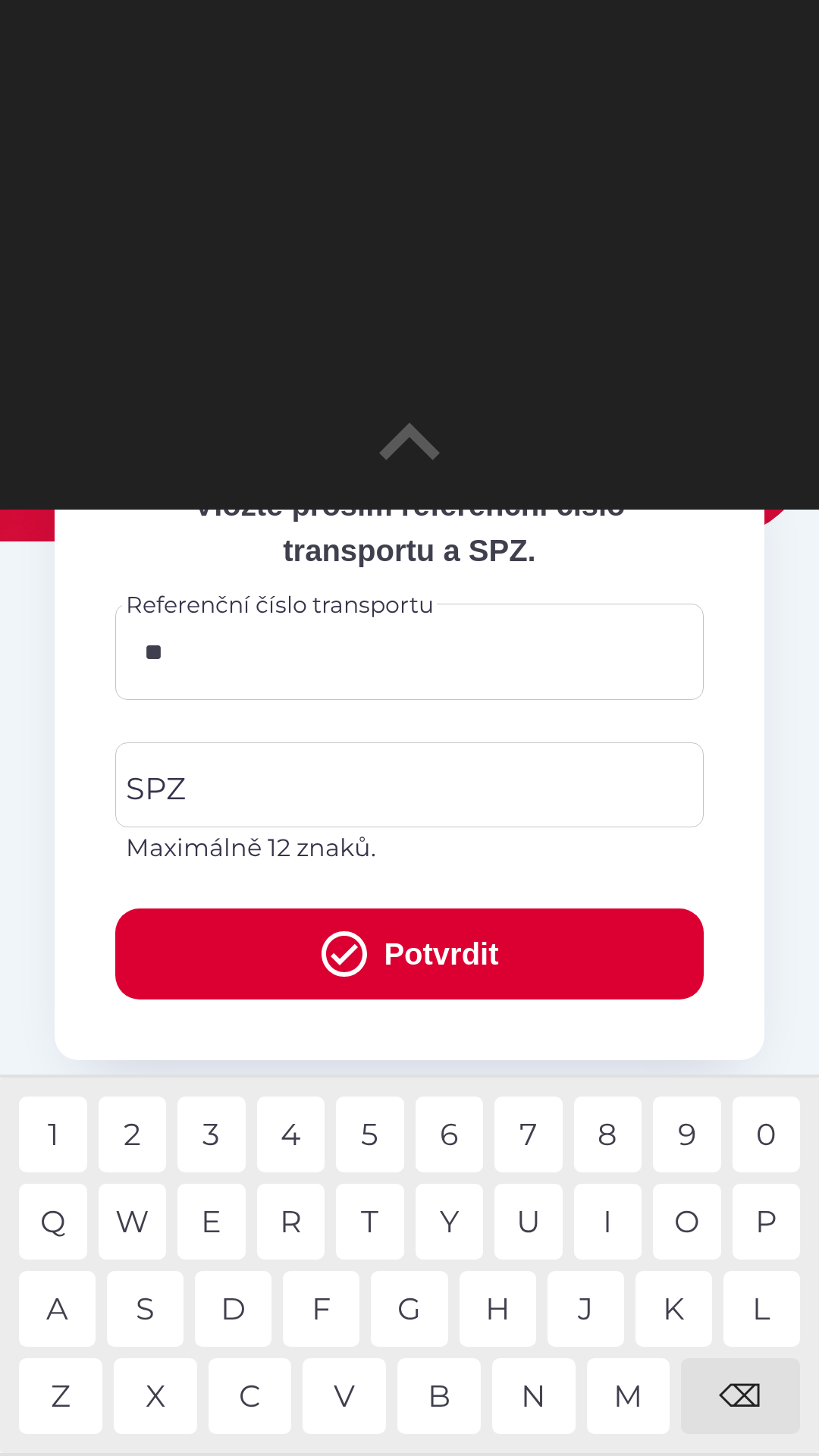
click at [773, 1138] on div "0" at bounding box center [766, 1134] width 68 height 75
click at [740, 1406] on div "⌫" at bounding box center [739, 1395] width 119 height 75
click at [761, 1135] on div "0" at bounding box center [766, 1134] width 68 height 75
click at [603, 1138] on div "8" at bounding box center [607, 1134] width 68 height 75
type input "*******"
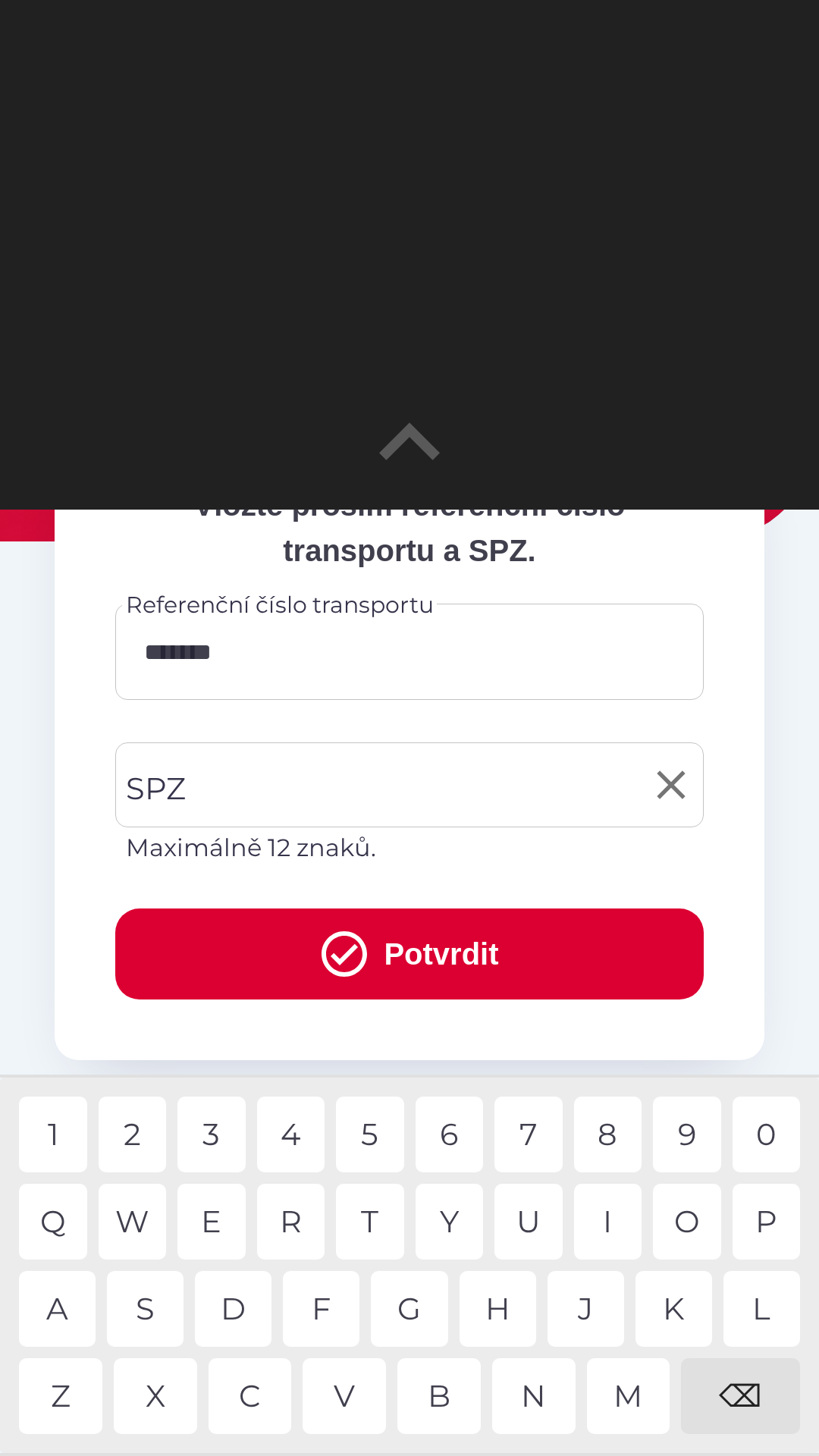
click at [324, 789] on input "SPZ" at bounding box center [398, 785] width 552 height 71
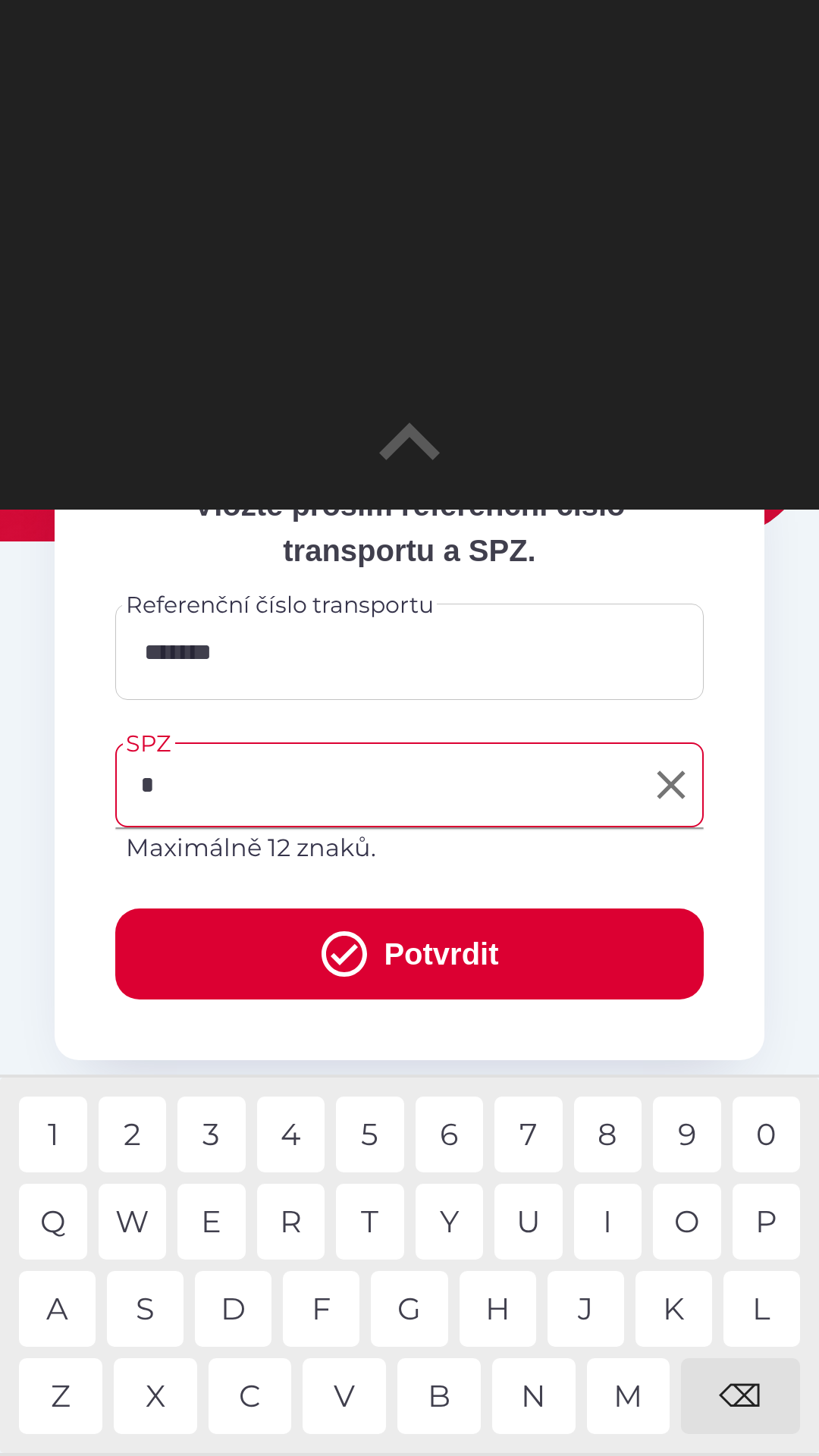
click at [289, 1143] on div "4" at bounding box center [290, 1134] width 68 height 75
click at [770, 1137] on div "0" at bounding box center [766, 1134] width 68 height 75
type input "*******"
click at [498, 958] on button "Potvrdit" at bounding box center [410, 953] width 589 height 91
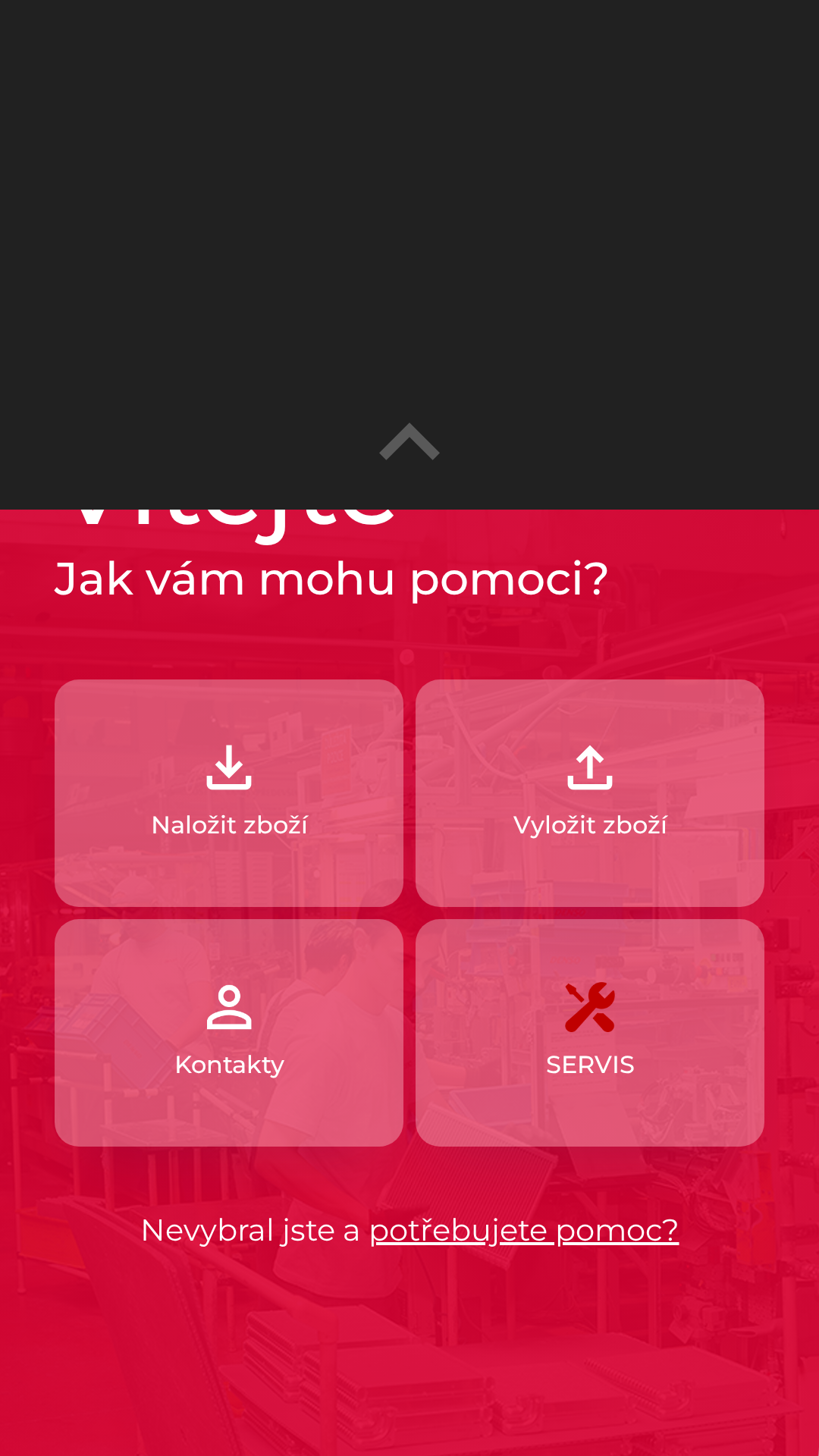
click at [227, 797] on img "button" at bounding box center [229, 767] width 66 height 66
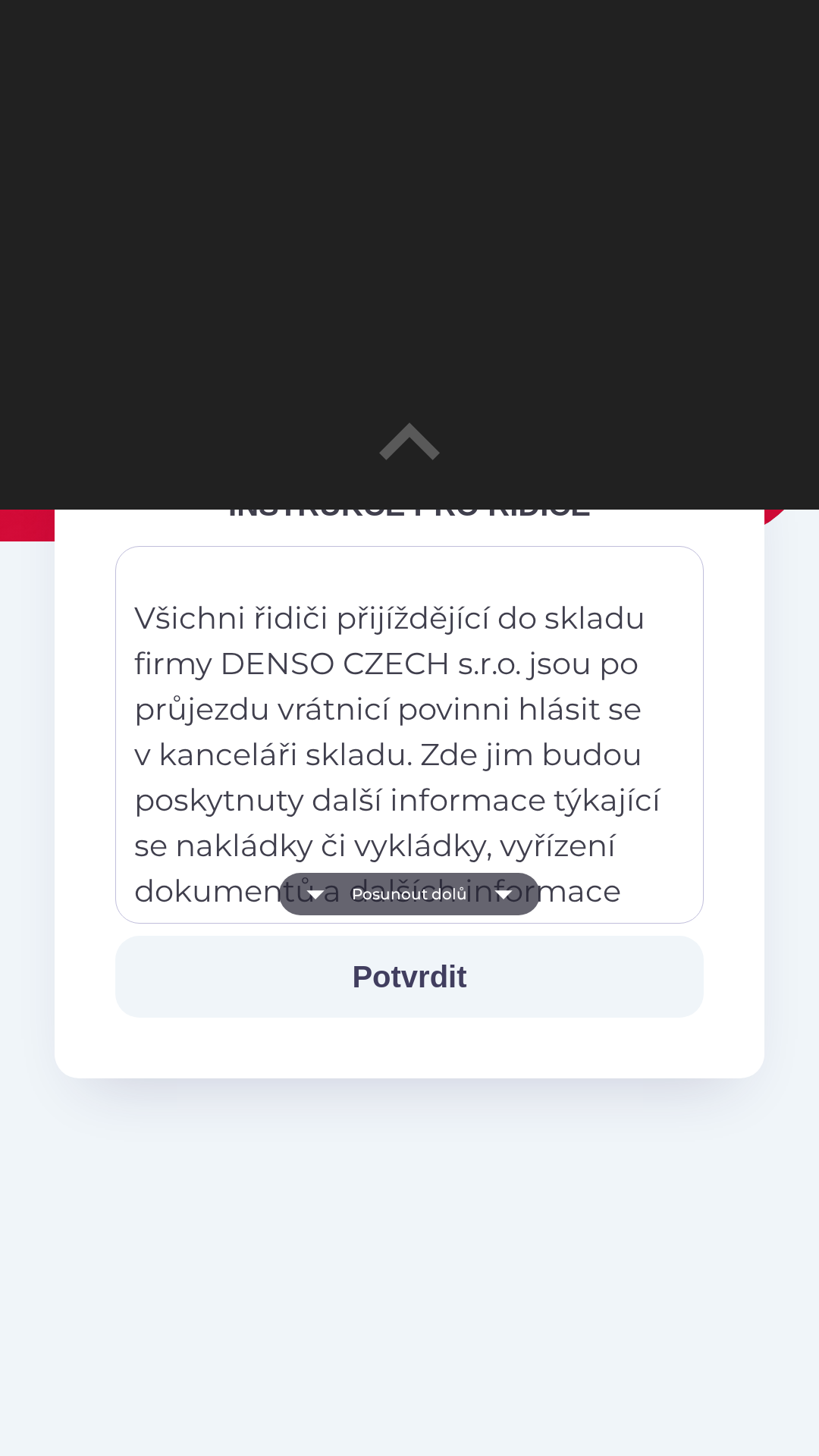
click at [412, 894] on button "Posunout dolů" at bounding box center [409, 894] width 261 height 43
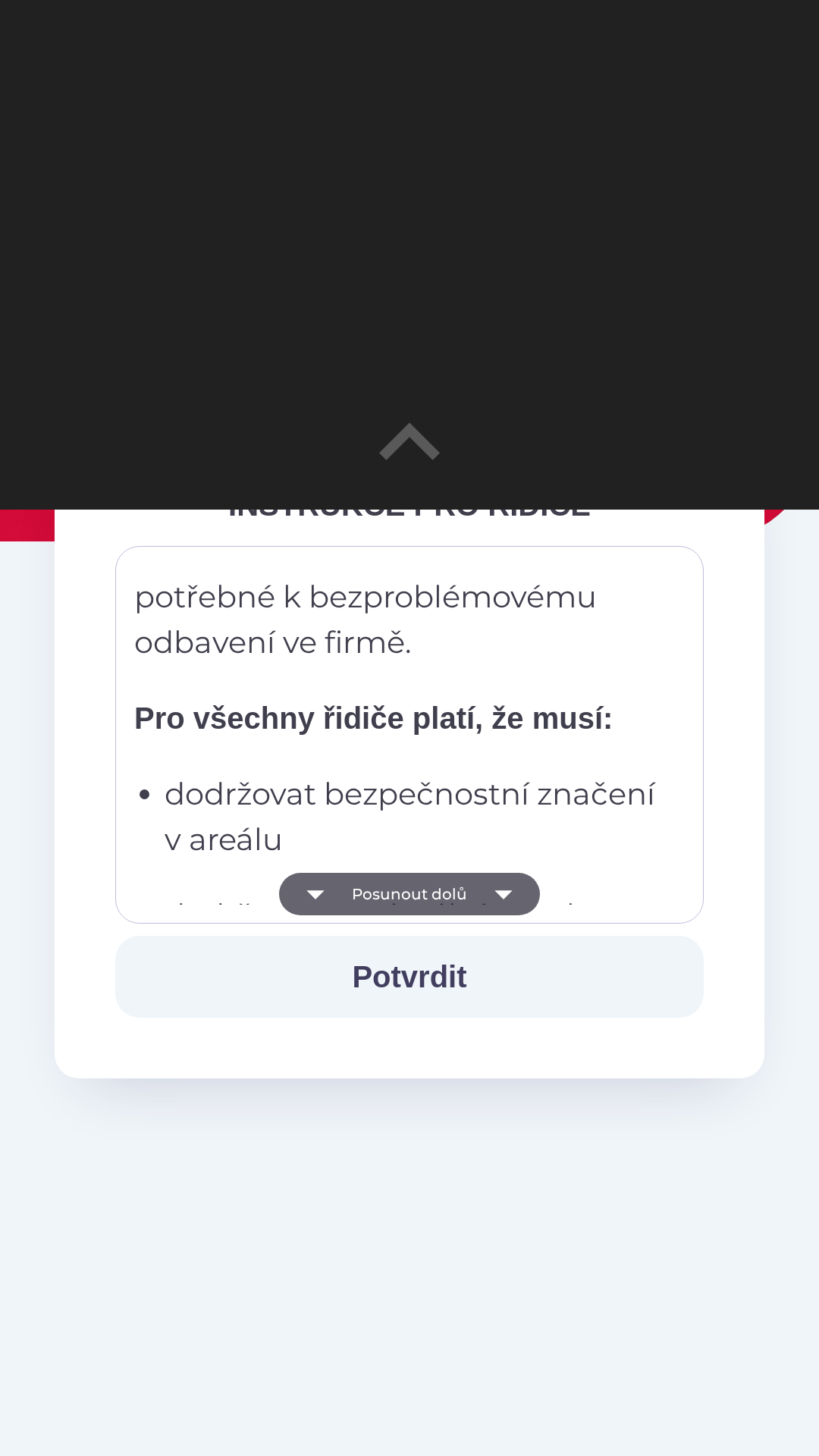
click at [418, 892] on button "Posunout dolů" at bounding box center [409, 894] width 261 height 43
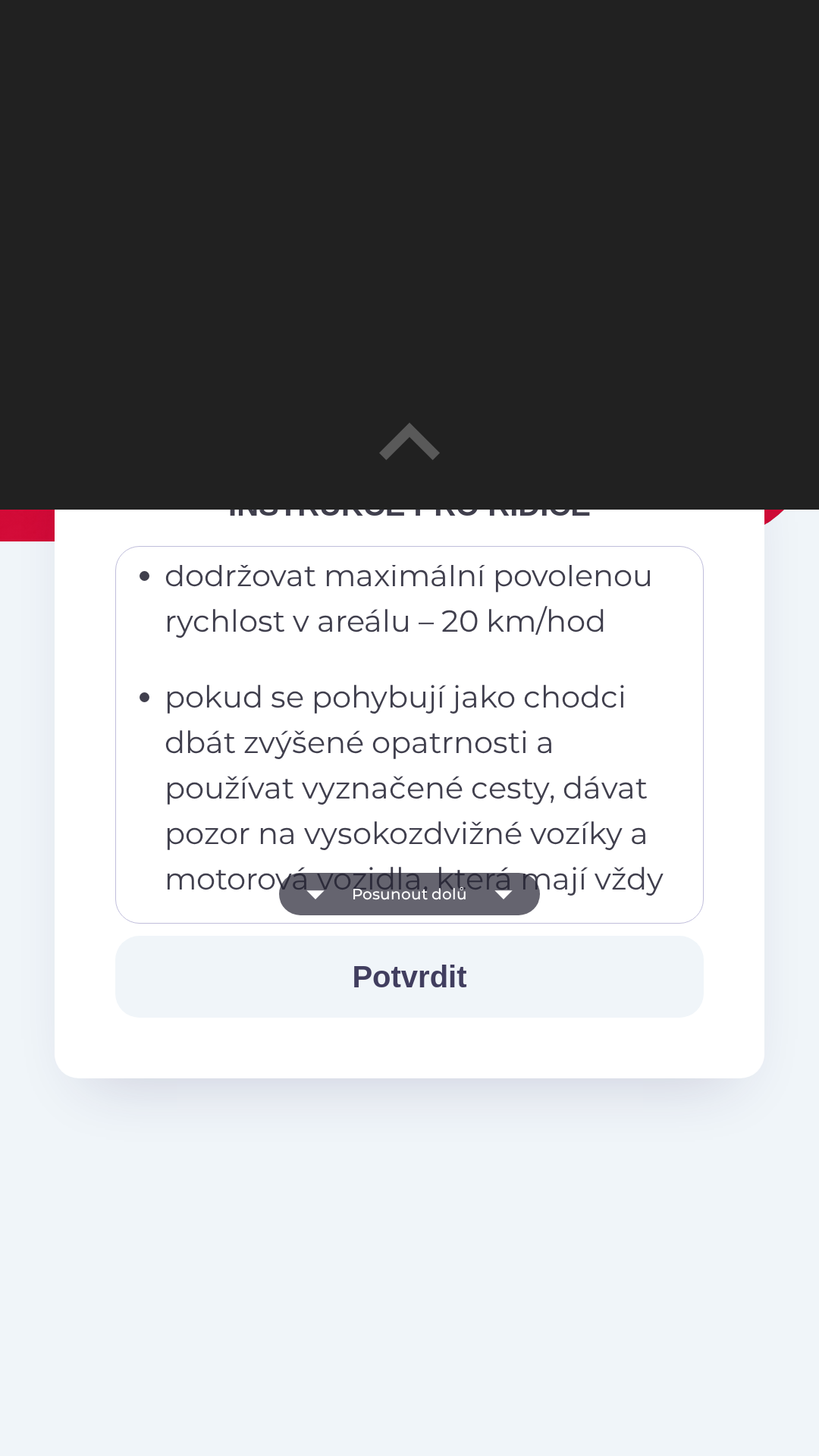
click at [420, 890] on button "Posunout dolů" at bounding box center [409, 894] width 261 height 43
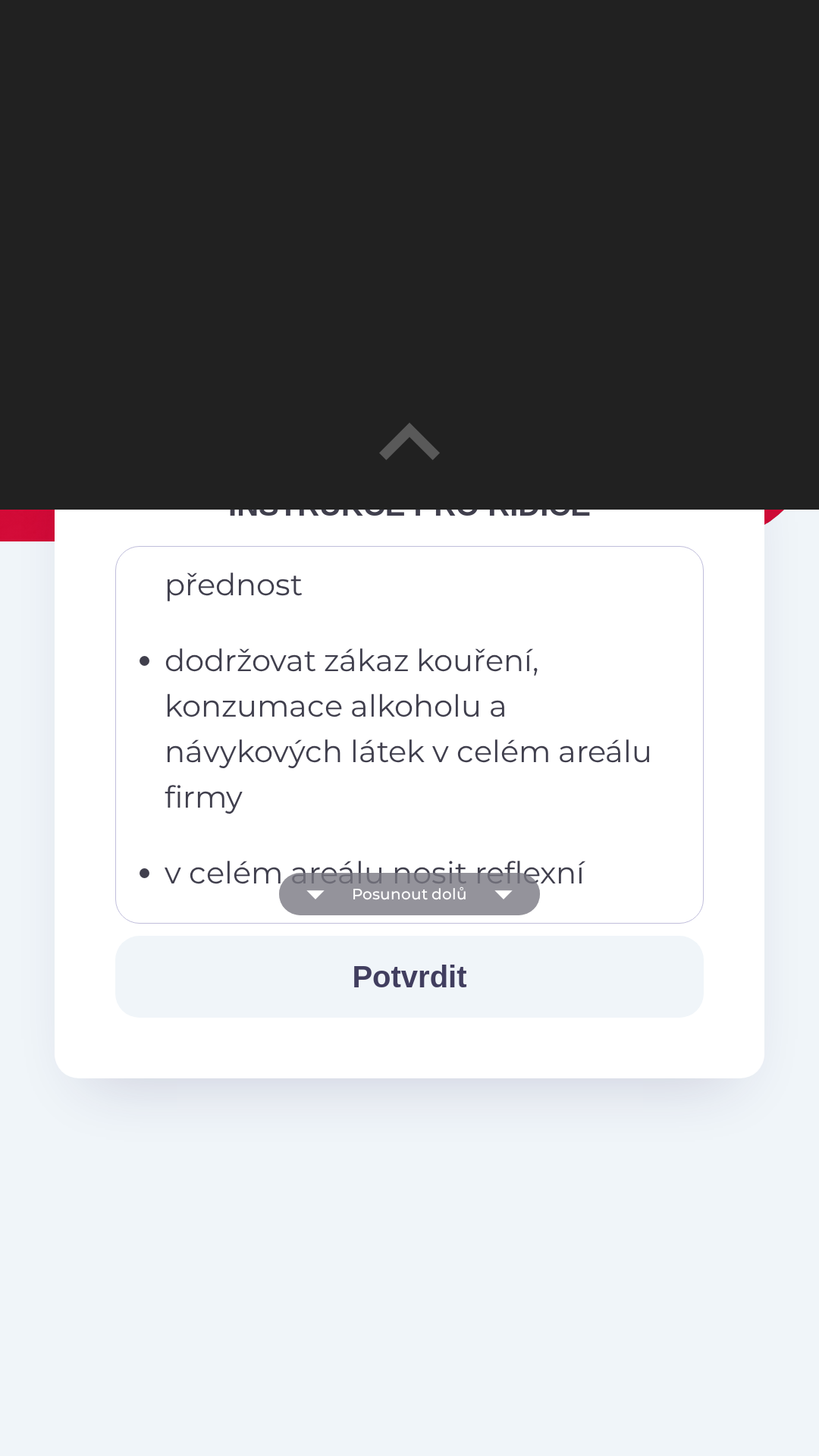
click at [418, 887] on button "Posunout dolů" at bounding box center [409, 894] width 261 height 43
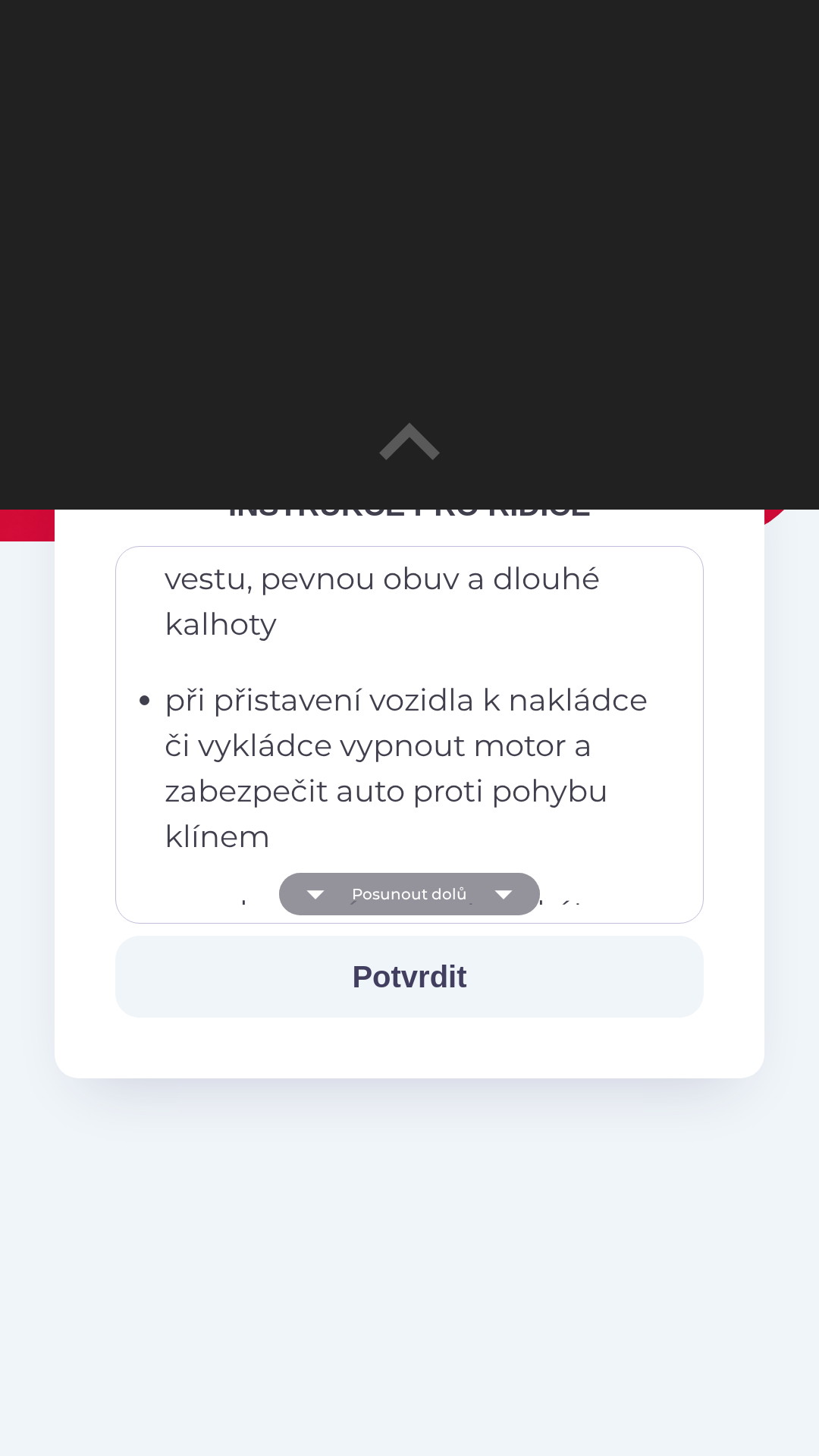
click at [414, 894] on button "Posunout dolů" at bounding box center [409, 894] width 261 height 43
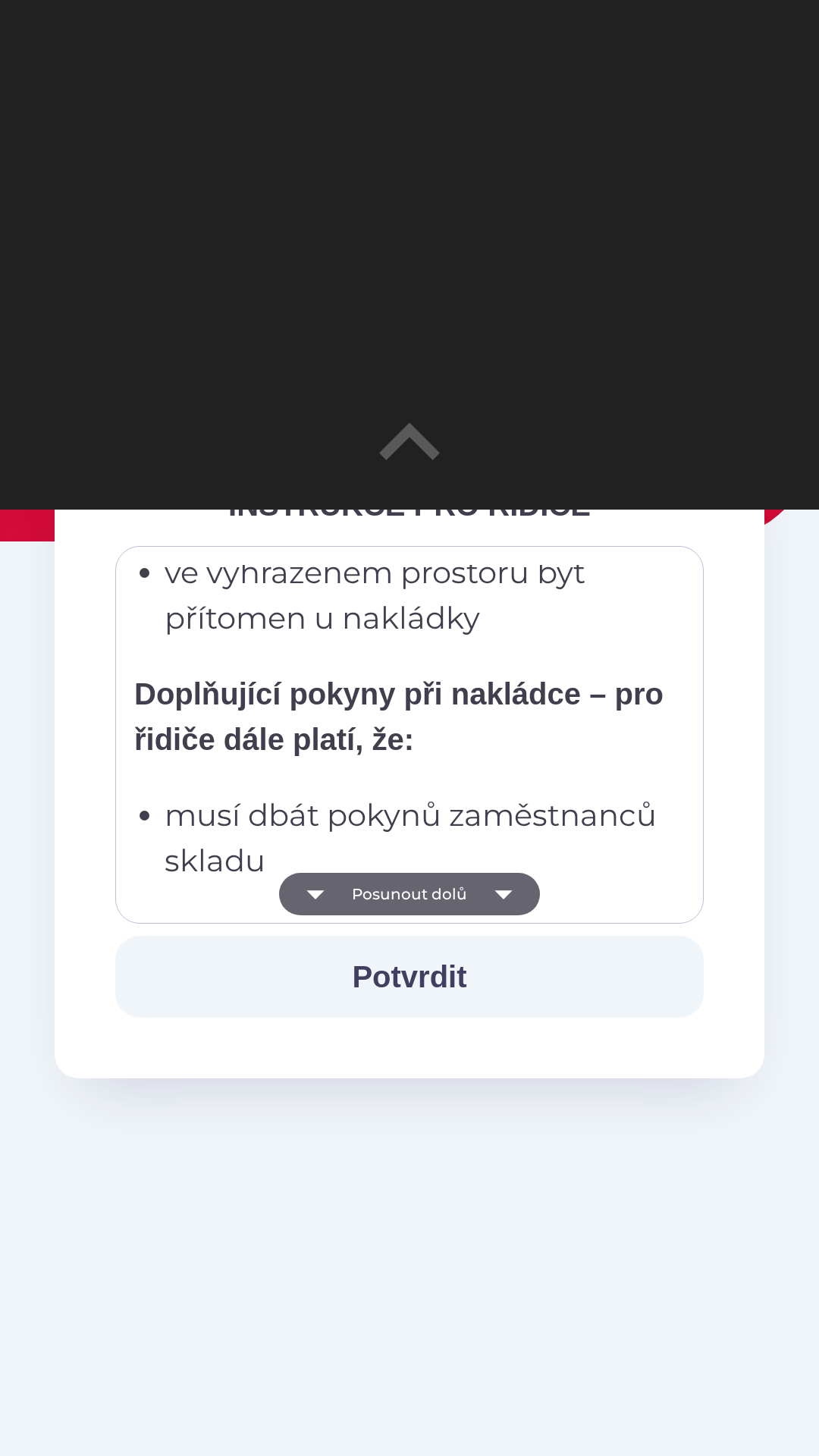
click at [411, 889] on button "Posunout dolů" at bounding box center [409, 894] width 261 height 43
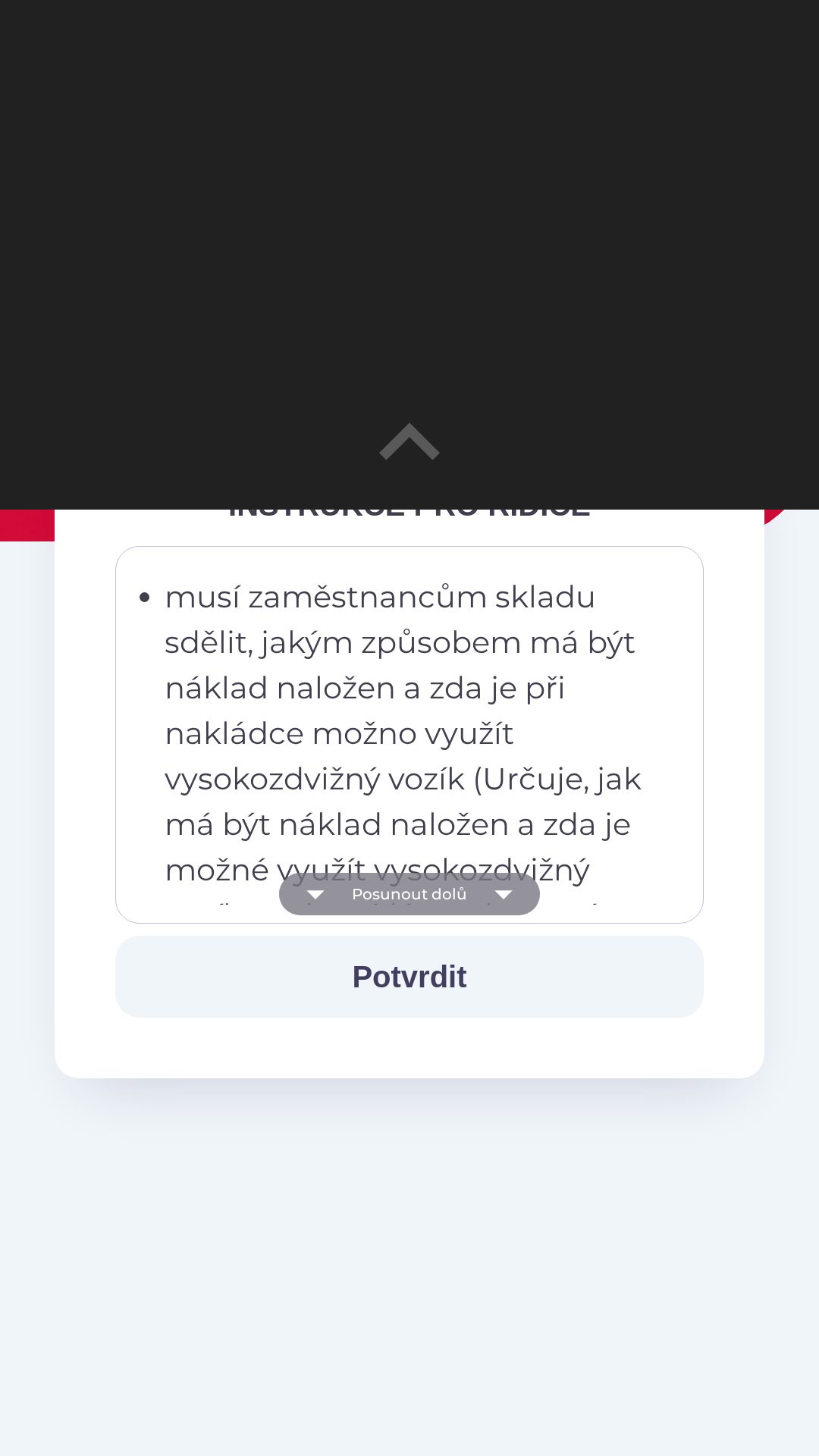
click at [410, 890] on button "Posunout dolů" at bounding box center [409, 894] width 261 height 43
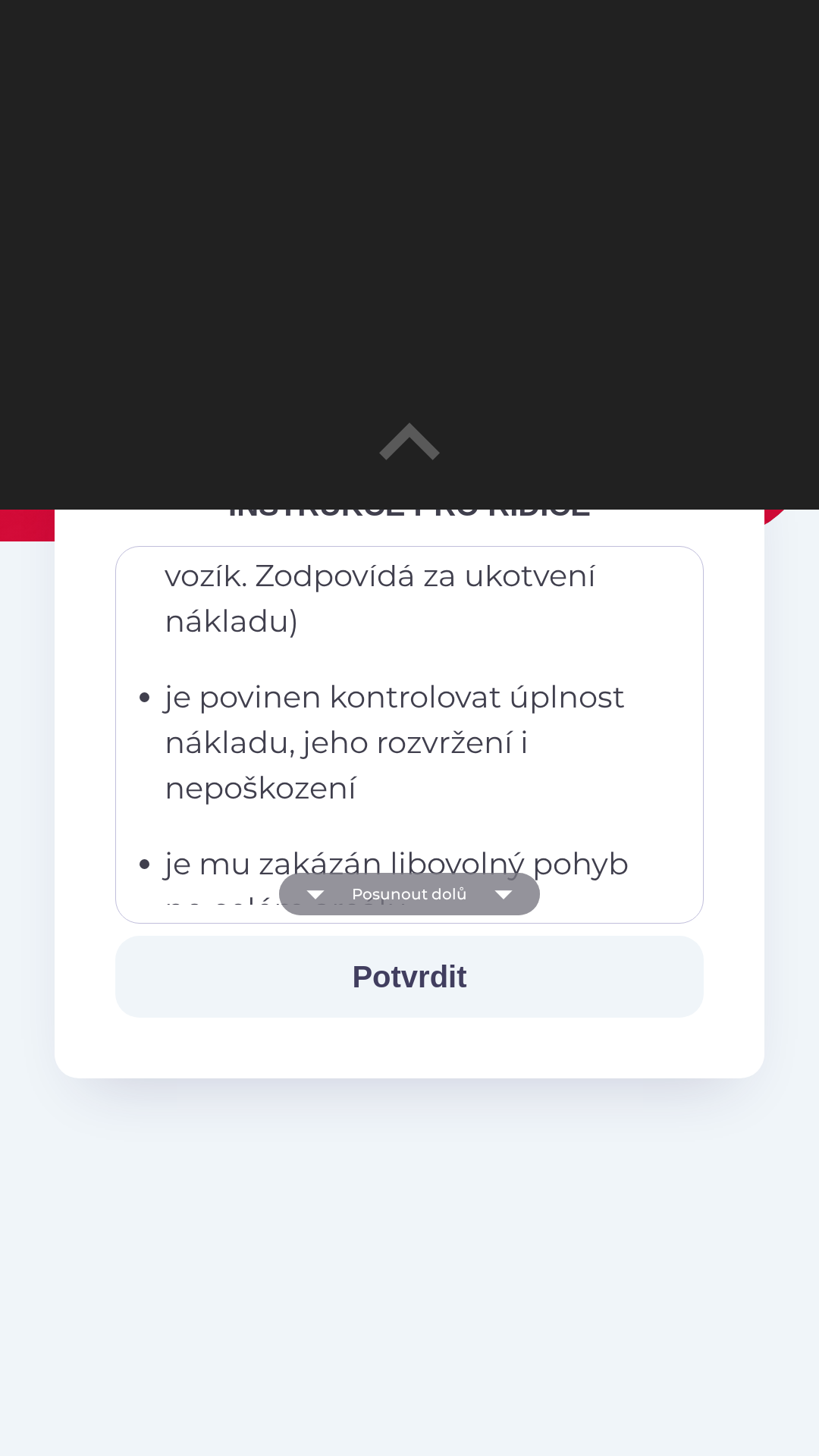
click at [408, 889] on button "Posunout dolů" at bounding box center [409, 894] width 261 height 43
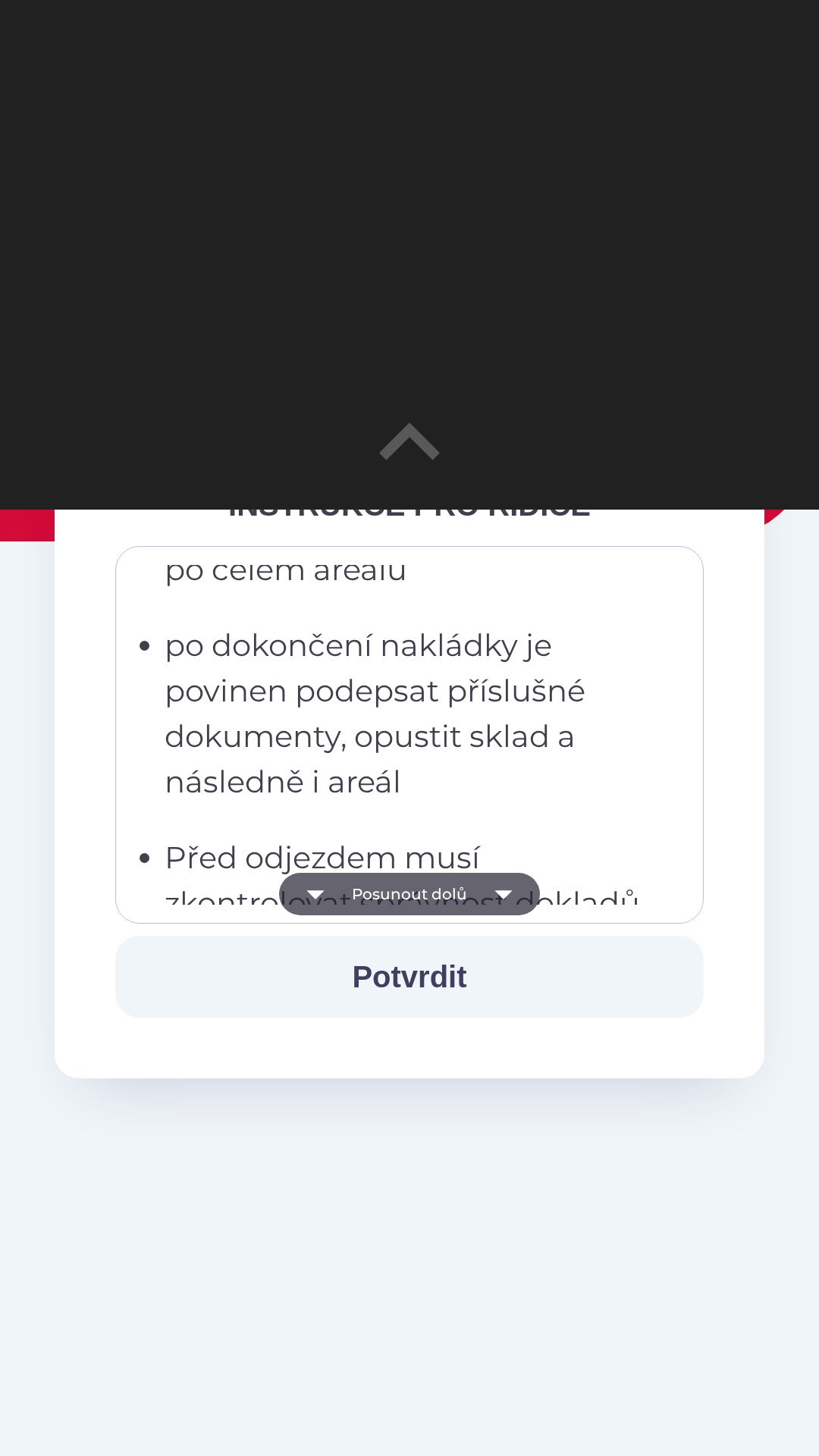
click at [408, 886] on button "Posunout dolů" at bounding box center [409, 894] width 261 height 43
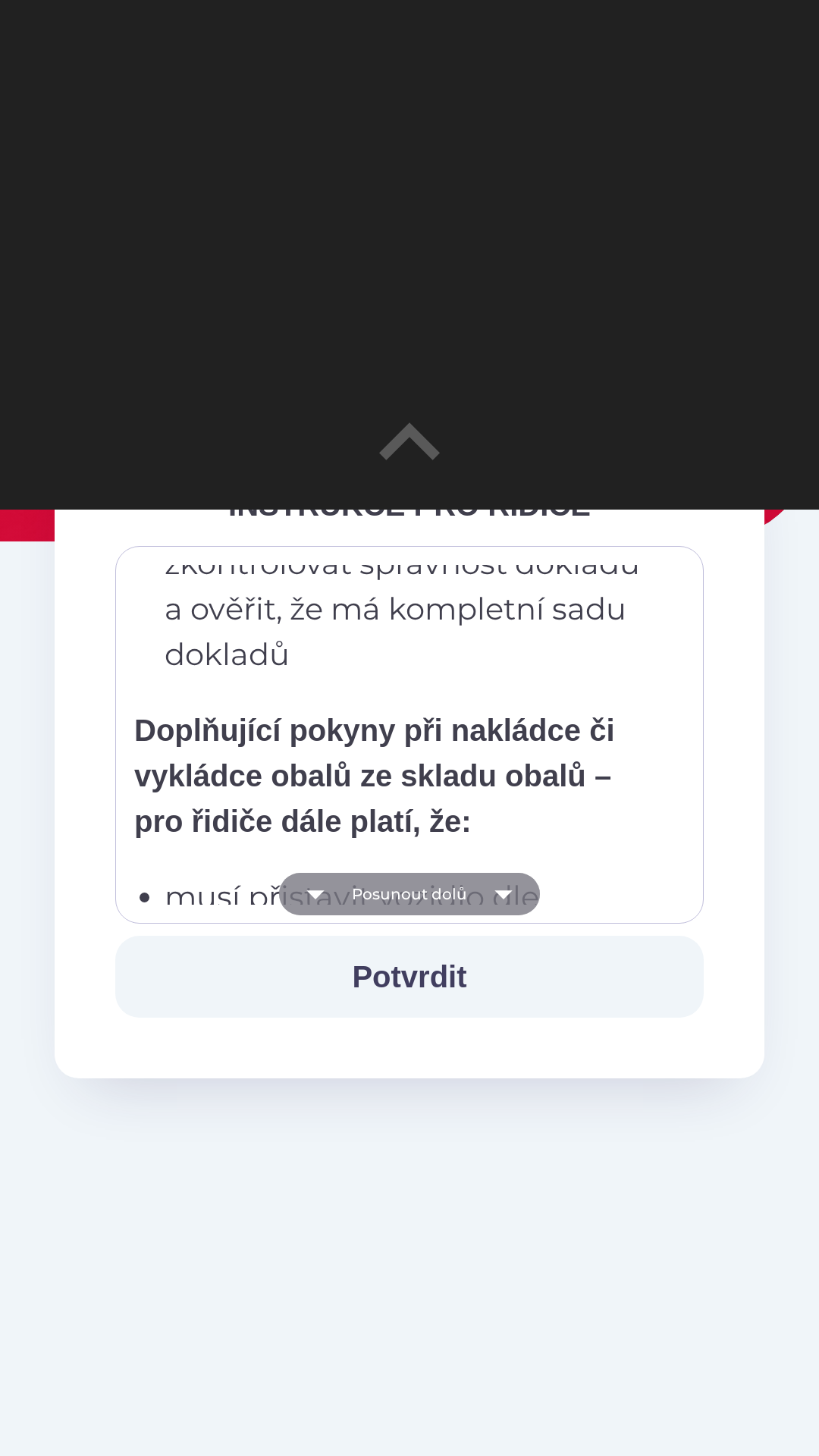
click at [409, 887] on button "Posunout dolů" at bounding box center [409, 894] width 261 height 43
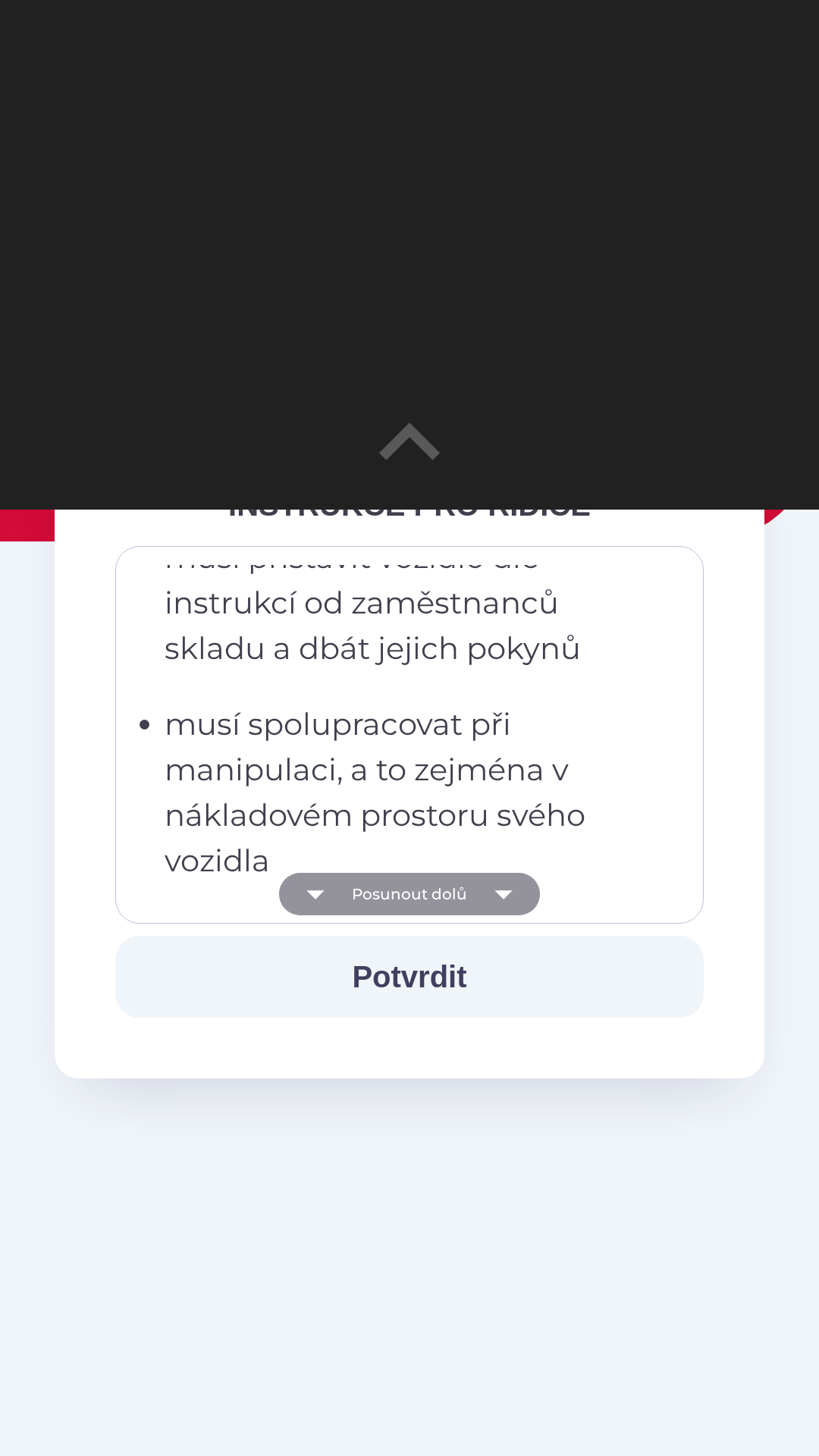
click at [410, 887] on button "Posunout dolů" at bounding box center [409, 894] width 261 height 43
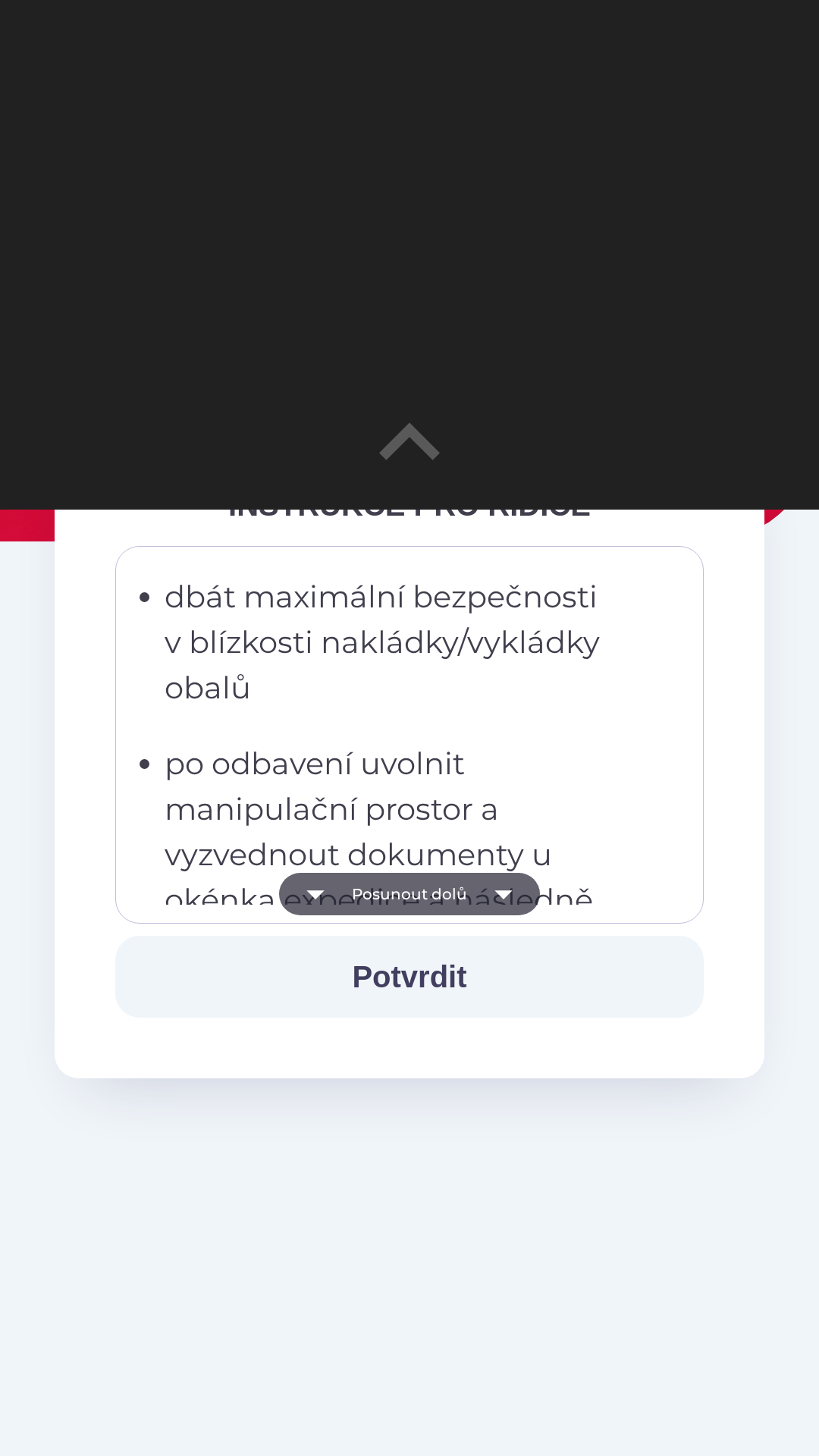
click at [410, 886] on button "Posunout dolů" at bounding box center [409, 894] width 261 height 43
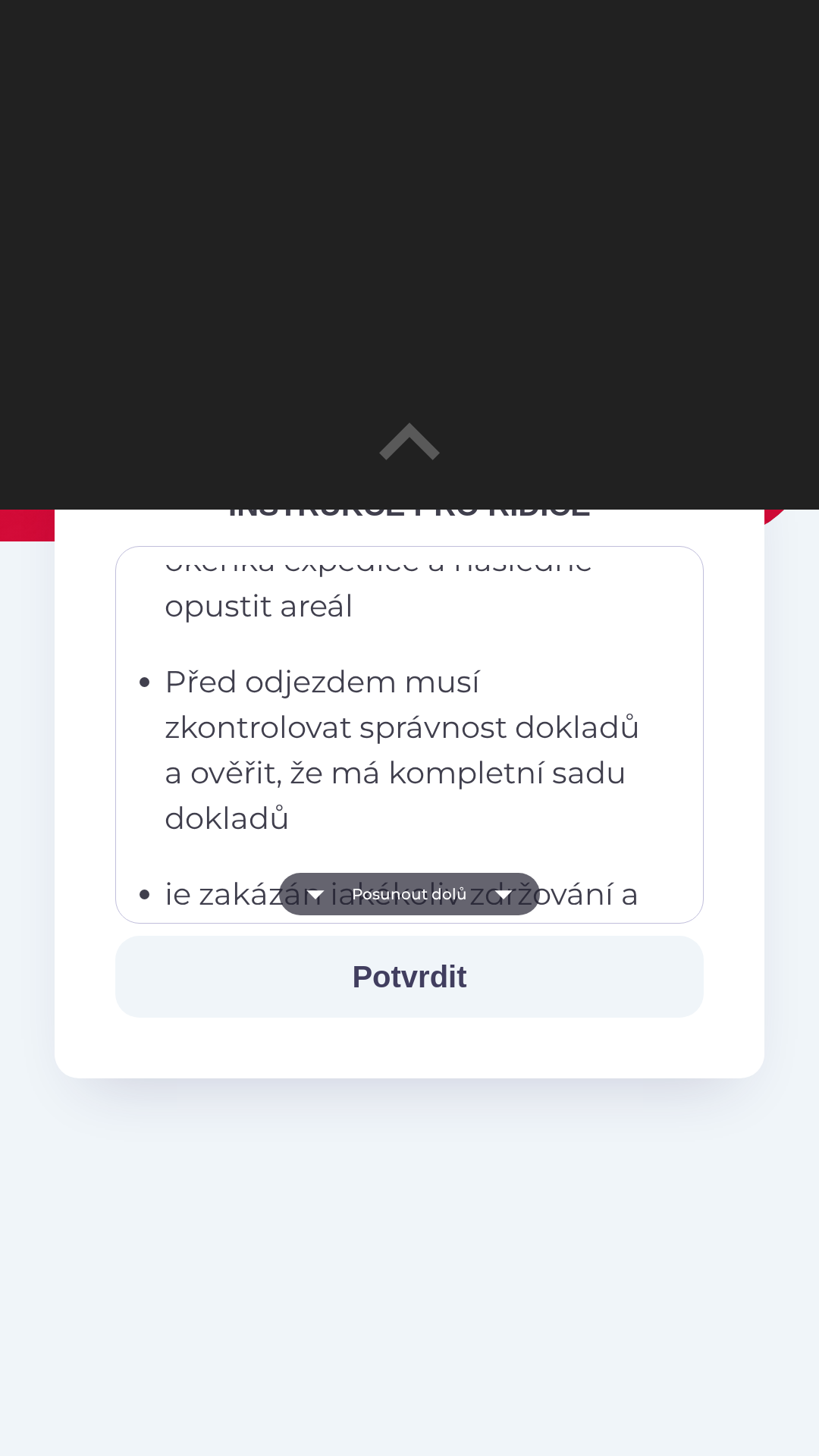
click at [408, 885] on button "Posunout dolů" at bounding box center [409, 894] width 261 height 43
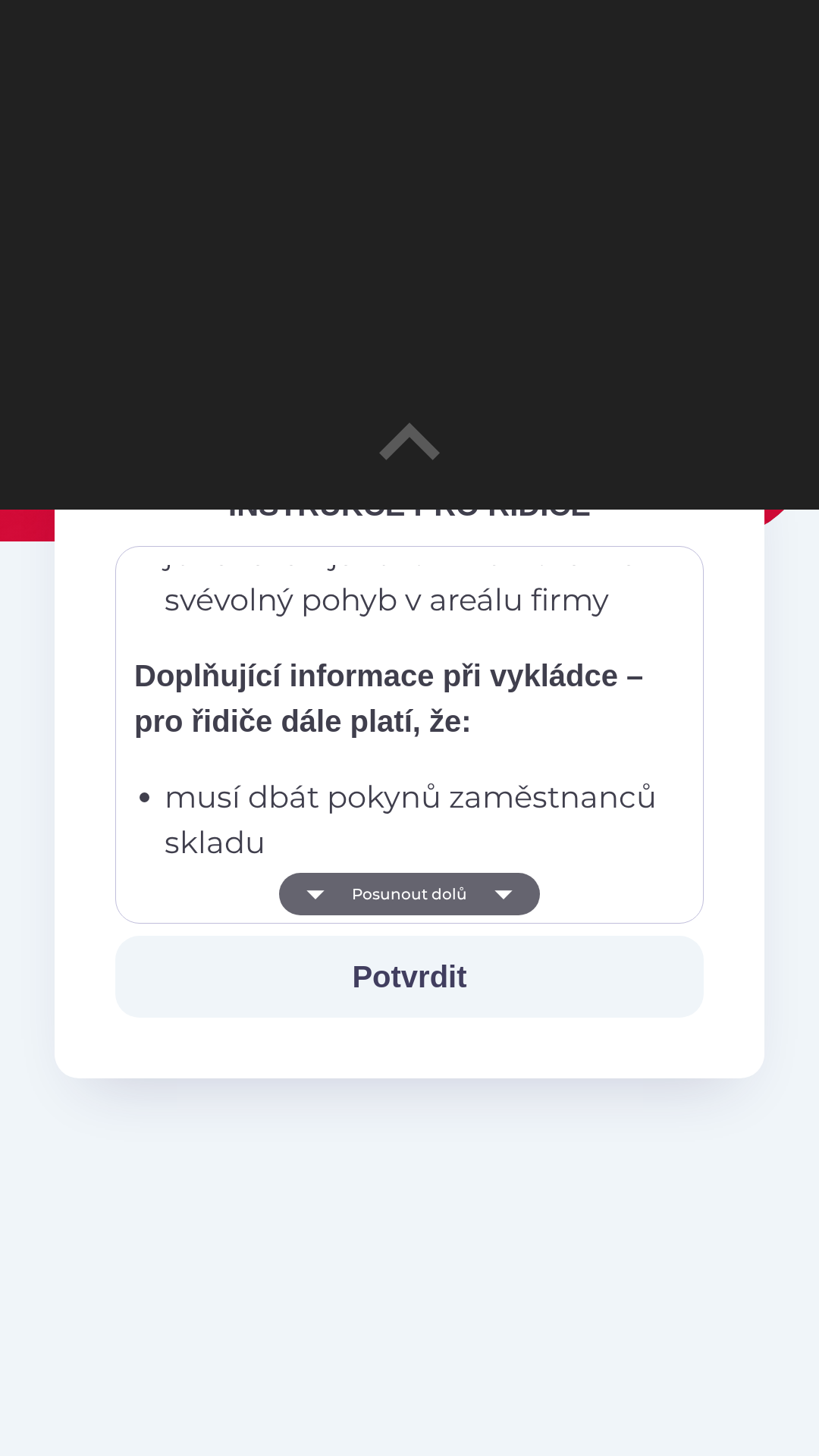
click at [408, 885] on button "Posunout dolů" at bounding box center [409, 894] width 261 height 43
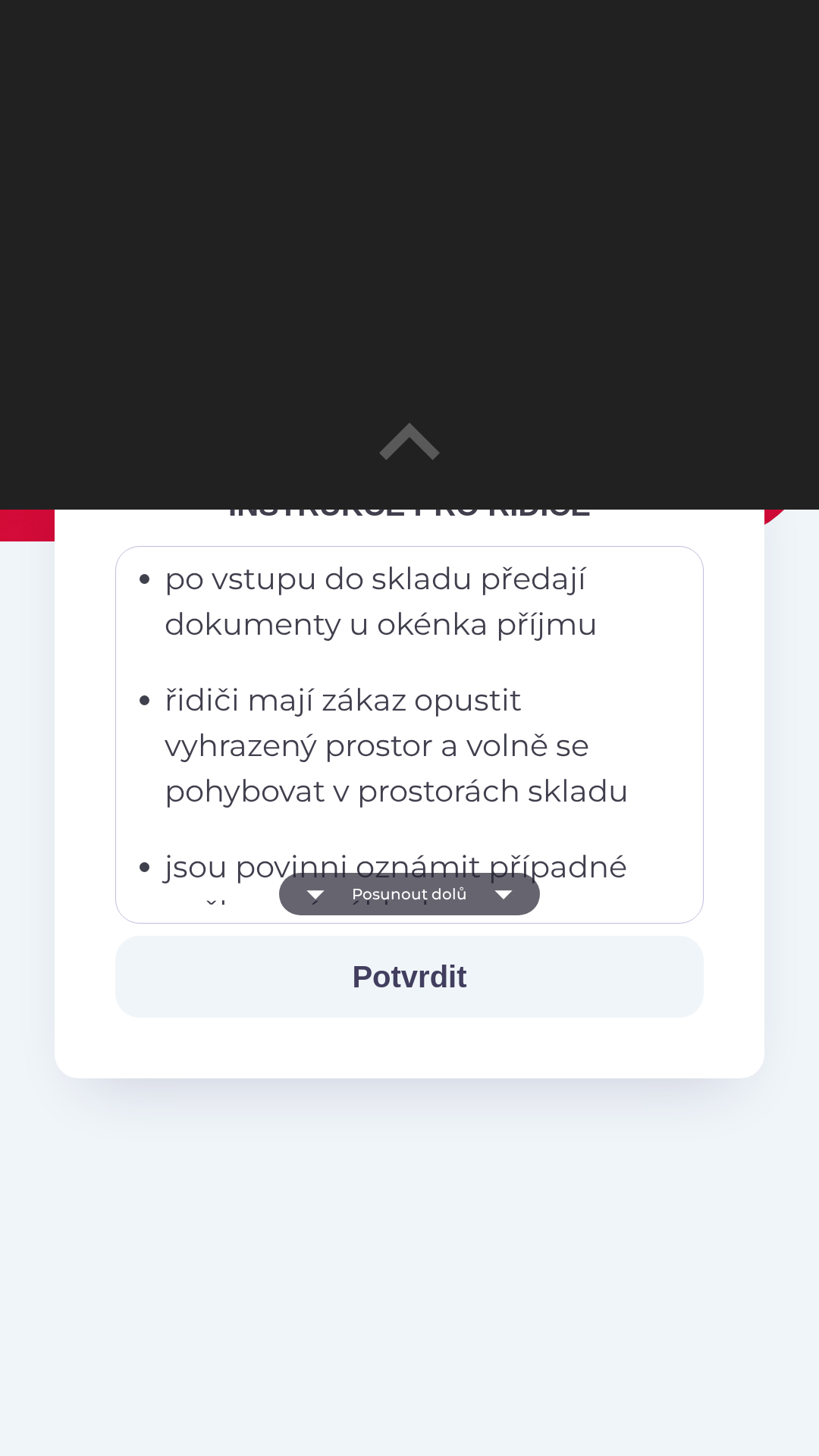
click at [413, 887] on button "Posunout dolů" at bounding box center [409, 894] width 261 height 43
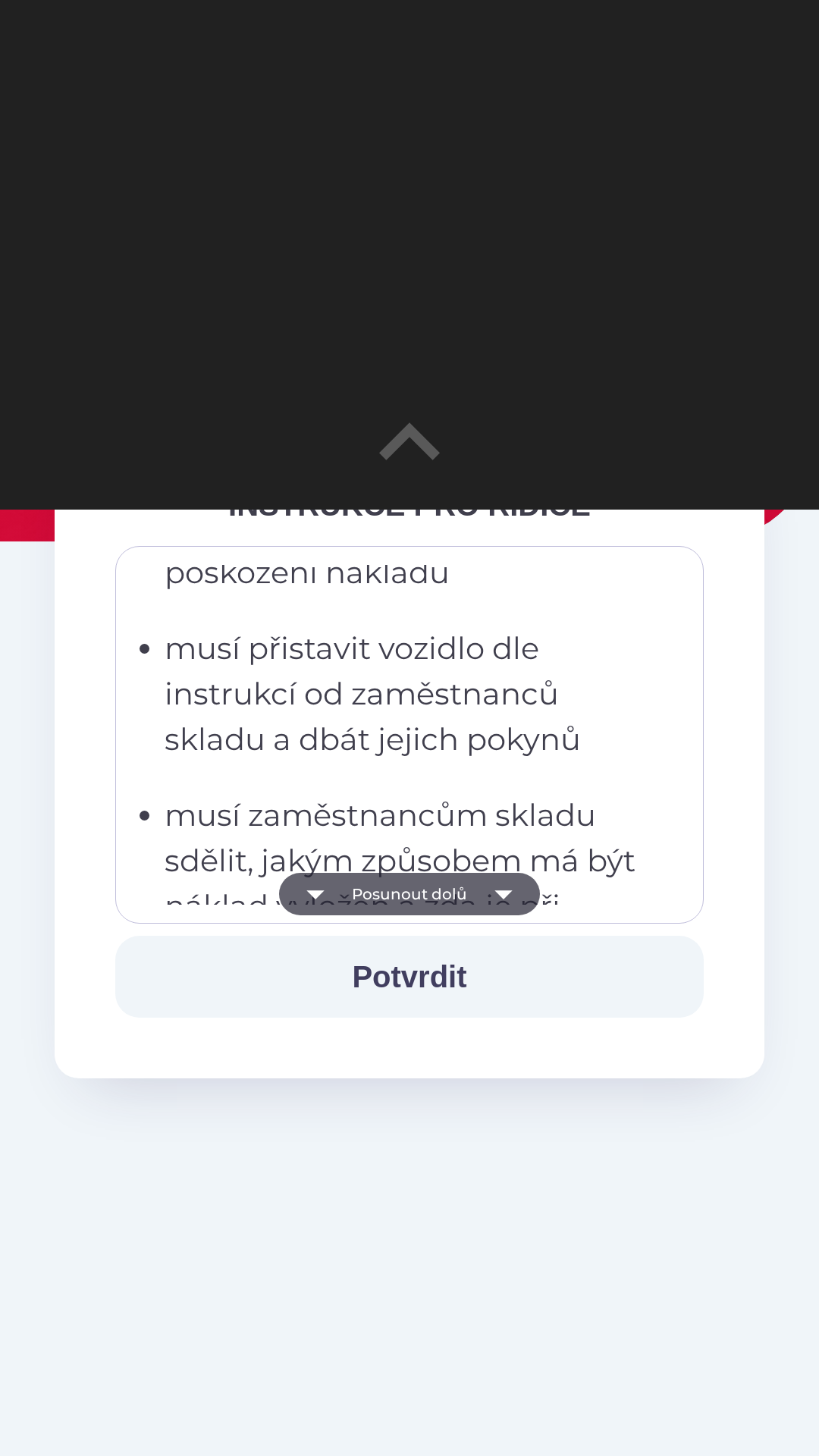
click at [417, 891] on button "Posunout dolů" at bounding box center [409, 894] width 261 height 43
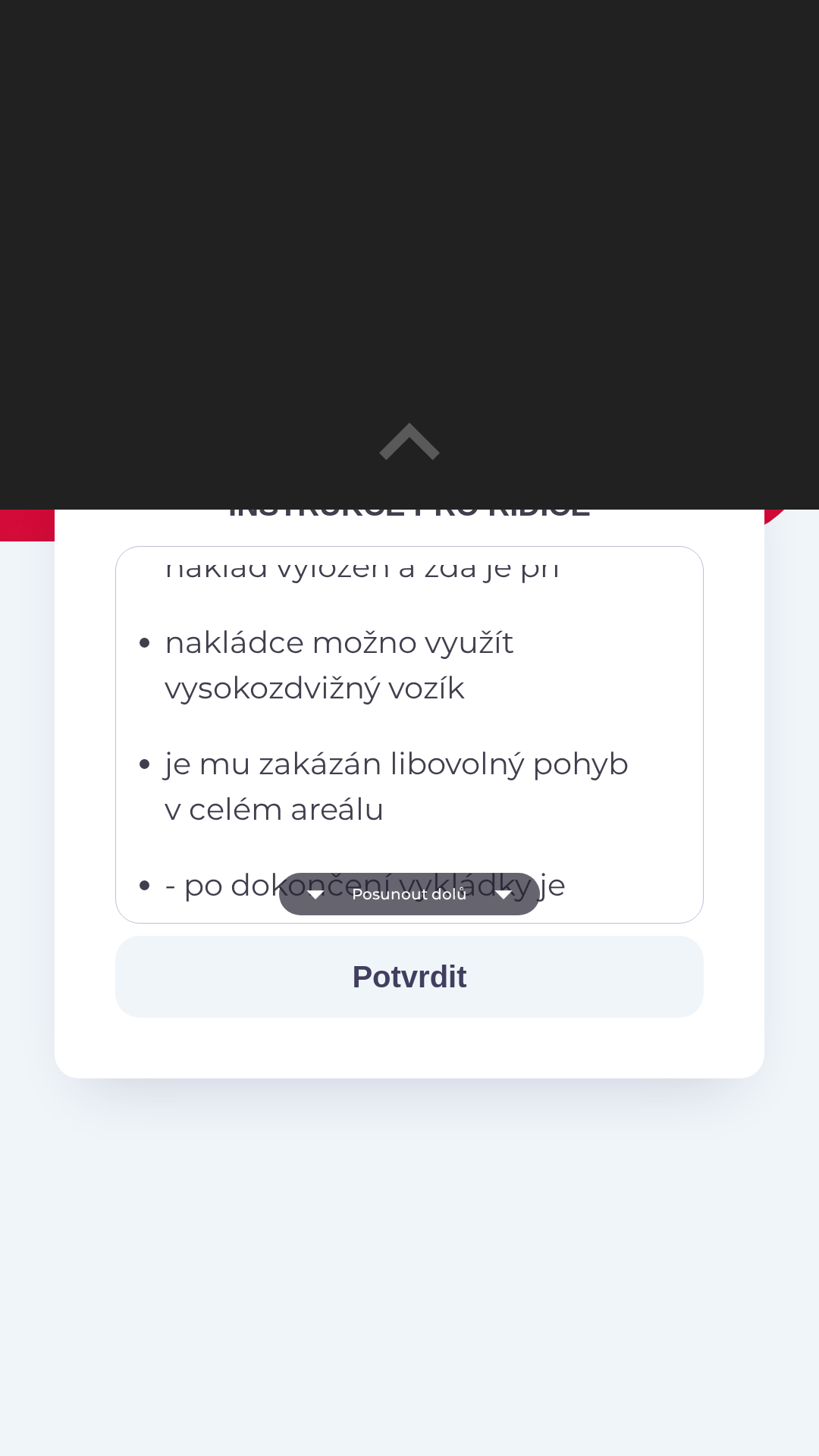
click at [414, 884] on button "Posunout dolů" at bounding box center [409, 894] width 261 height 43
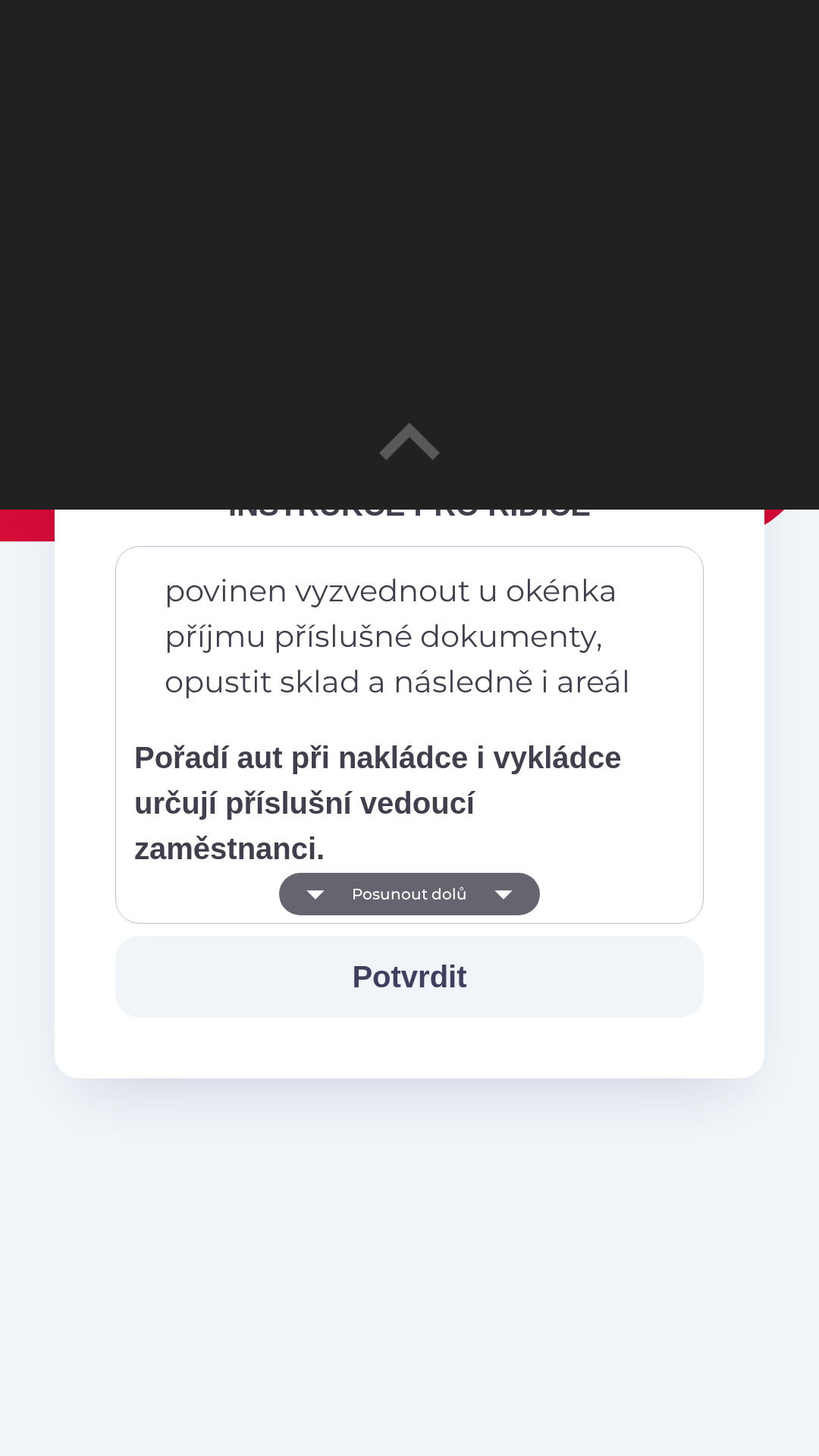
click at [415, 890] on button "Posunout dolů" at bounding box center [409, 894] width 261 height 43
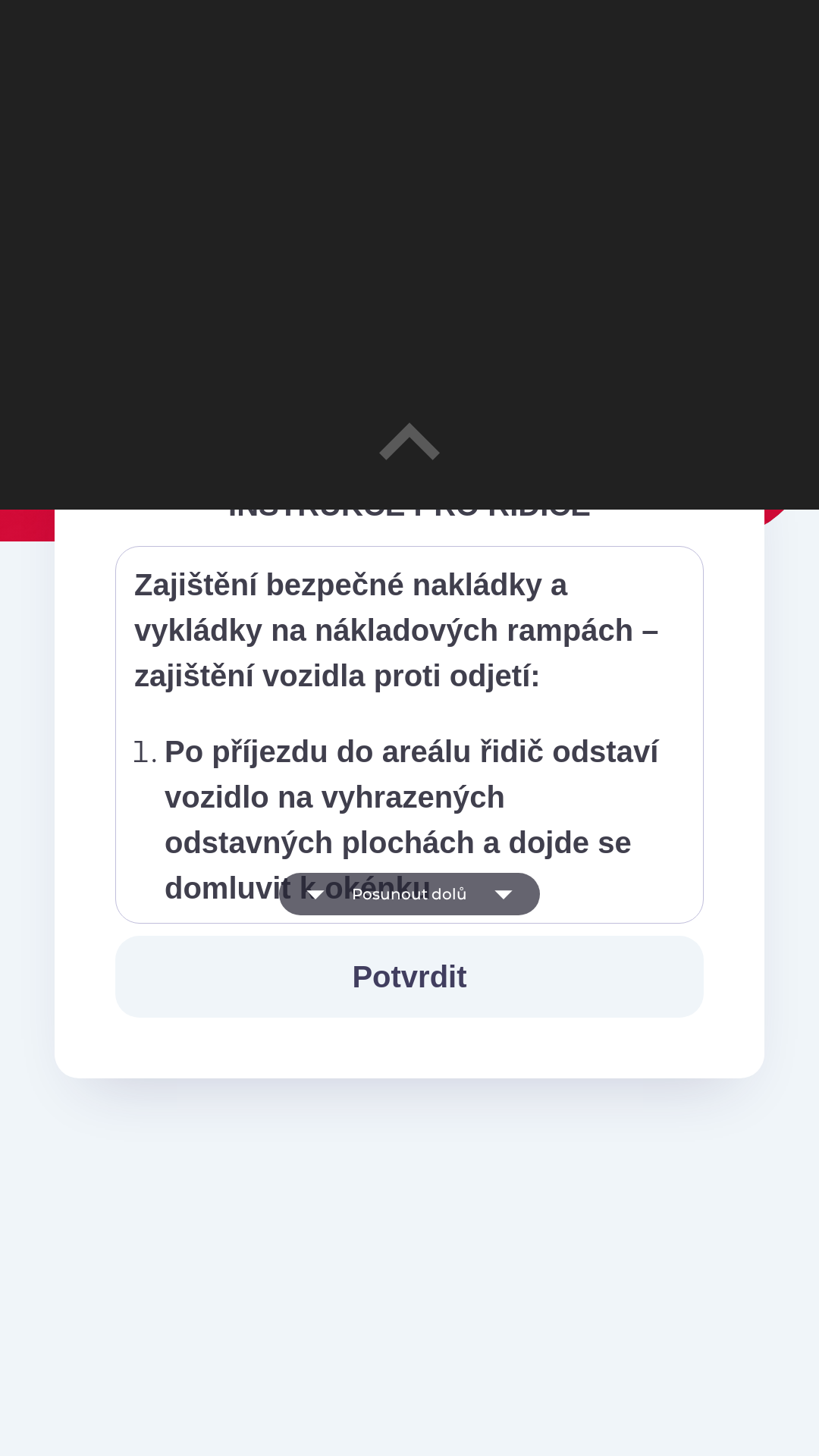
click at [414, 886] on button "Posunout dolů" at bounding box center [409, 894] width 261 height 43
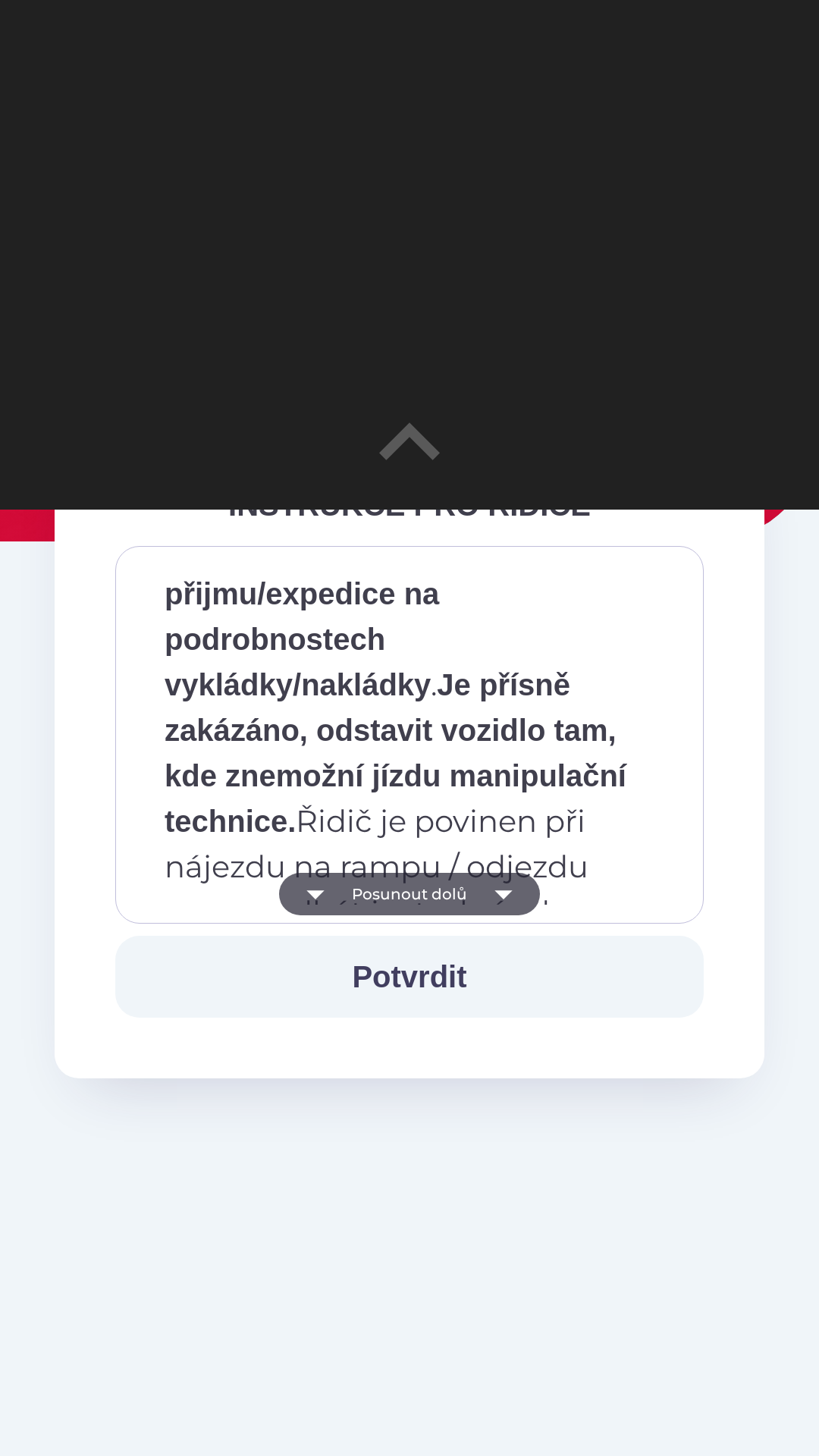
click at [413, 889] on button "Posunout dolů" at bounding box center [409, 894] width 261 height 43
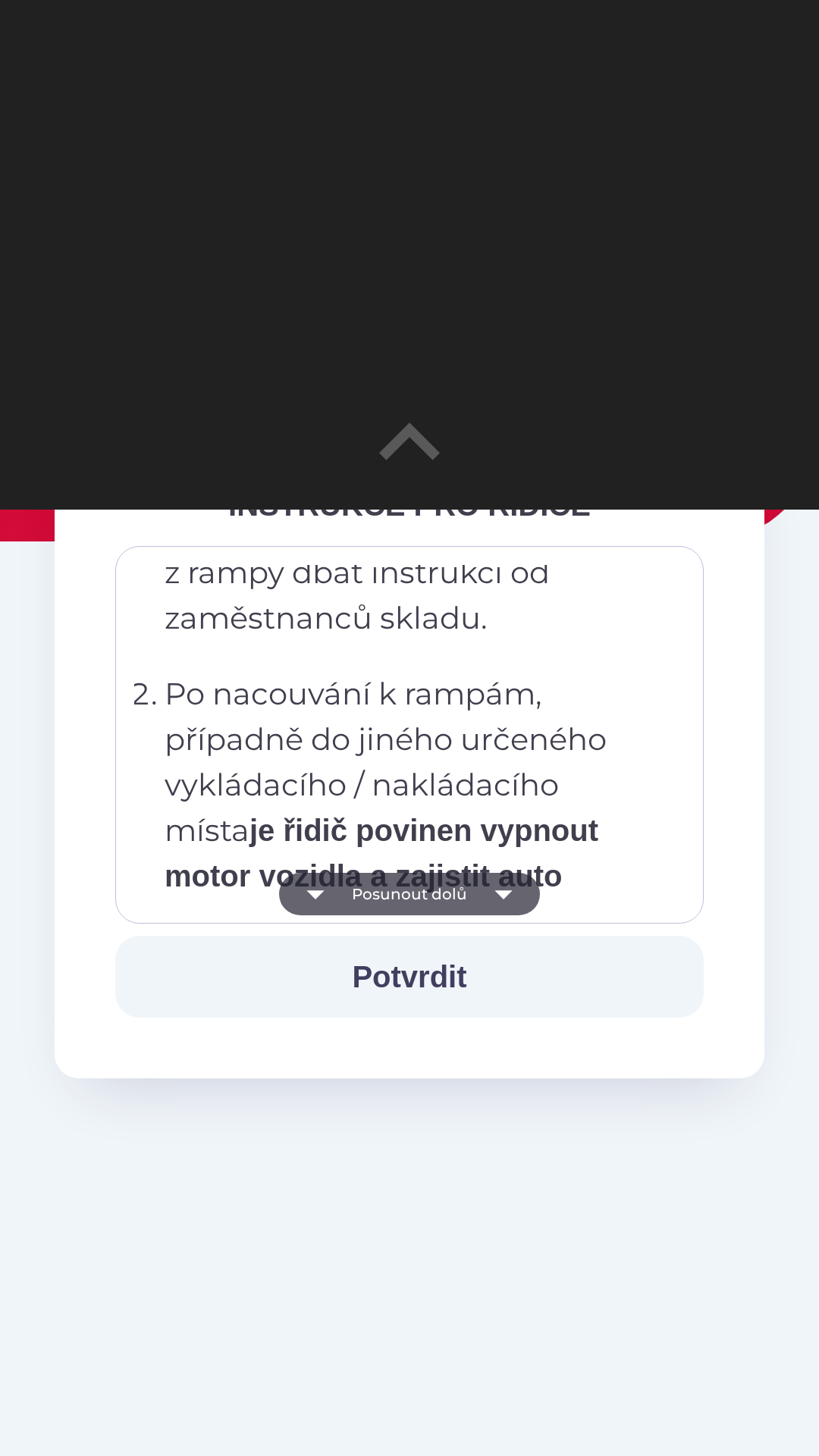
click at [413, 885] on button "Posunout dolů" at bounding box center [409, 894] width 261 height 43
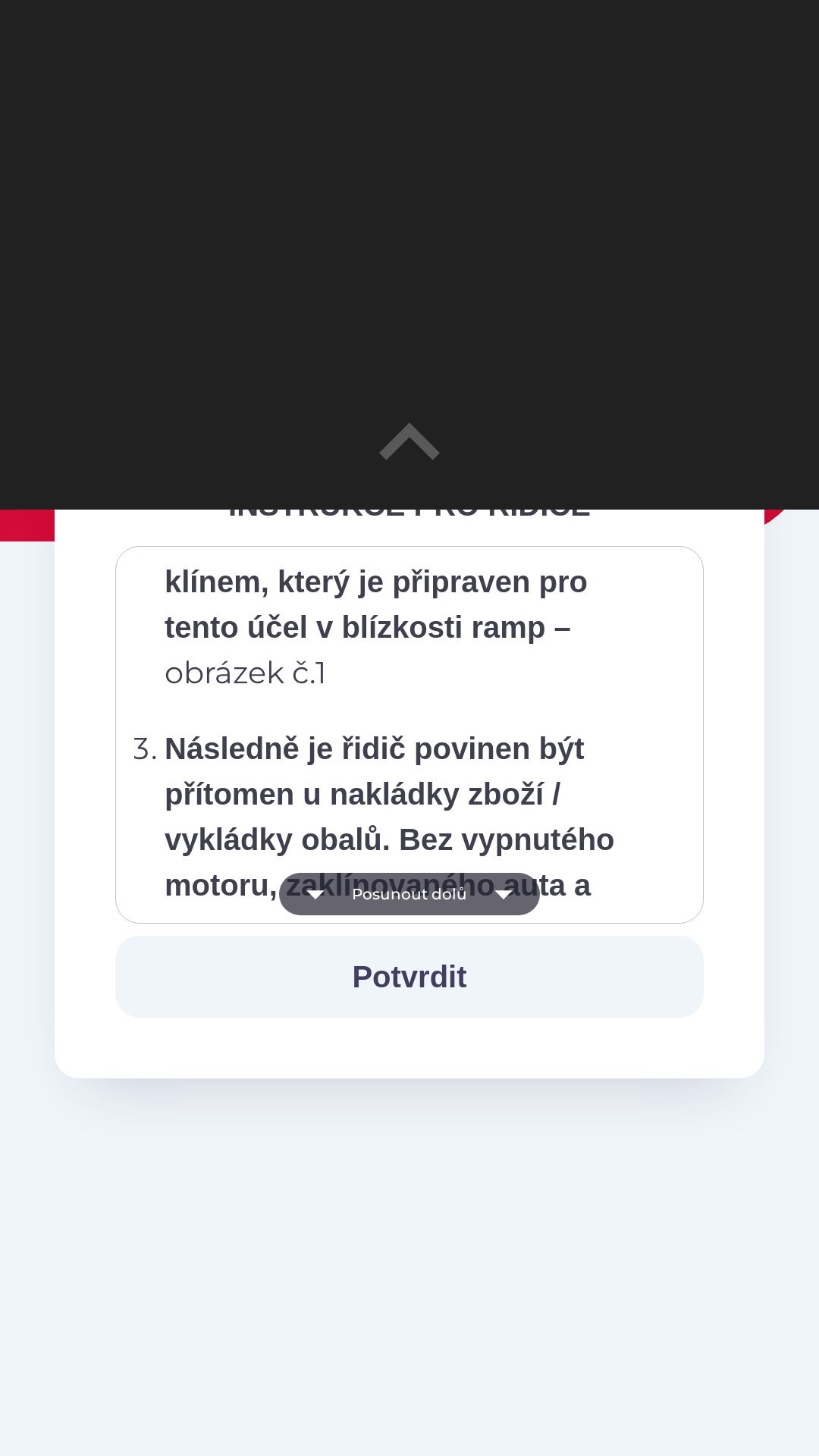
click at [413, 880] on button "Posunout dolů" at bounding box center [409, 894] width 261 height 43
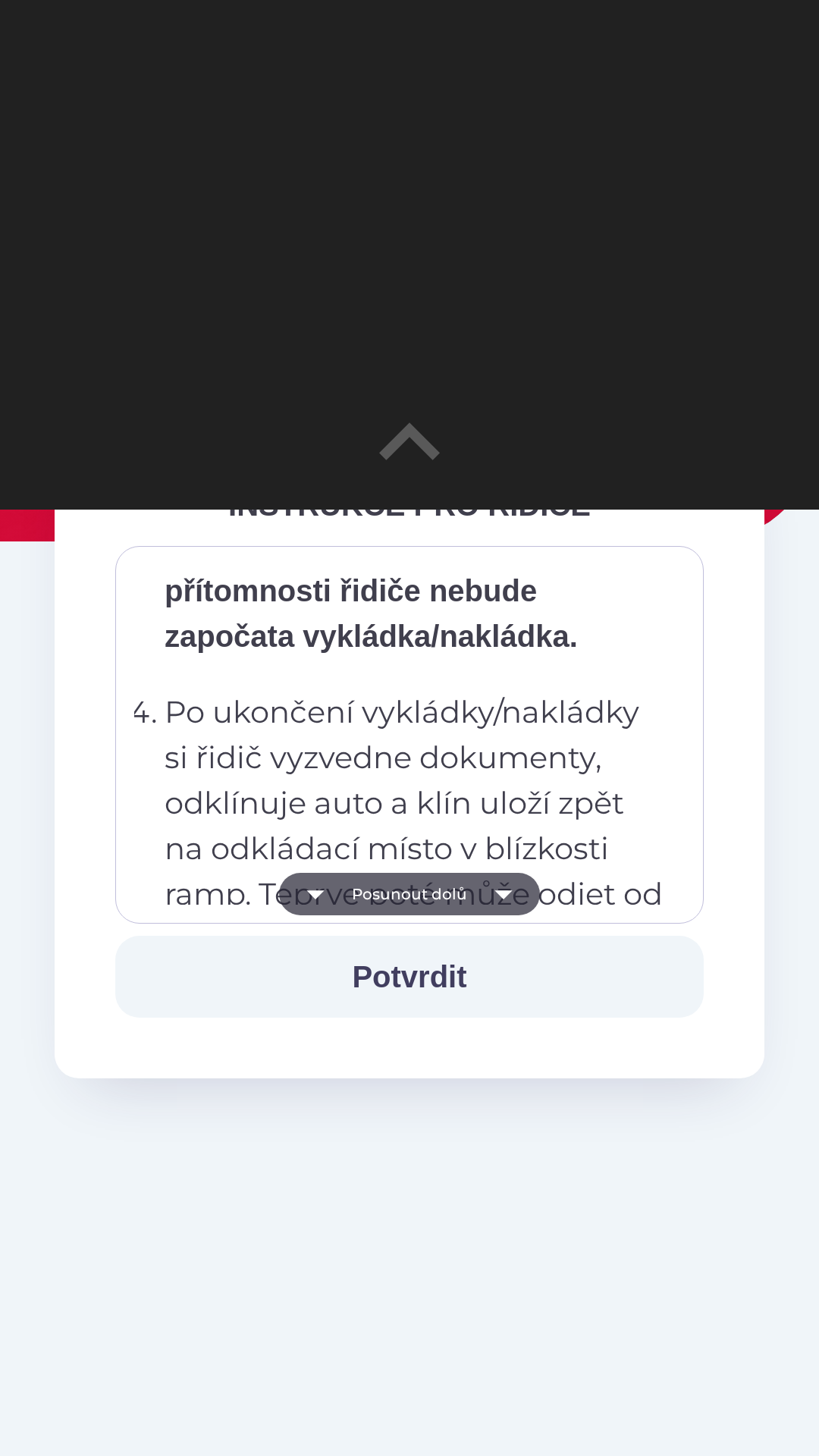
click at [412, 886] on button "Posunout dolů" at bounding box center [409, 894] width 261 height 43
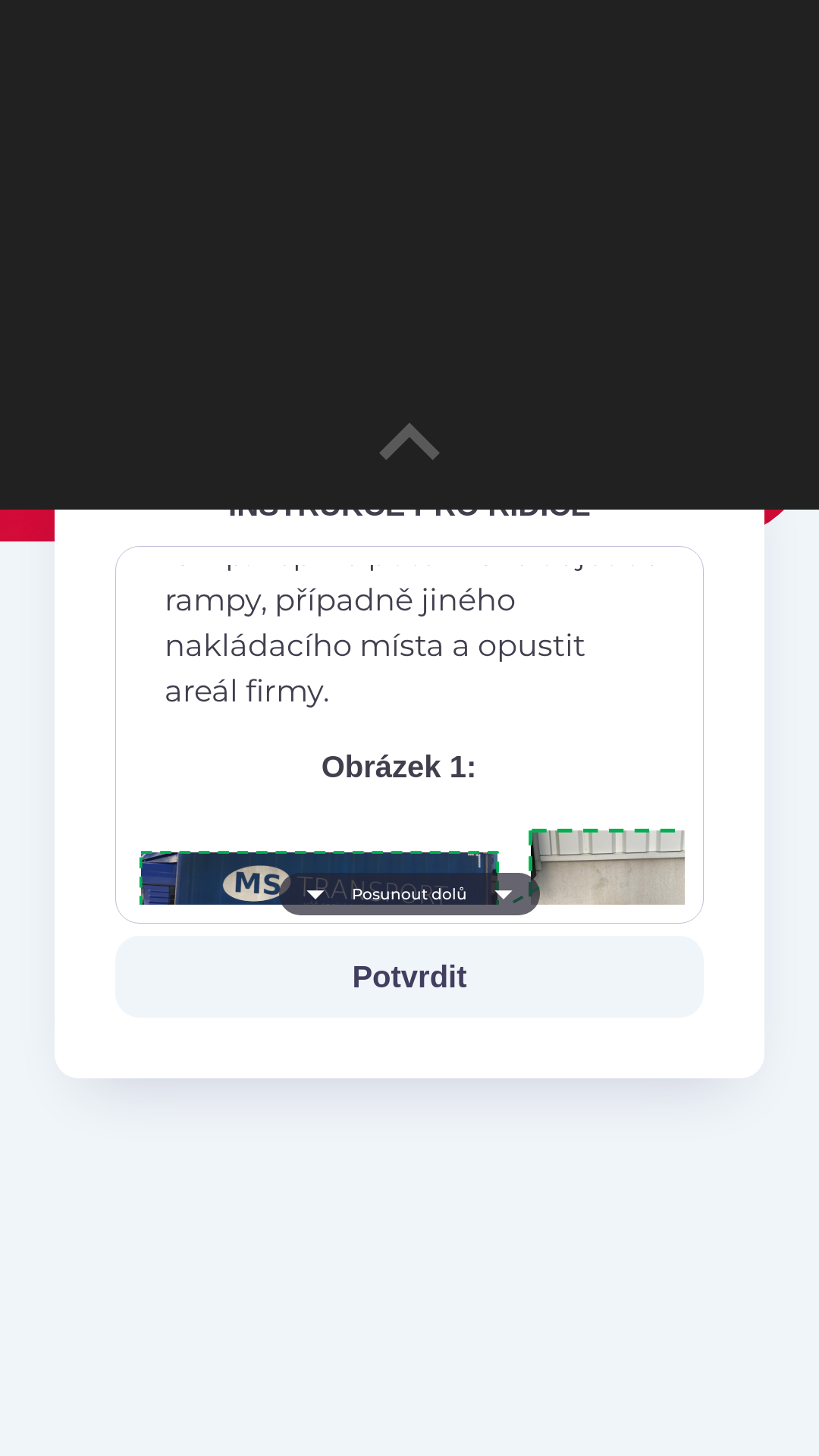
click at [413, 881] on button "Posunout dolů" at bounding box center [409, 894] width 261 height 43
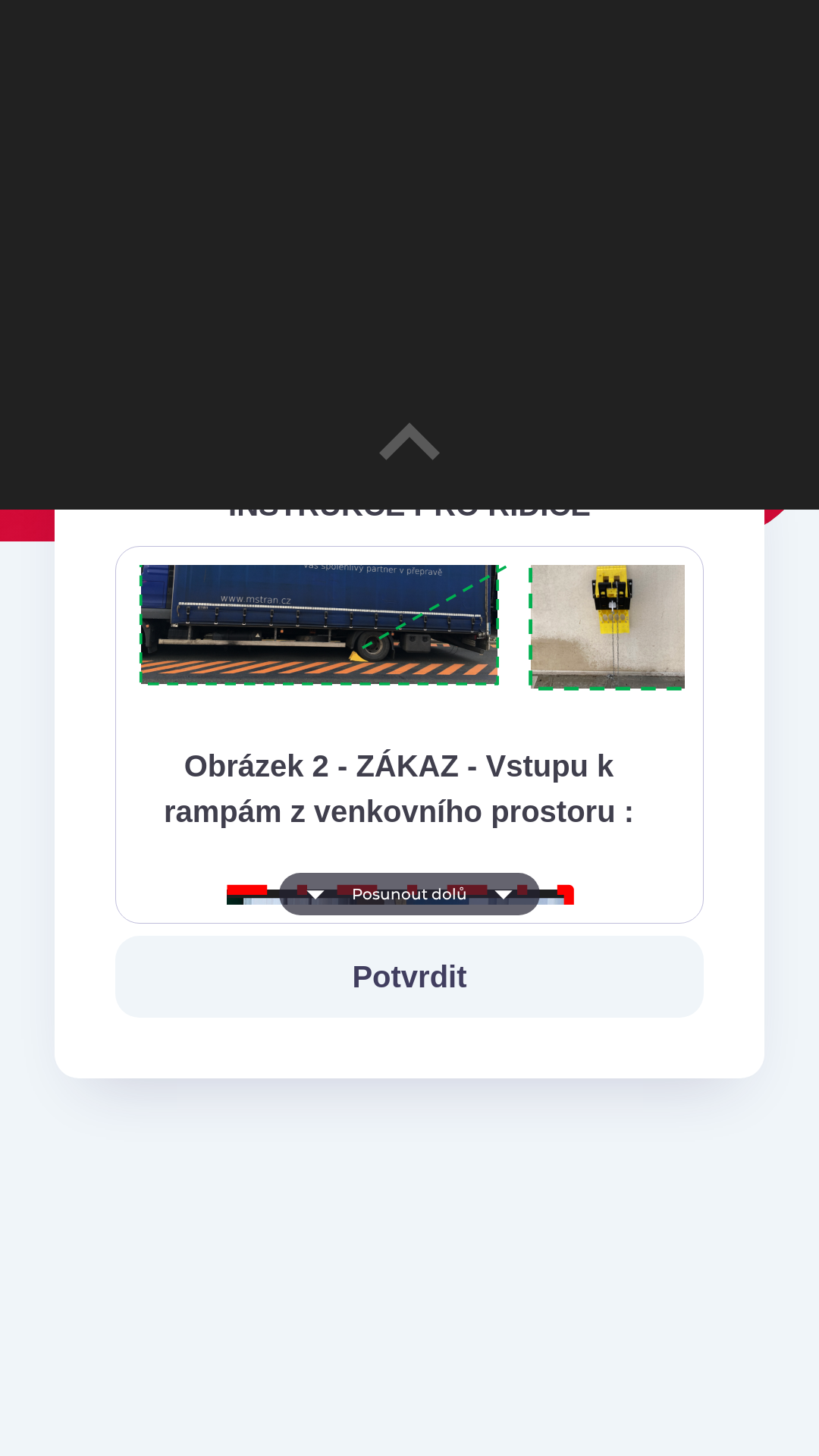
click at [413, 891] on button "Posunout dolů" at bounding box center [409, 894] width 261 height 43
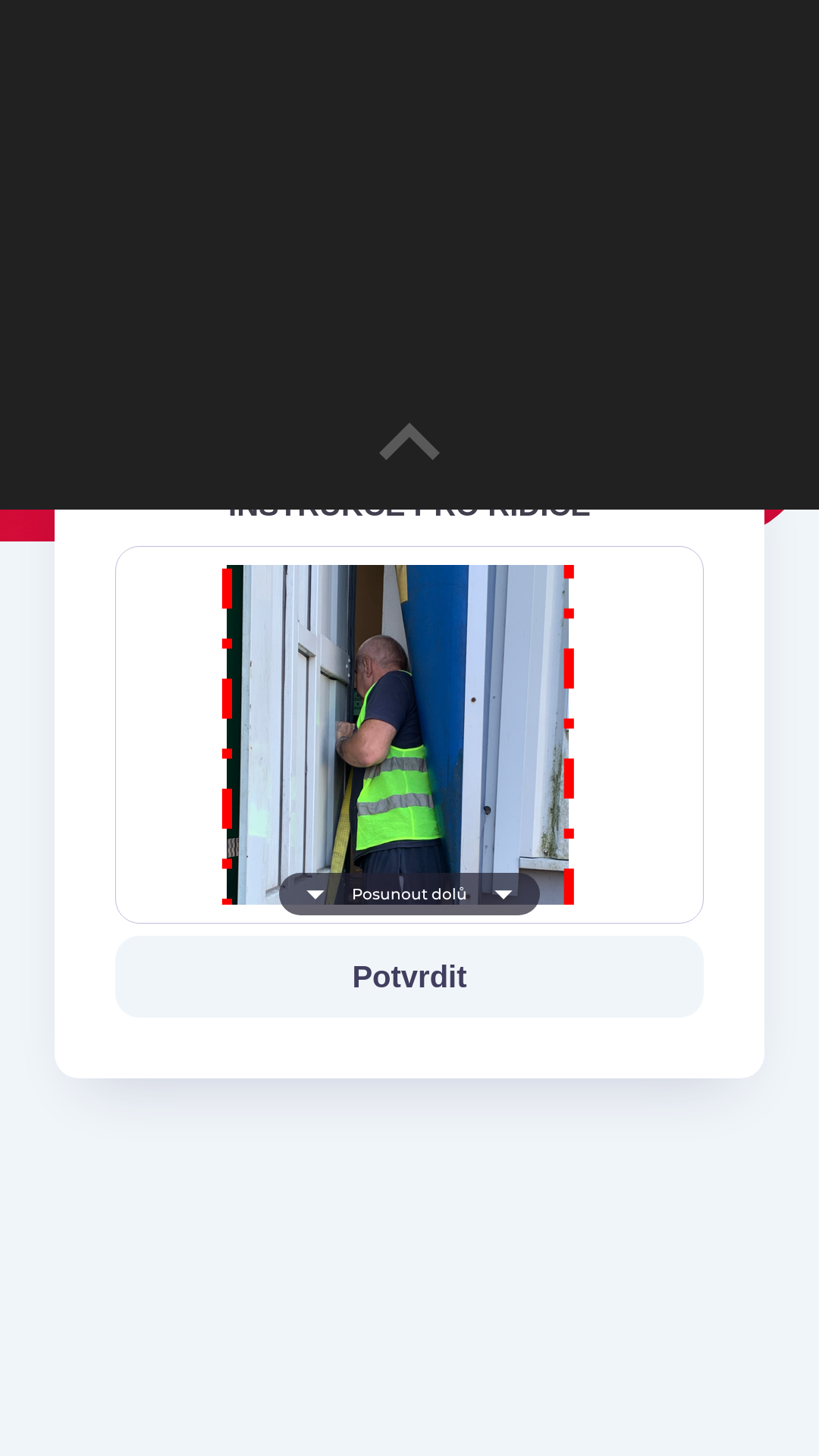
click at [410, 887] on button "Posunout dolů" at bounding box center [409, 894] width 261 height 43
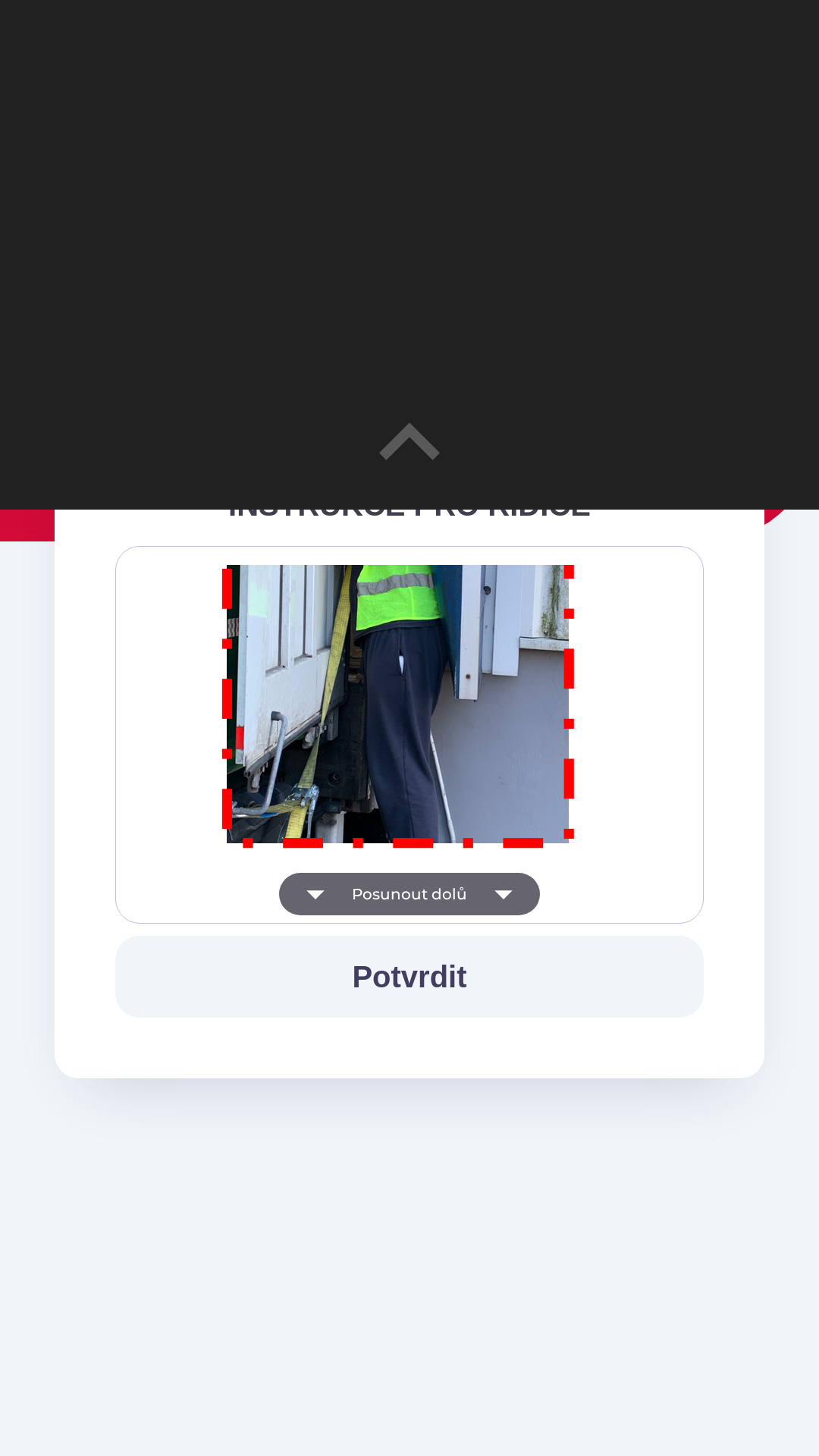
click at [403, 896] on button "Posunout dolů" at bounding box center [409, 894] width 261 height 43
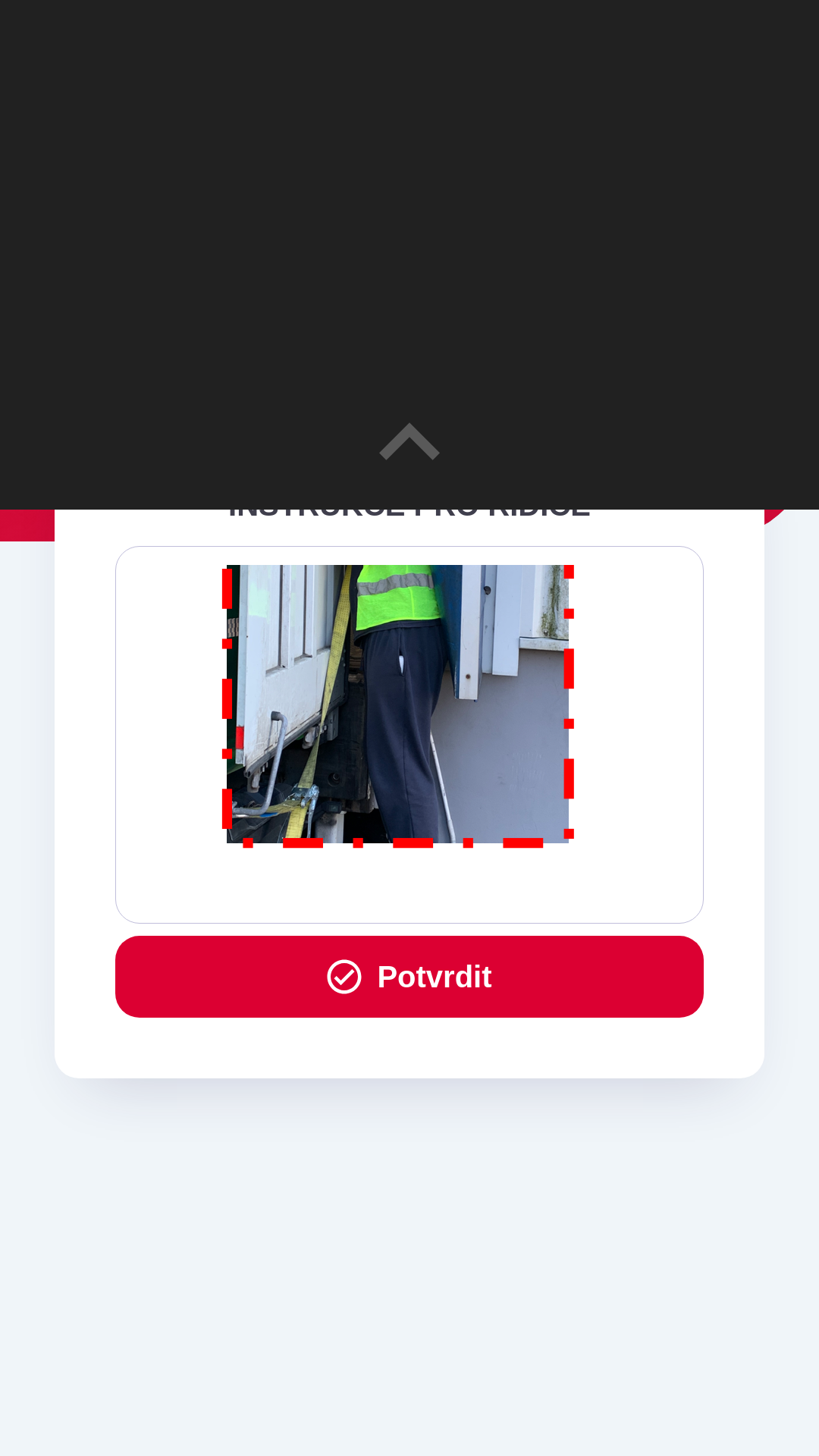
click at [421, 982] on button "Potvrdit" at bounding box center [410, 976] width 589 height 82
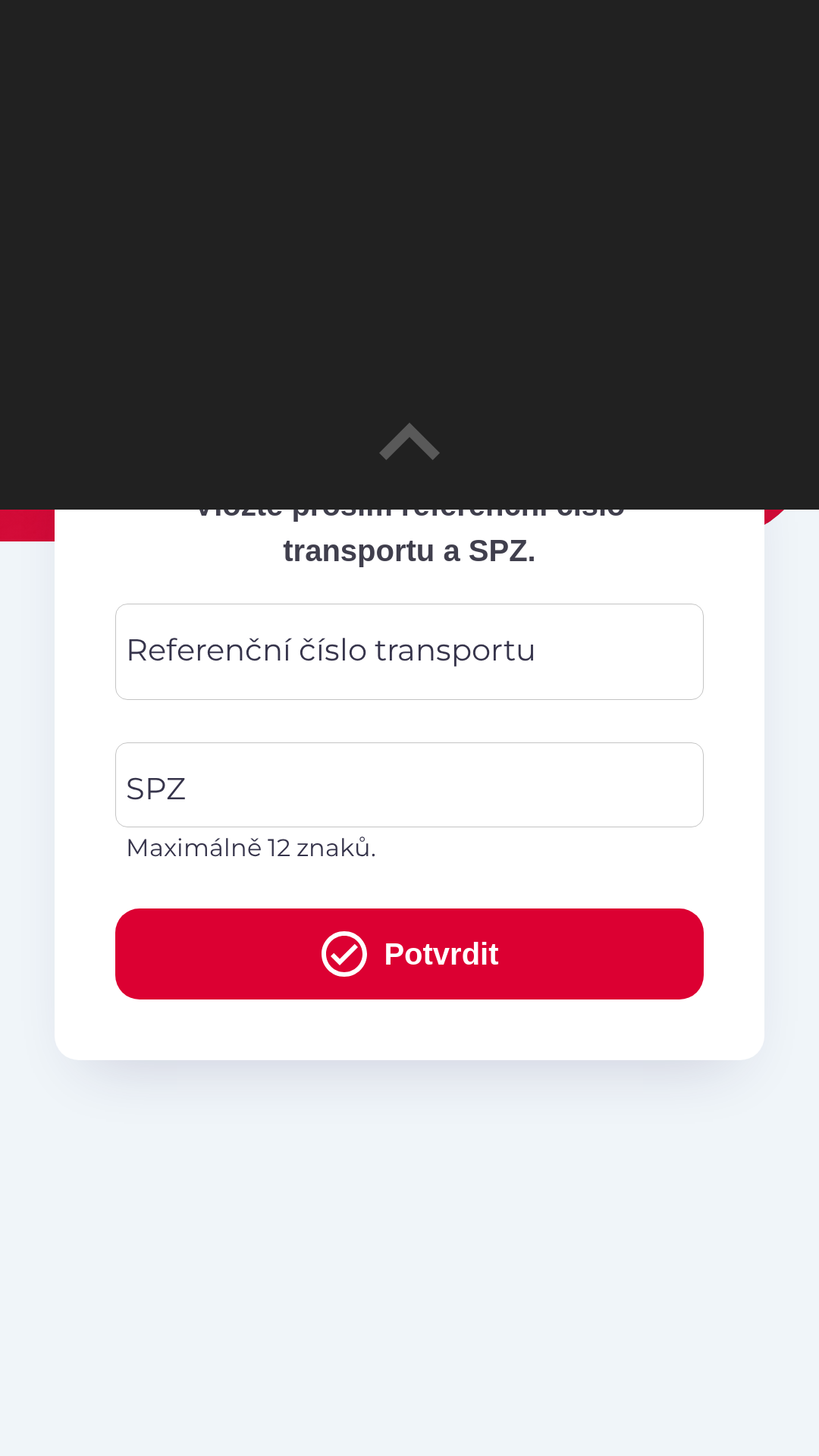
click at [236, 634] on div "Referenční číslo transportu Referenční číslo transportu" at bounding box center [410, 651] width 589 height 96
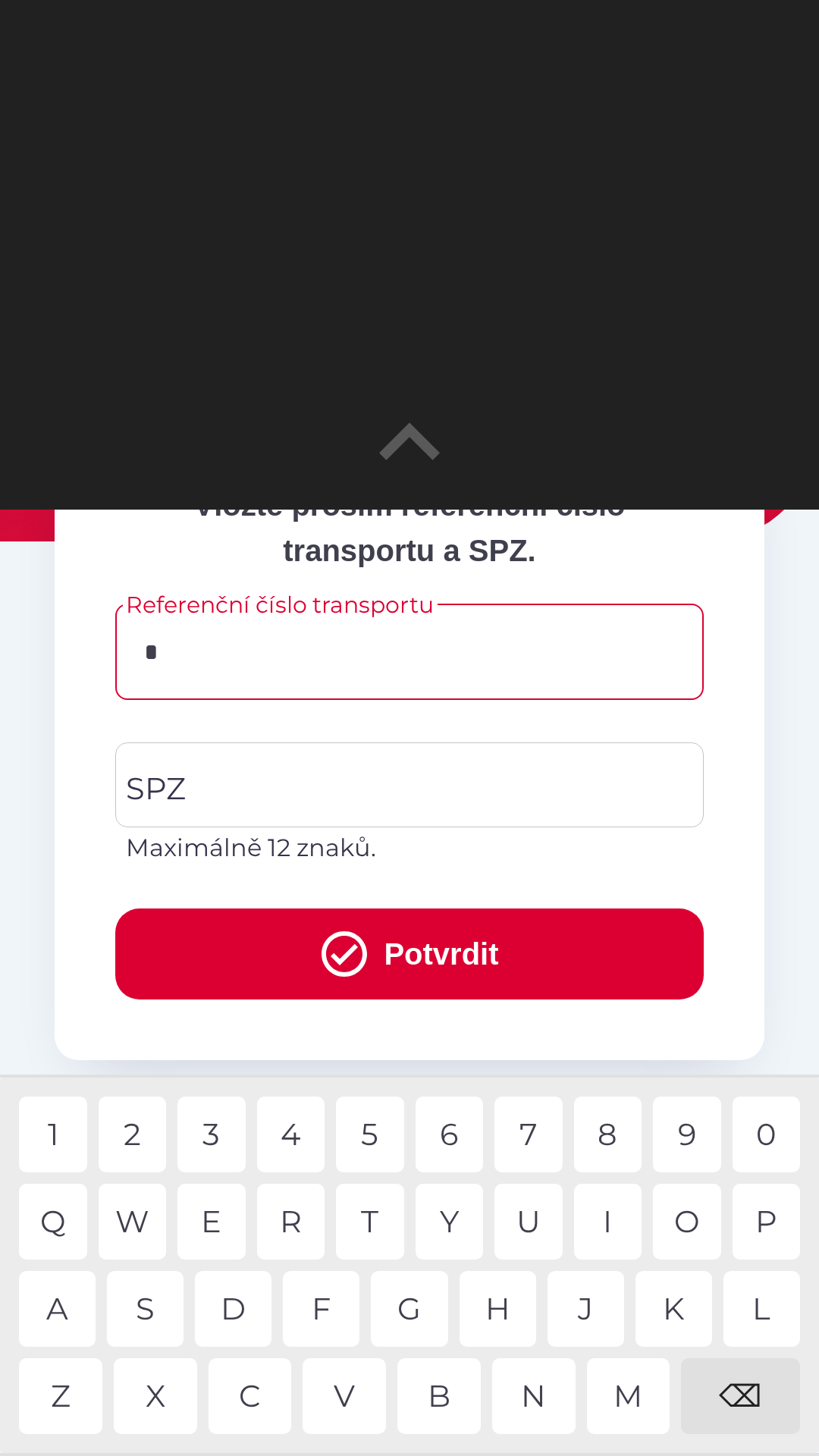
click at [214, 1134] on div "3" at bounding box center [211, 1134] width 68 height 75
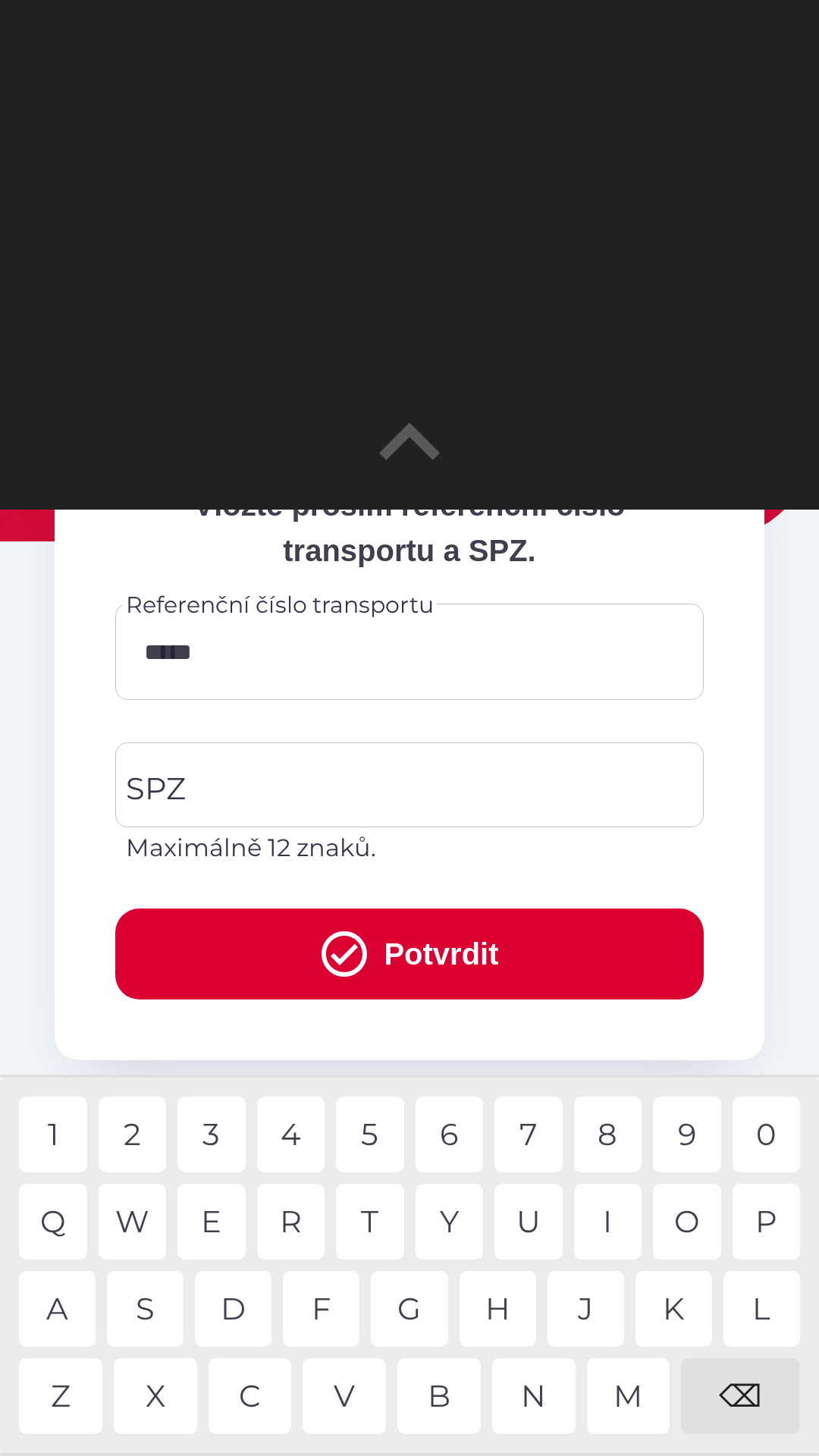
type input "******"
click at [448, 1136] on div "6" at bounding box center [449, 1134] width 68 height 75
click at [238, 771] on input "SPZ" at bounding box center [398, 785] width 552 height 71
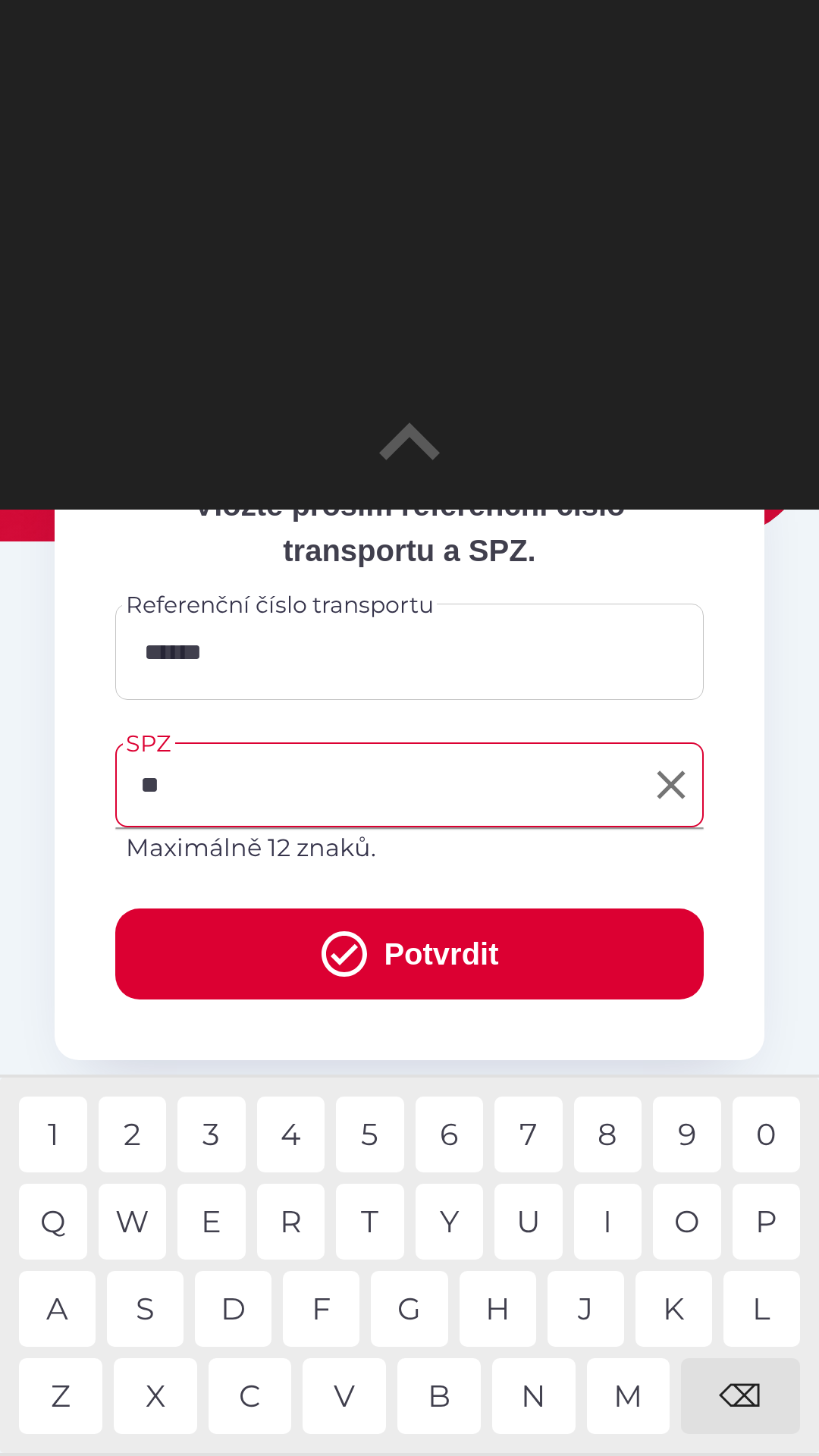
click at [52, 1304] on div "A" at bounding box center [57, 1308] width 76 height 75
click at [516, 1126] on div "7" at bounding box center [528, 1134] width 68 height 75
click at [378, 1138] on div "5" at bounding box center [370, 1134] width 68 height 75
type input "*******"
click at [448, 958] on button "Potvrdit" at bounding box center [410, 953] width 589 height 91
